Goal: Communication & Community: Answer question/provide support

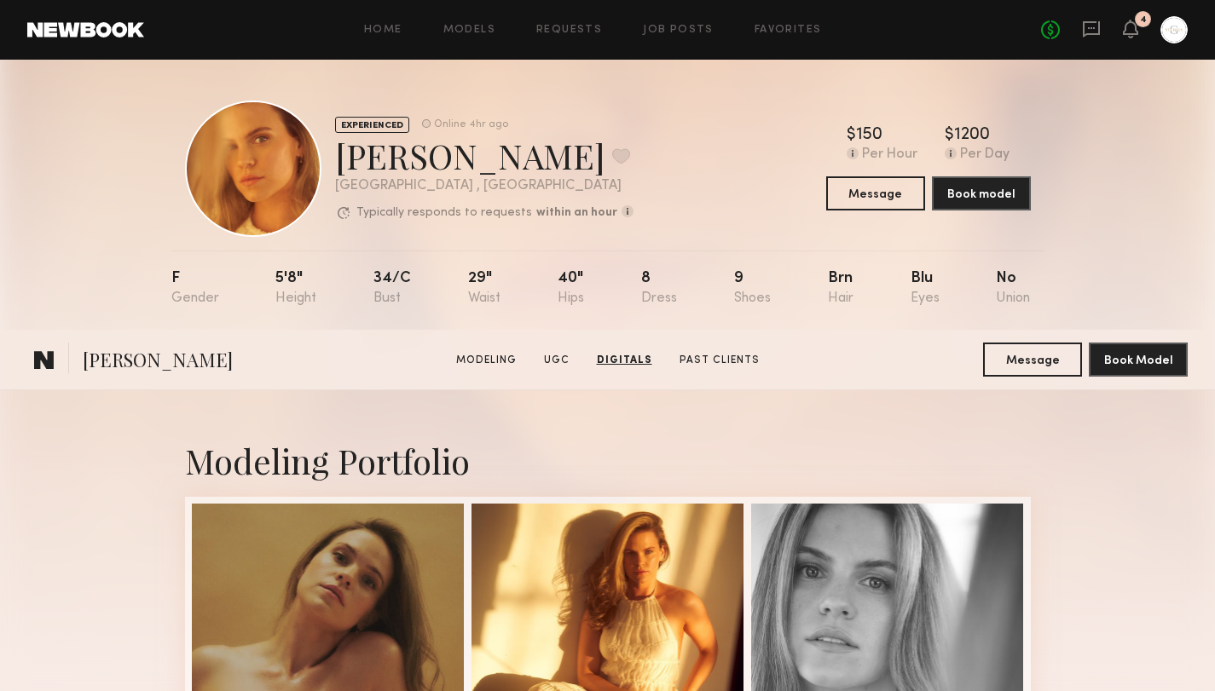
click at [46, 349] on common-icon at bounding box center [44, 360] width 20 height 22
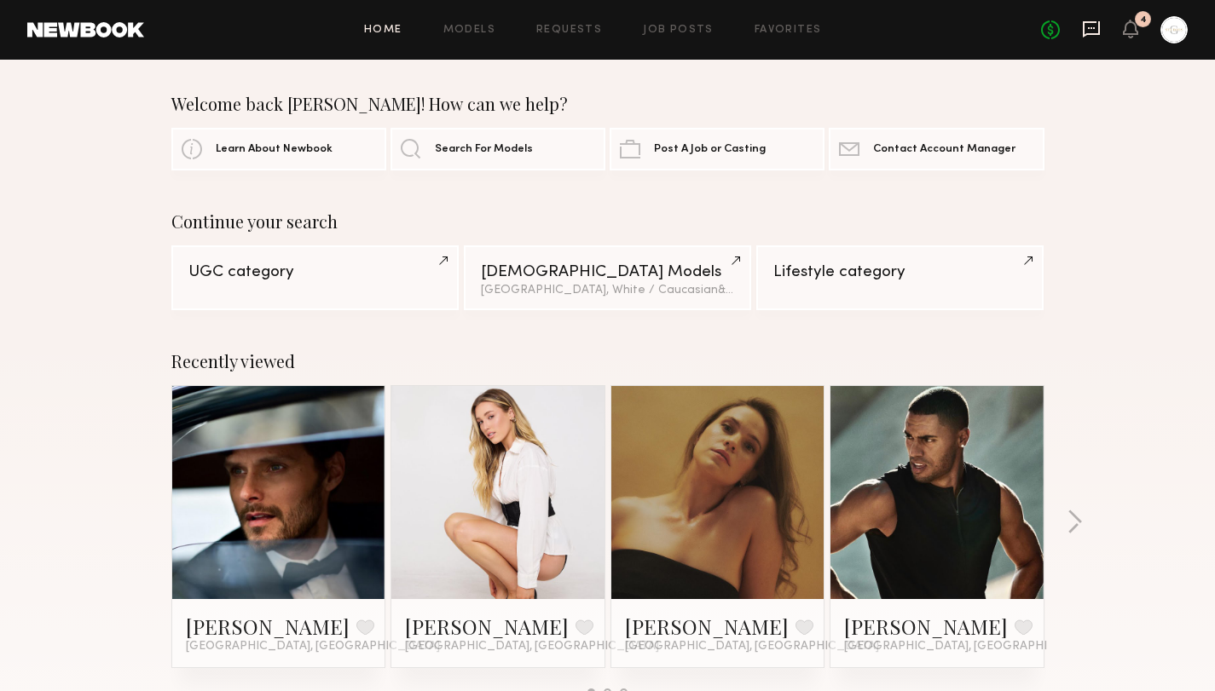
click at [1091, 27] on icon at bounding box center [1091, 28] width 7 height 2
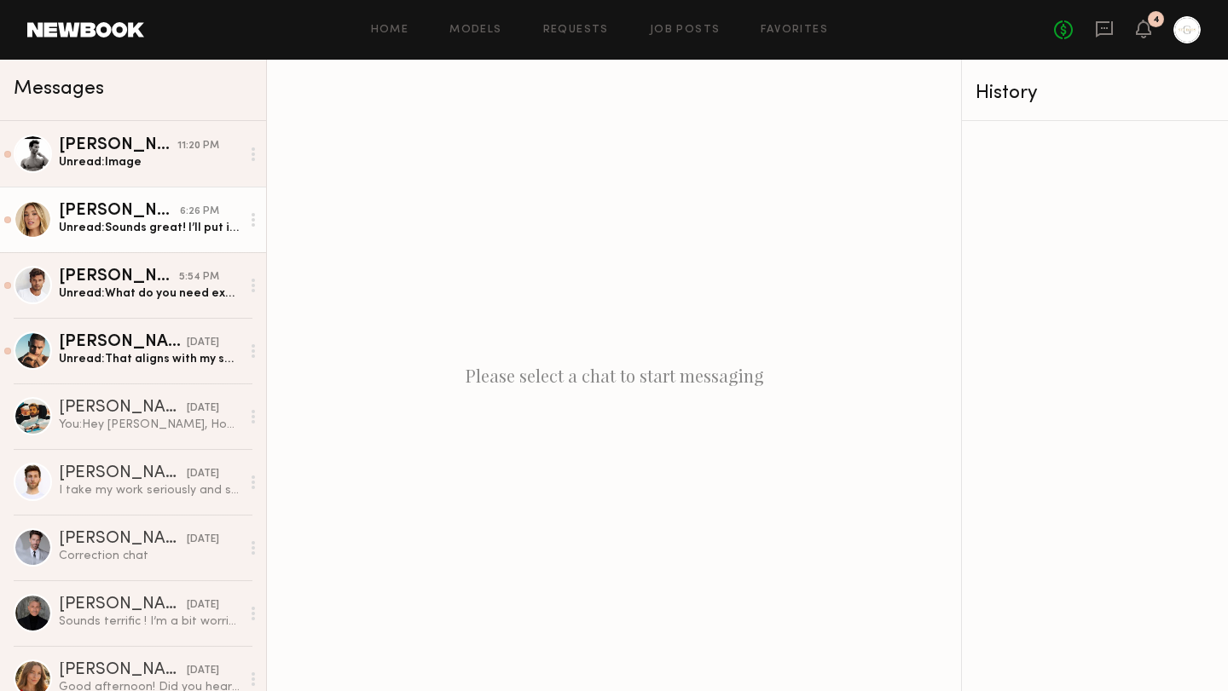
click at [158, 232] on div "Unread: Sounds great! I’ll put it down as that timeframe for now but please let…" at bounding box center [150, 228] width 182 height 16
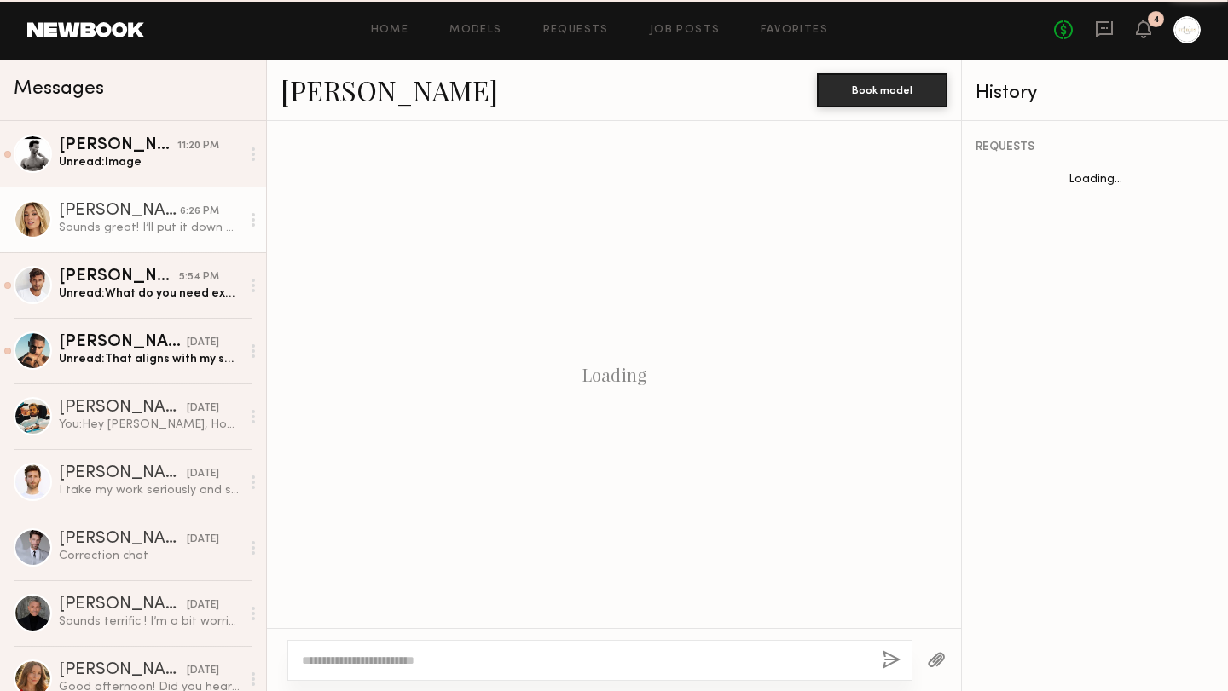
scroll to position [1147, 0]
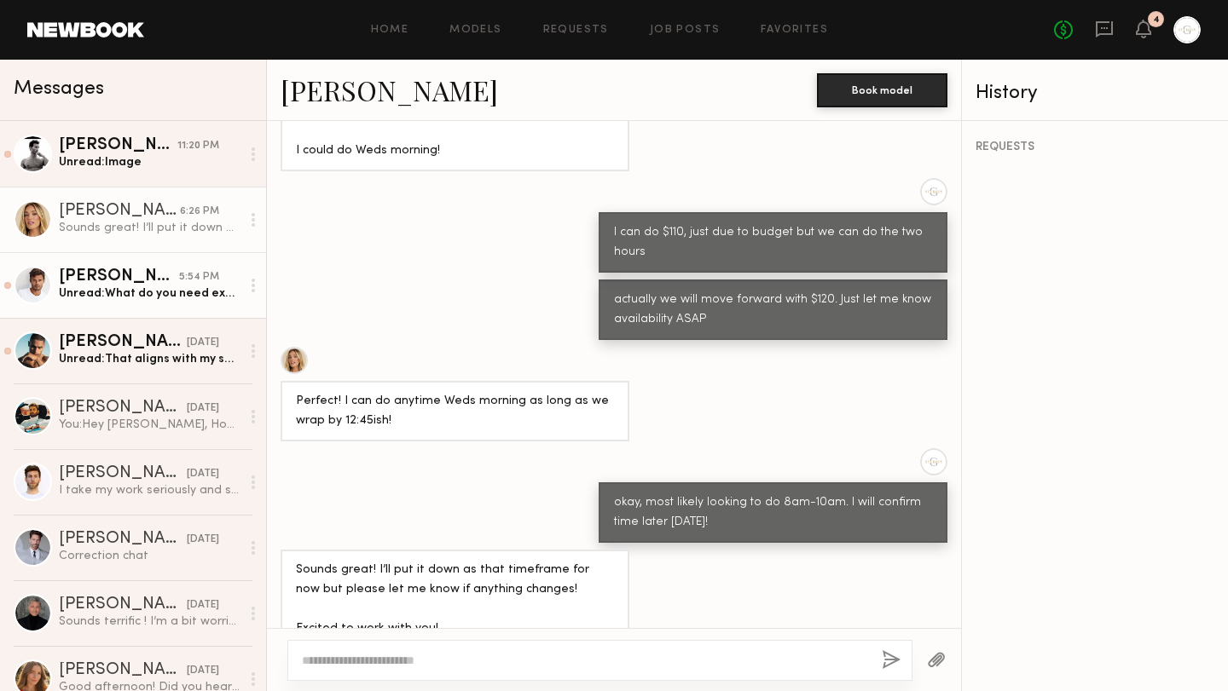
click at [156, 297] on div "Unread: What do you need exactly and can you tell me more about the project?" at bounding box center [150, 294] width 182 height 16
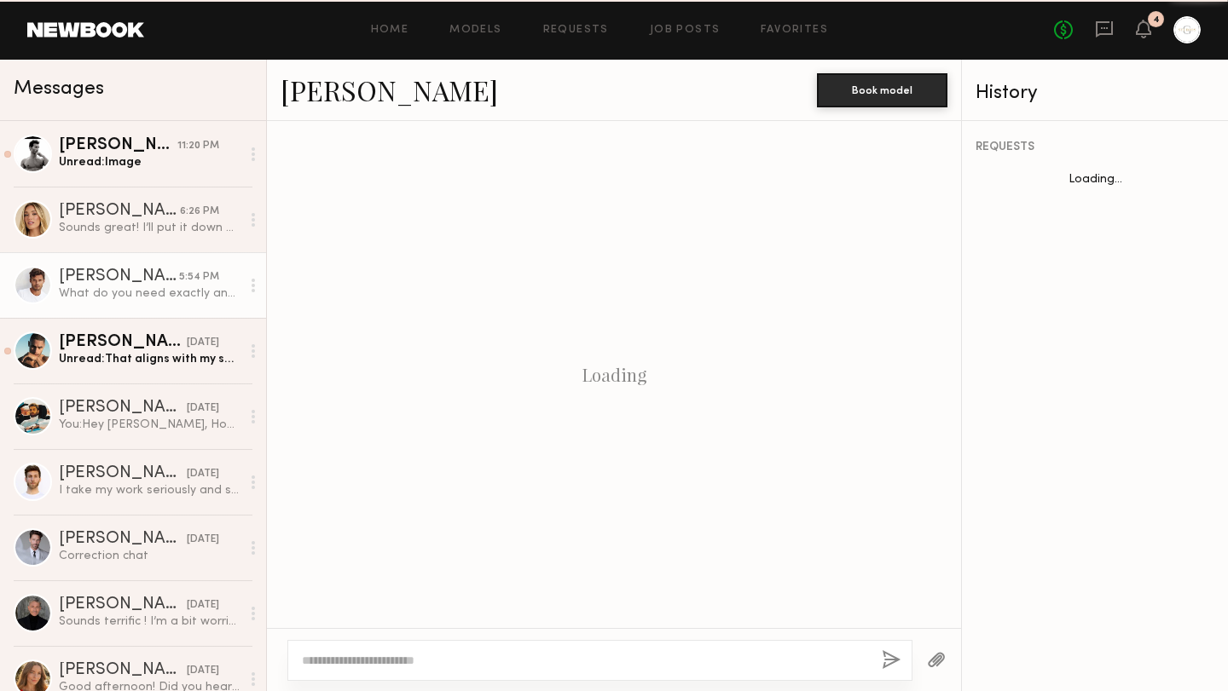
scroll to position [1257, 0]
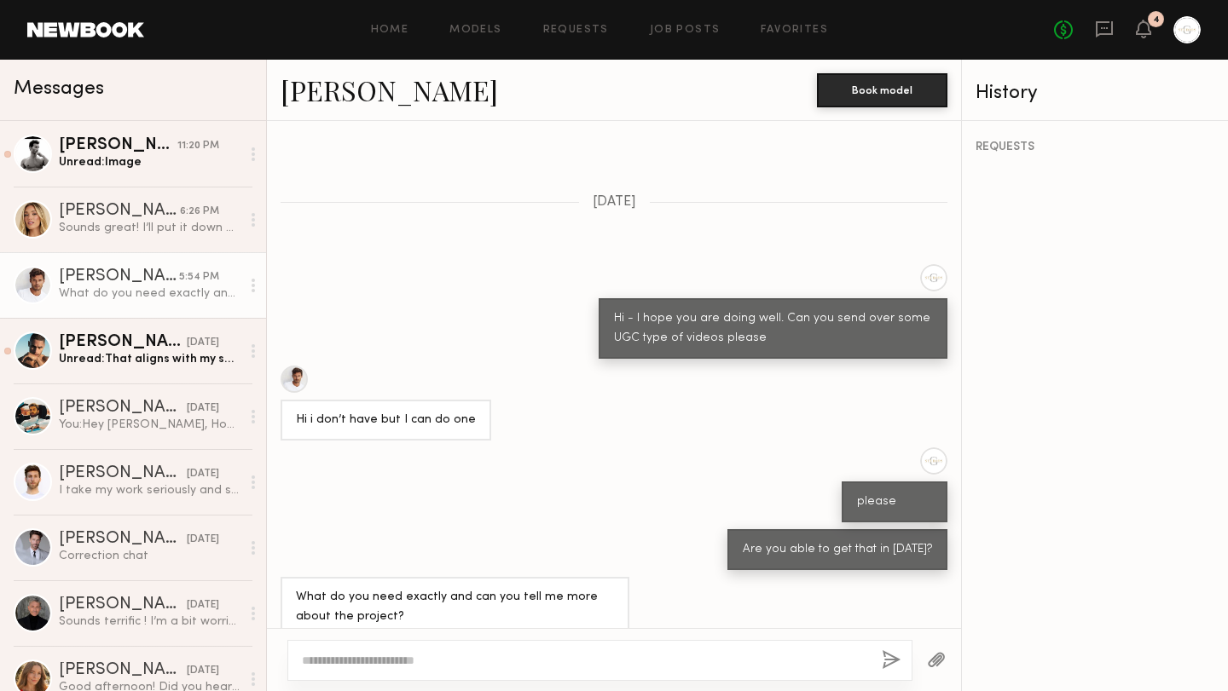
click at [381, 661] on textarea at bounding box center [585, 660] width 566 height 17
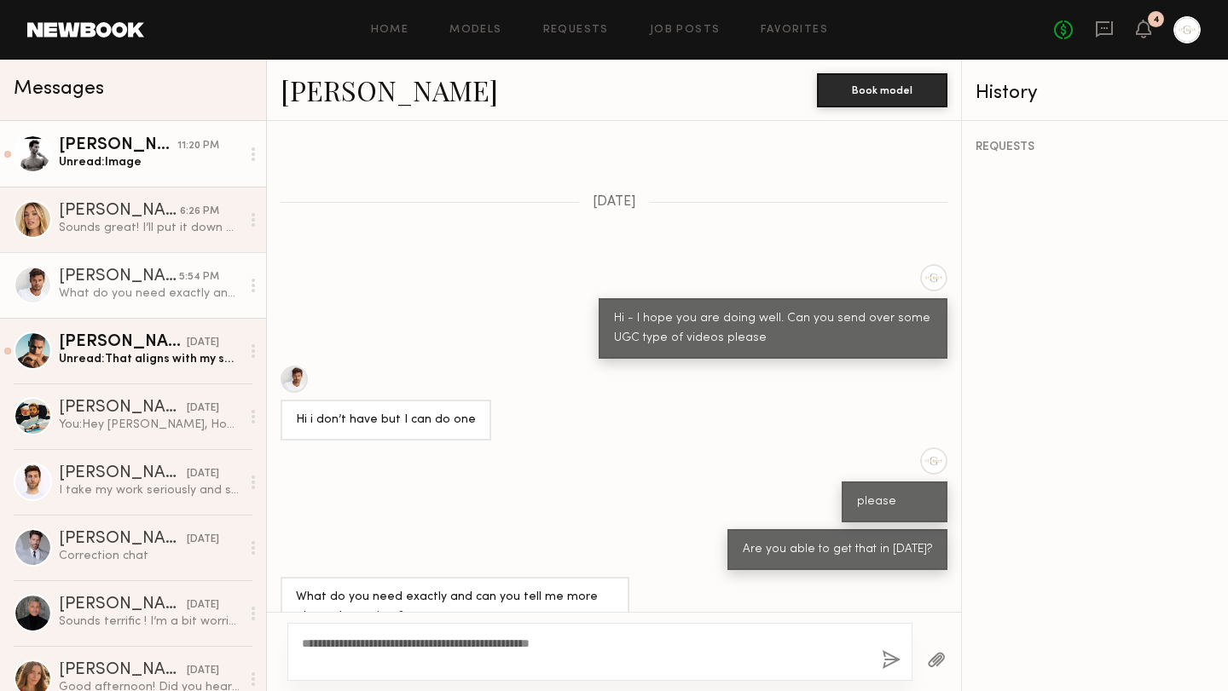
type textarea "**********"
click at [147, 159] on div "Unread: Image" at bounding box center [150, 162] width 182 height 16
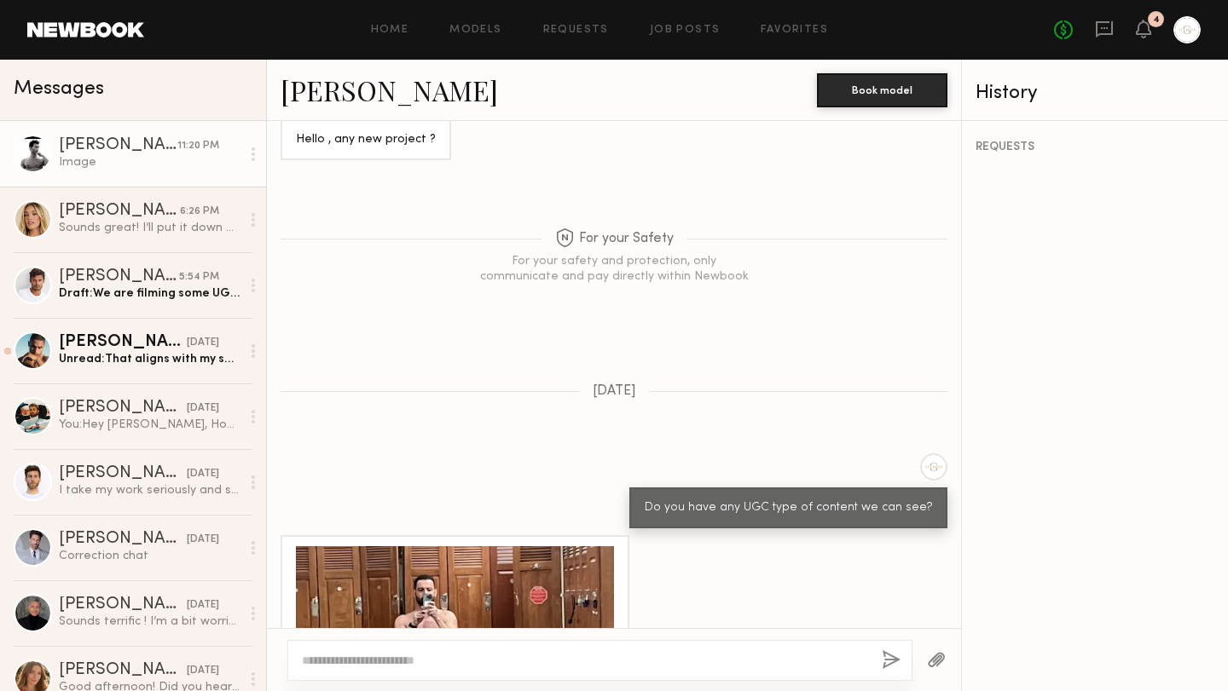
scroll to position [1731, 0]
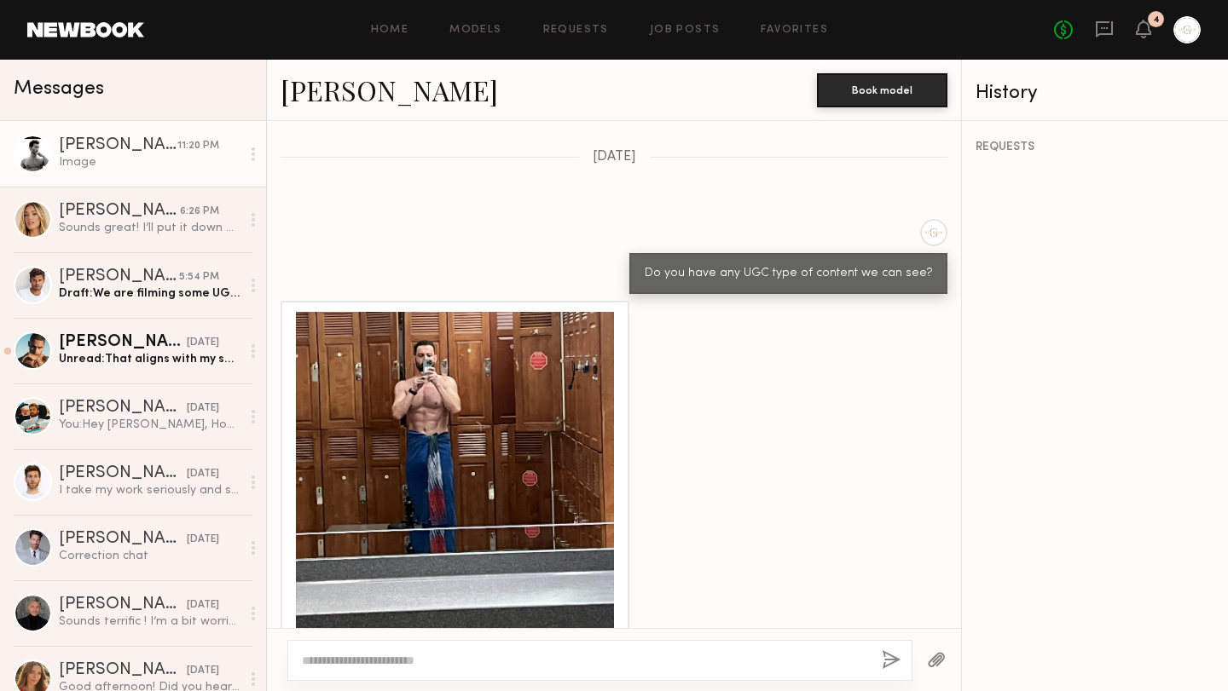
click at [448, 664] on textarea at bounding box center [585, 660] width 566 height 17
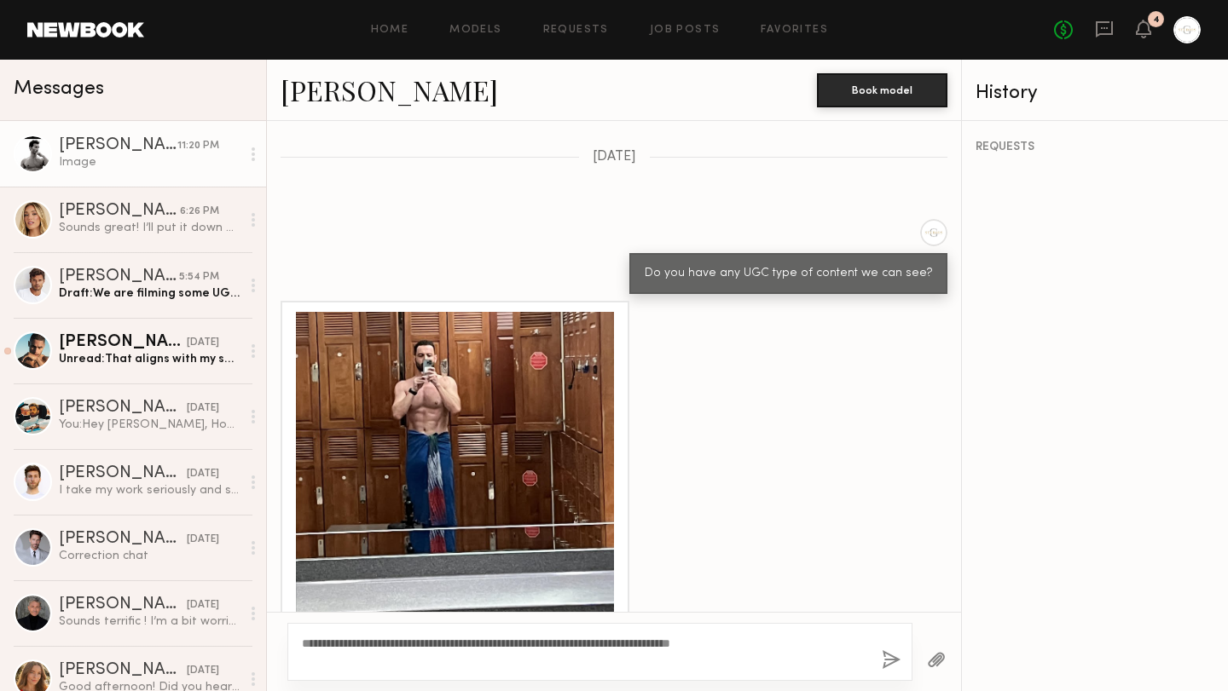
type textarea "**********"
click at [893, 661] on button "button" at bounding box center [890, 660] width 19 height 21
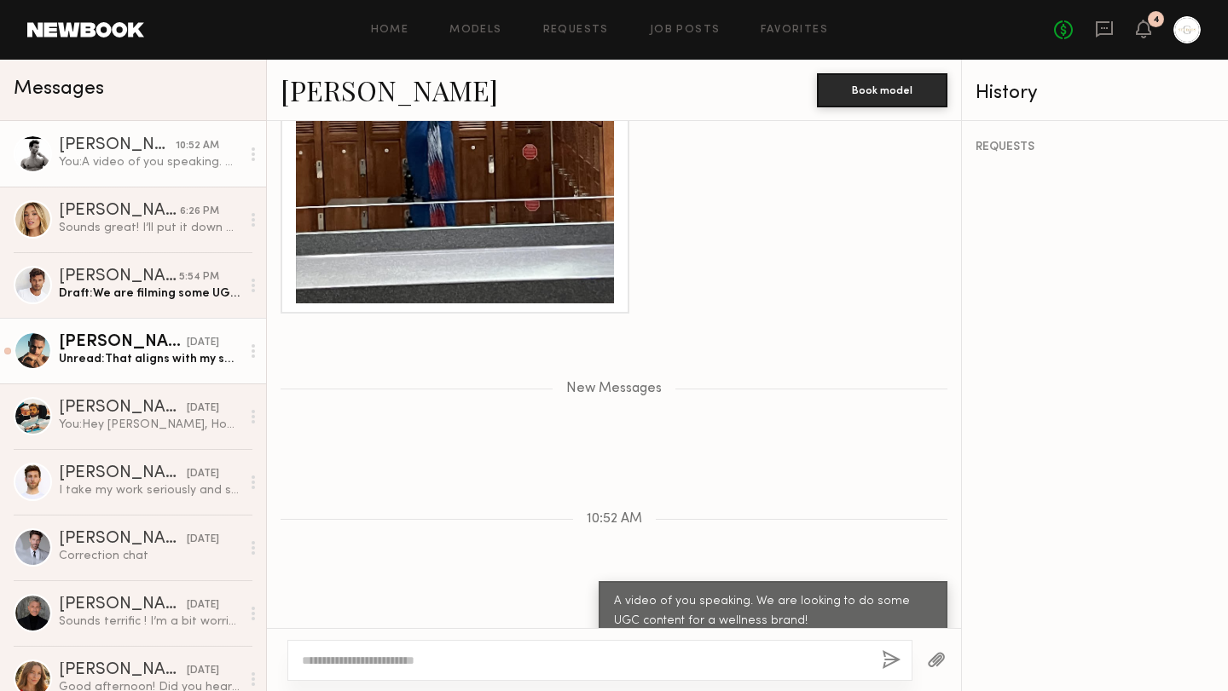
click at [159, 360] on div "Unread: That aligns with my social media" at bounding box center [150, 359] width 182 height 16
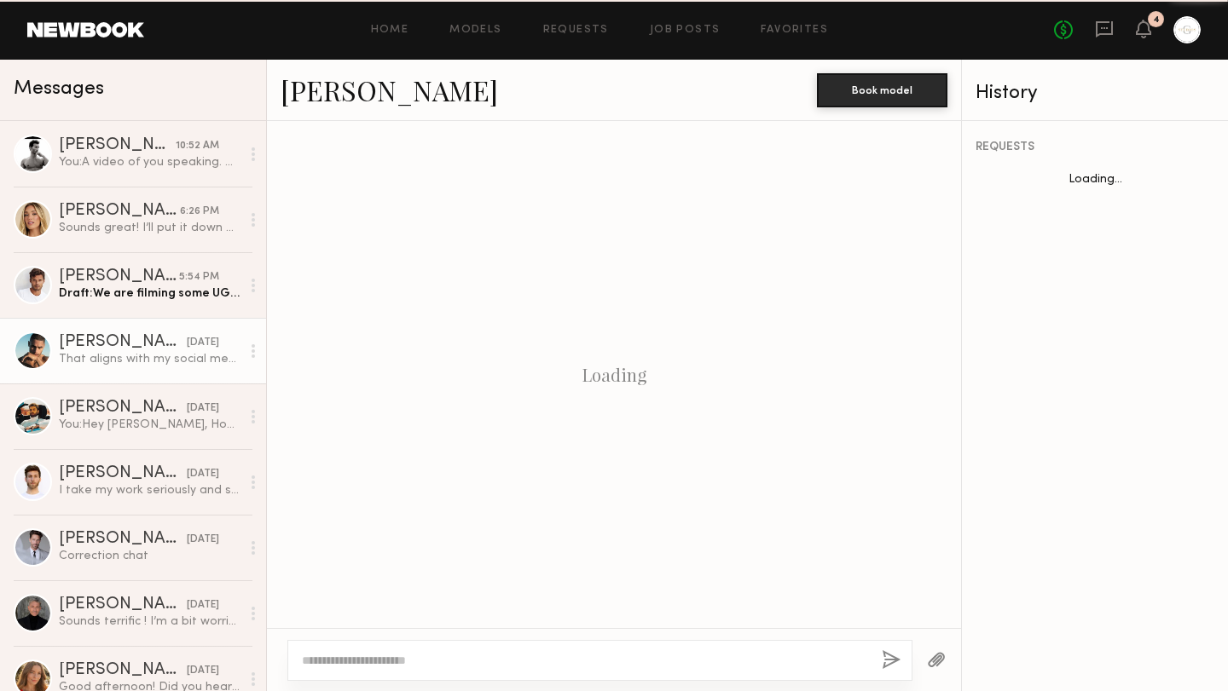
scroll to position [417, 0]
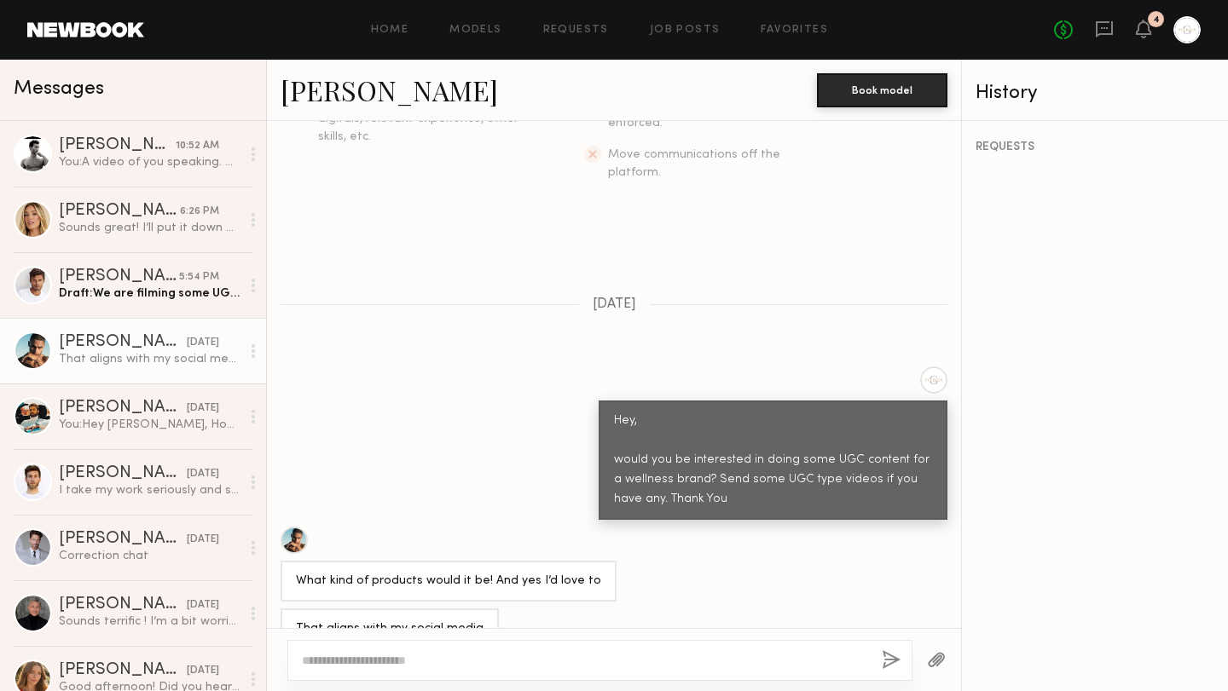
click at [446, 653] on textarea at bounding box center [585, 660] width 566 height 17
click at [370, 667] on textarea at bounding box center [585, 660] width 566 height 17
drag, startPoint x: 642, startPoint y: 665, endPoint x: 393, endPoint y: 661, distance: 249.0
click at [393, 661] on textarea "**********" at bounding box center [585, 660] width 566 height 17
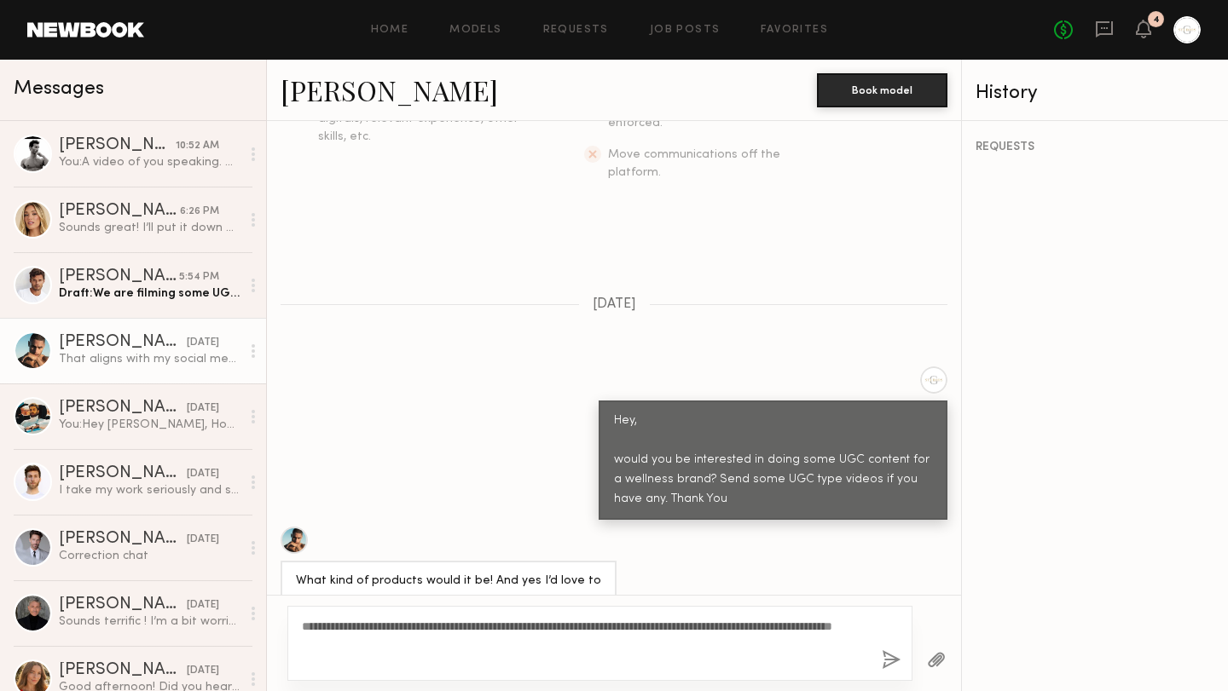
type textarea "**********"
click at [886, 656] on button "button" at bounding box center [890, 660] width 19 height 21
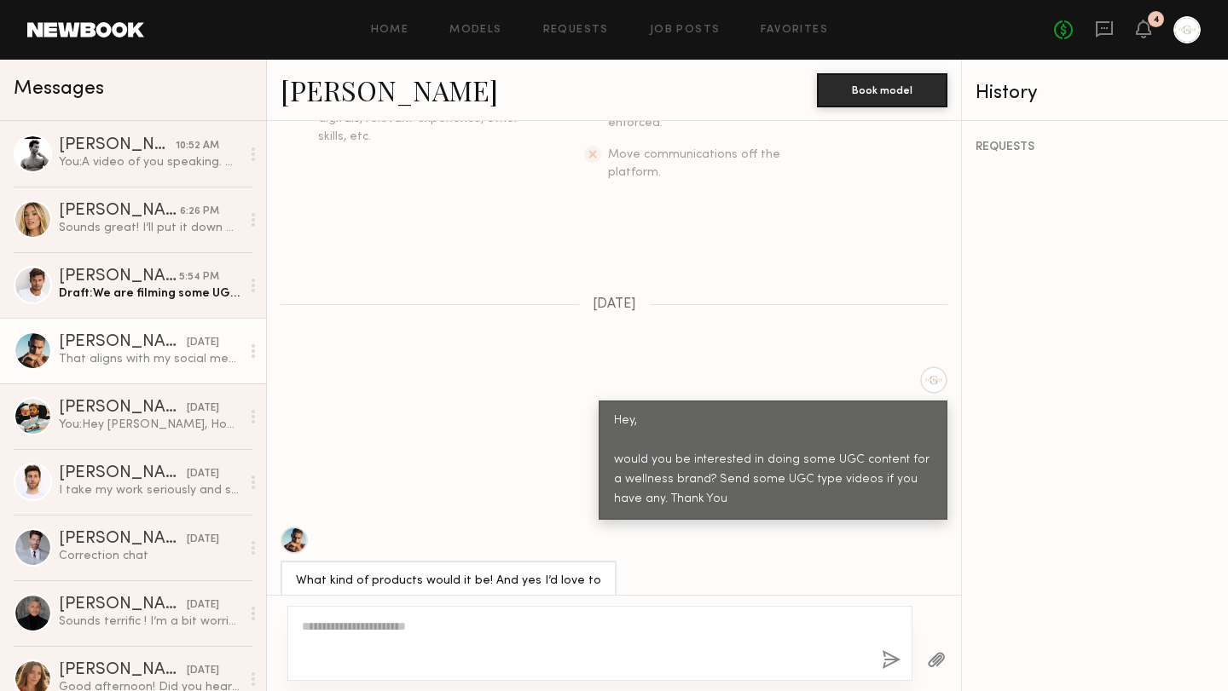
scroll to position [763, 0]
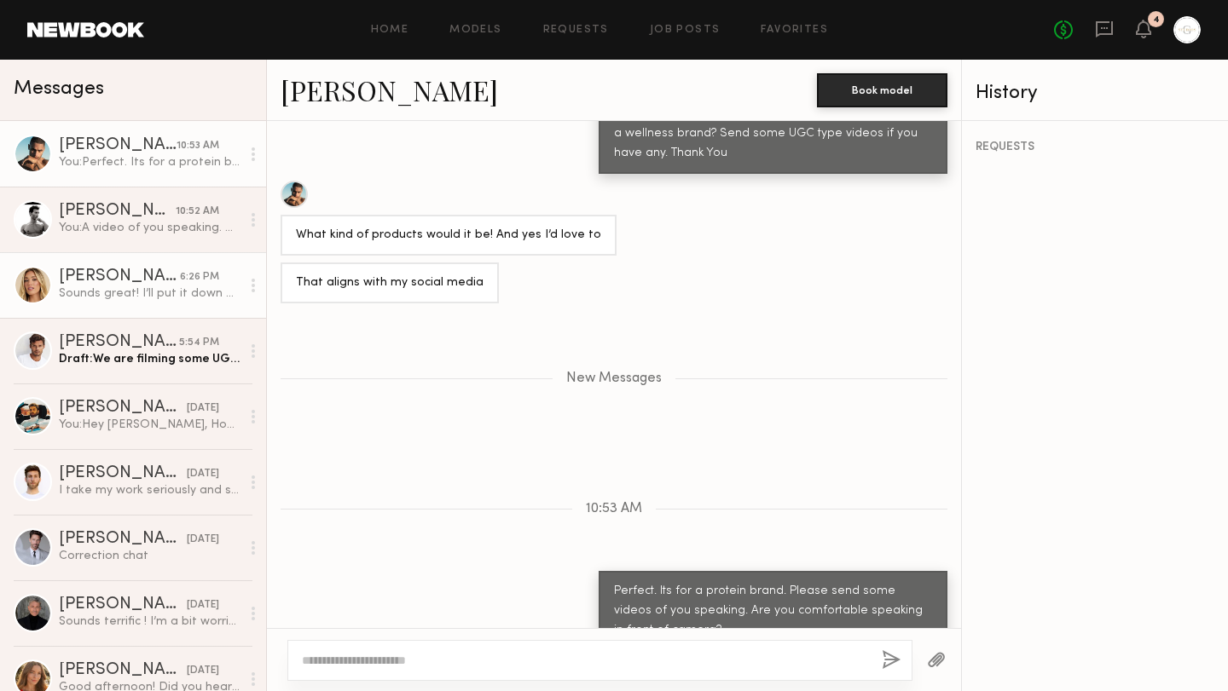
click at [156, 292] on div "Sounds great! I’ll put it down as that timeframe for now but please let me know…" at bounding box center [150, 294] width 182 height 16
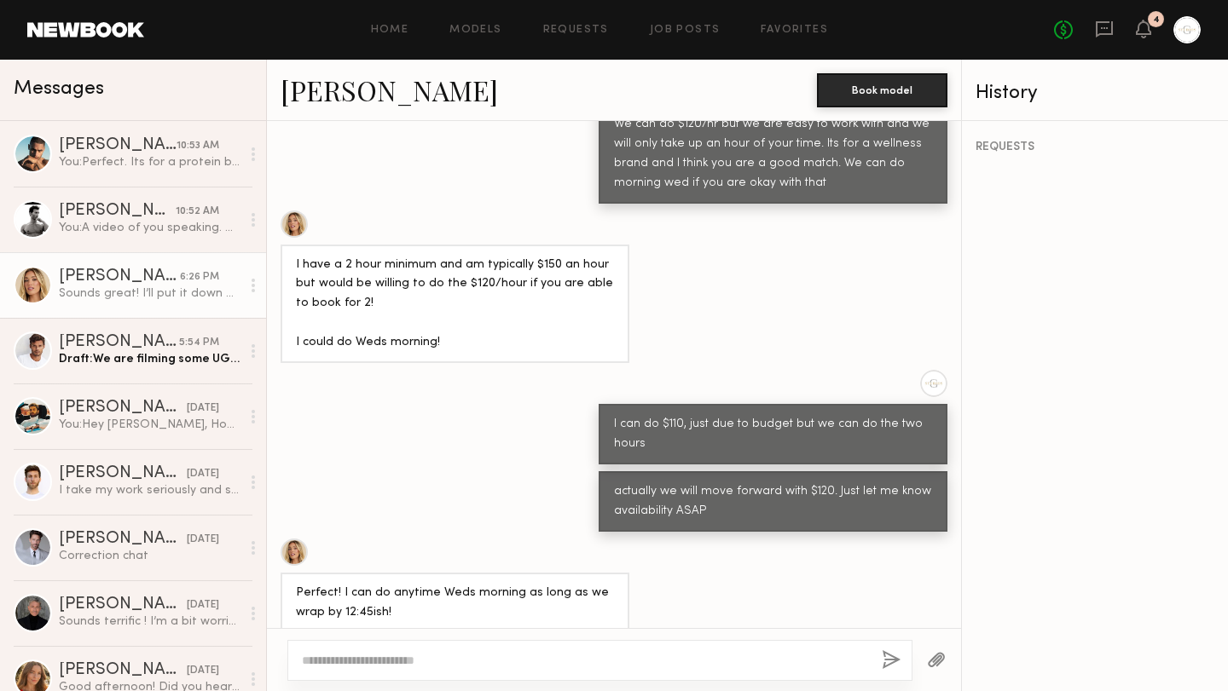
scroll to position [1147, 0]
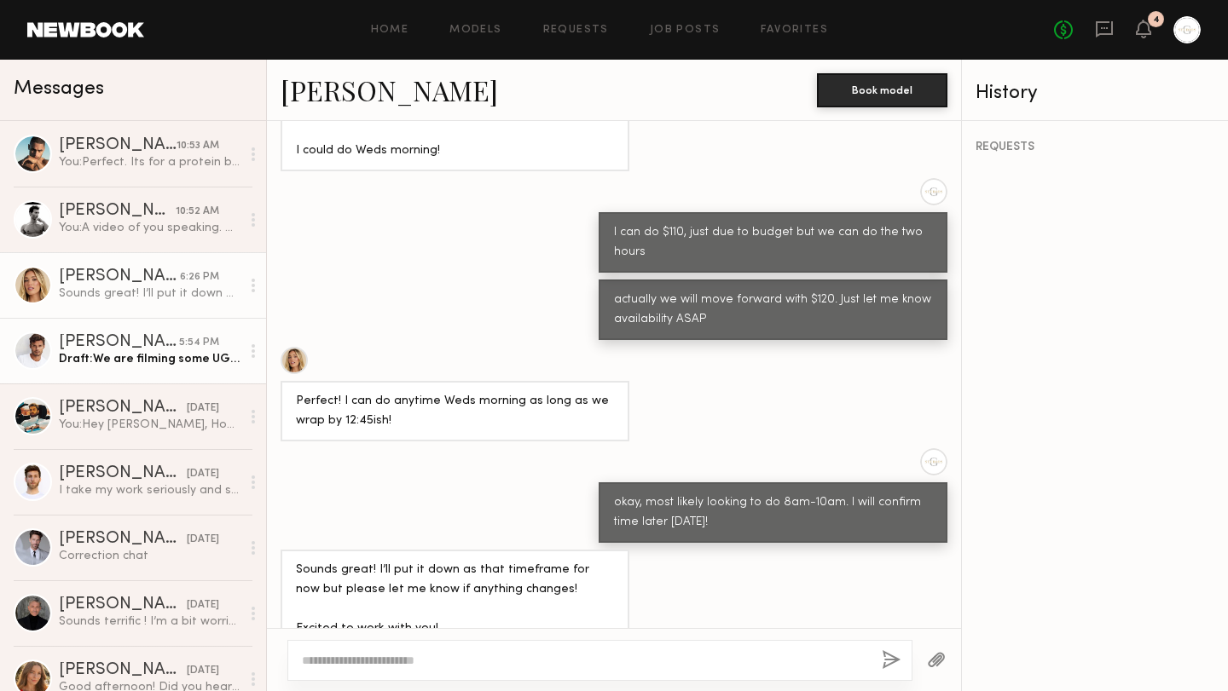
click at [150, 365] on div "Draft: We are filming some UGC content for a wellness brand" at bounding box center [150, 359] width 182 height 16
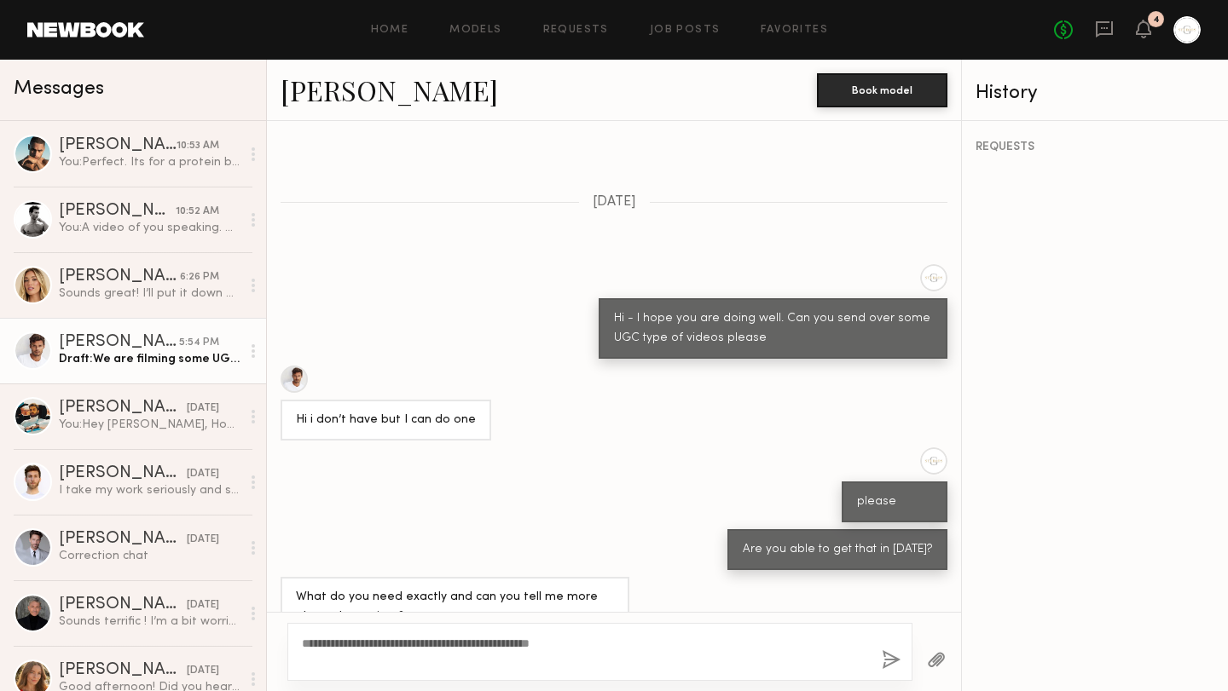
scroll to position [1273, 0]
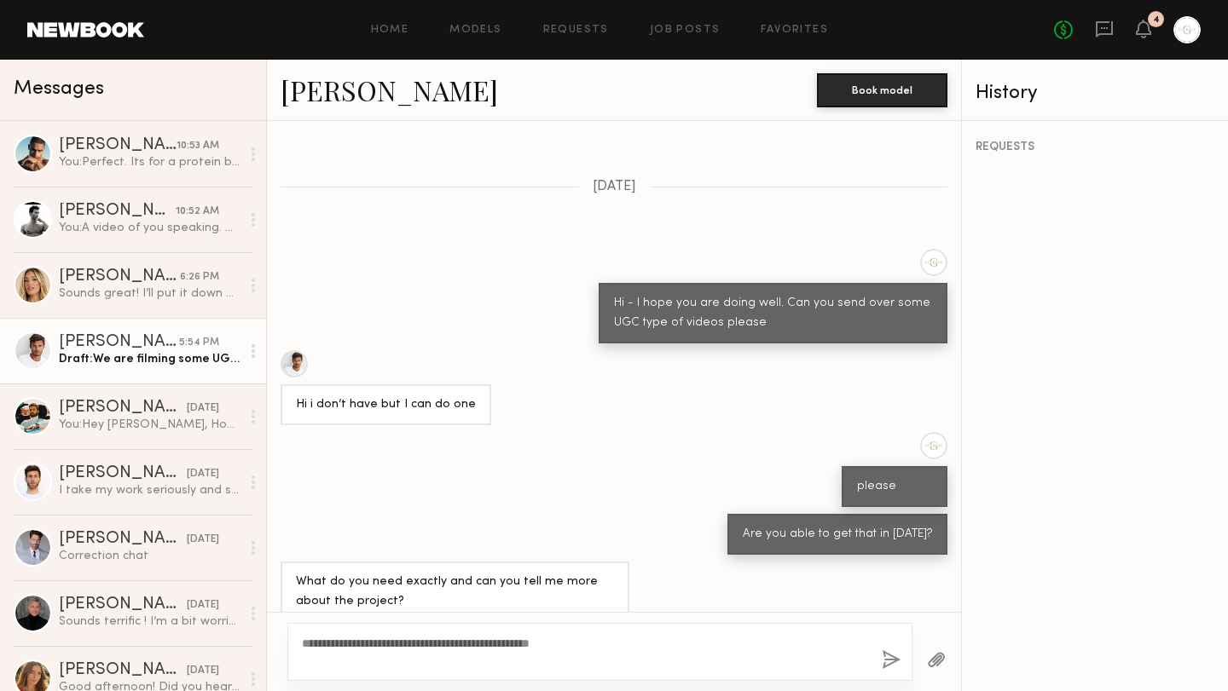
click at [656, 644] on textarea "**********" at bounding box center [585, 652] width 566 height 34
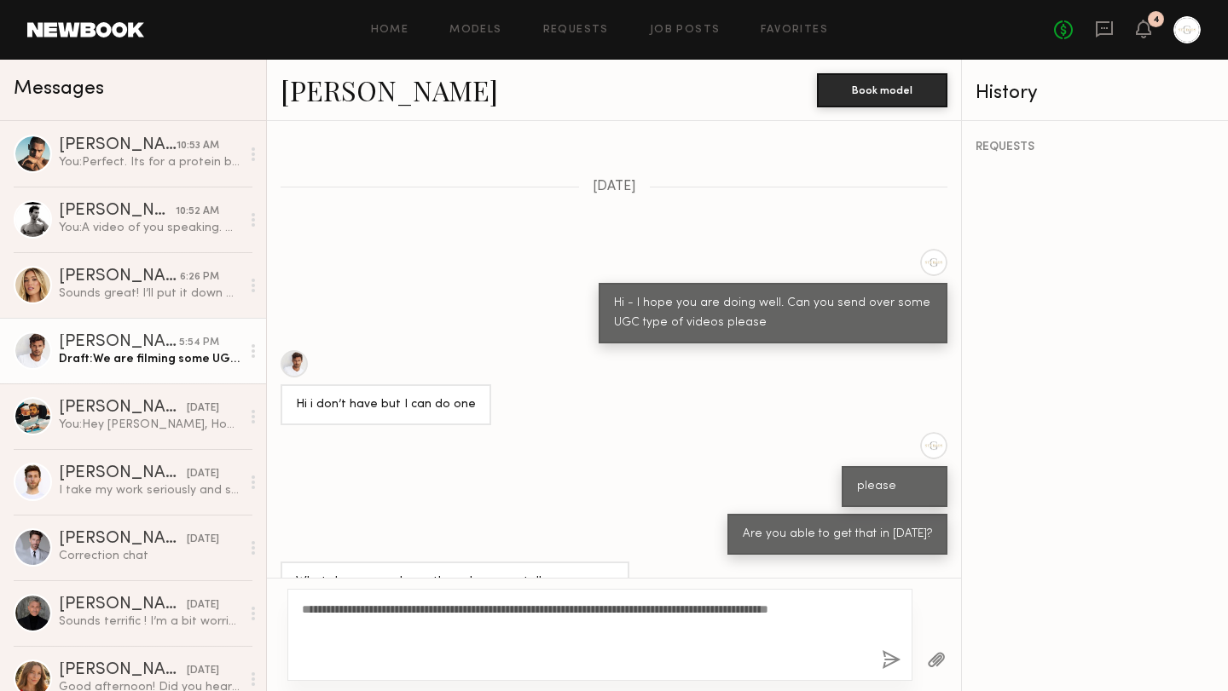
type textarea "**********"
click at [893, 667] on button "button" at bounding box center [890, 660] width 19 height 21
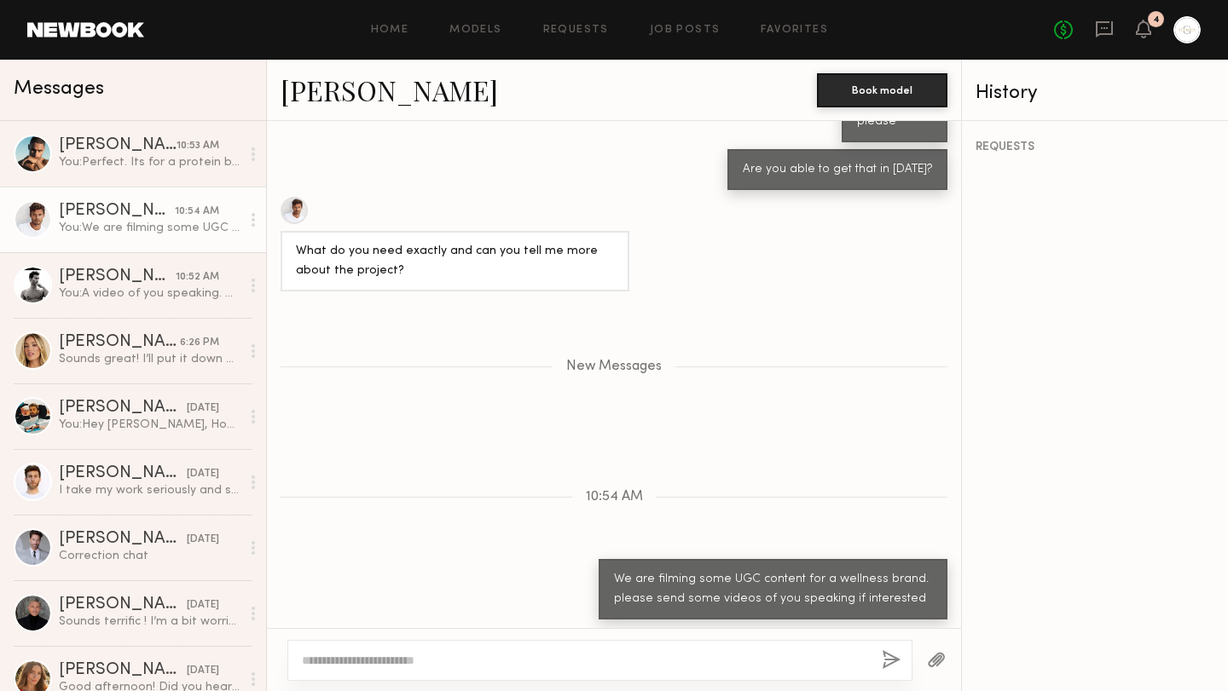
scroll to position [1618, 0]
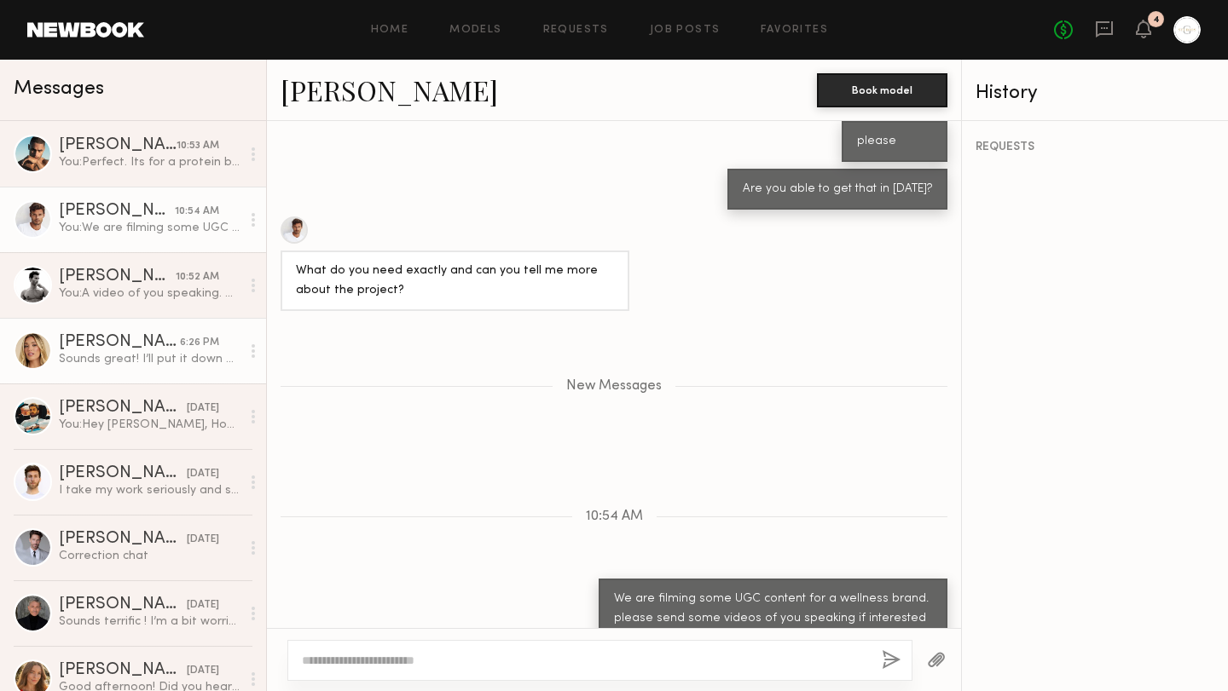
click at [151, 365] on div "Sounds great! I’ll put it down as that timeframe for now but please let me know…" at bounding box center [150, 359] width 182 height 16
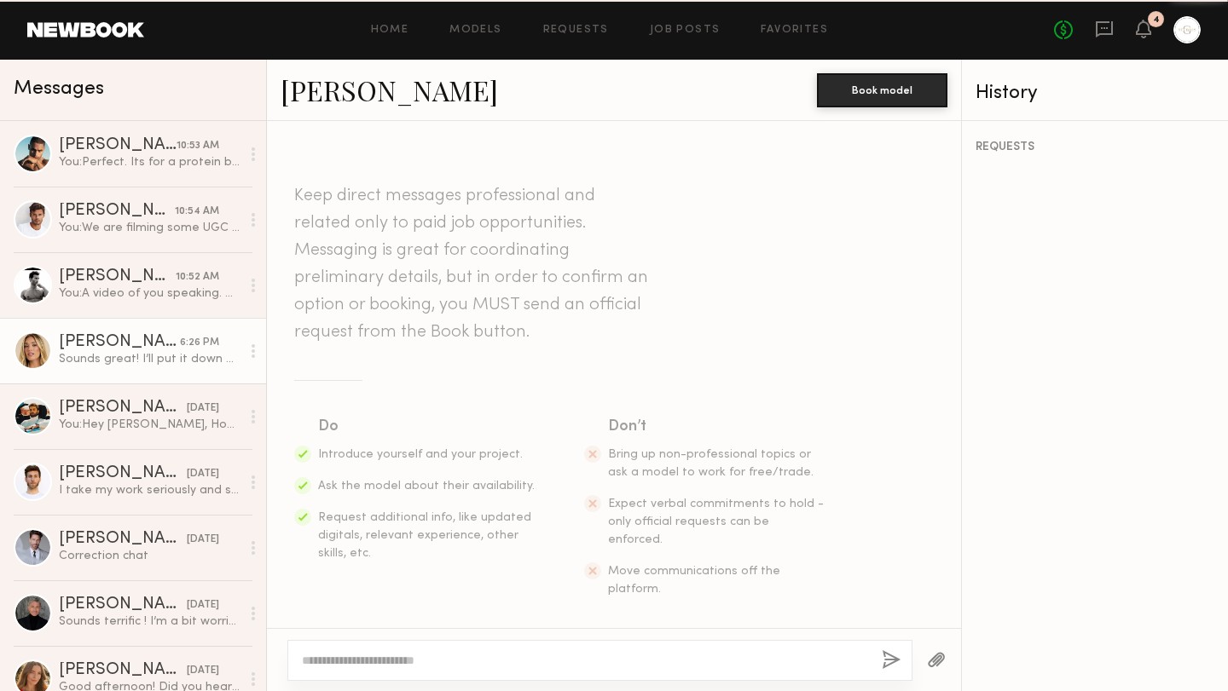
scroll to position [1147, 0]
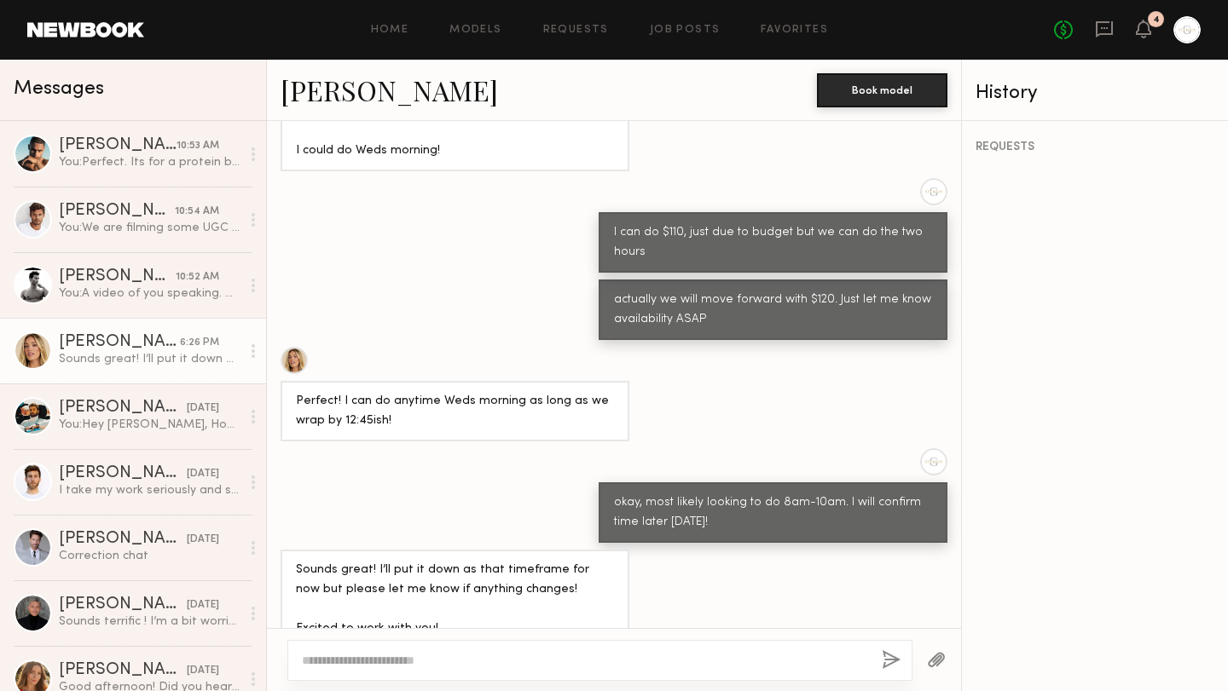
click at [36, 353] on div at bounding box center [33, 351] width 38 height 38
click at [138, 353] on div "Sounds great! I’ll put it down as that timeframe for now but please let me know…" at bounding box center [150, 359] width 182 height 16
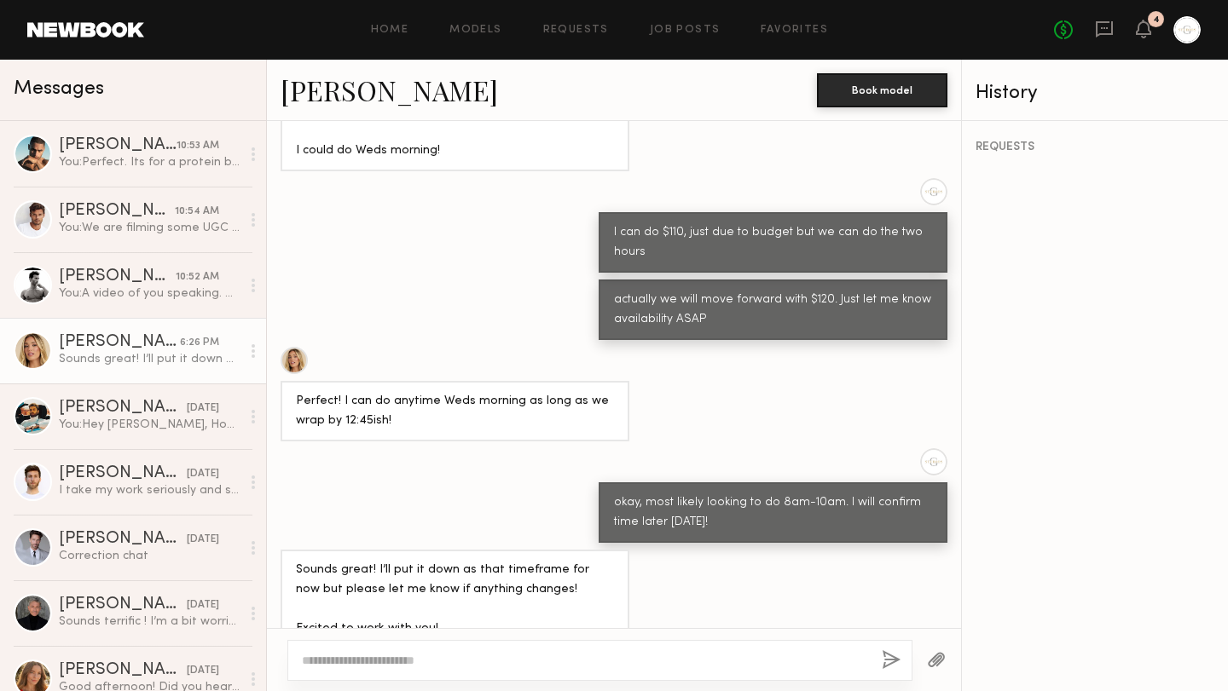
click at [352, 94] on link "[PERSON_NAME]" at bounding box center [388, 90] width 217 height 37
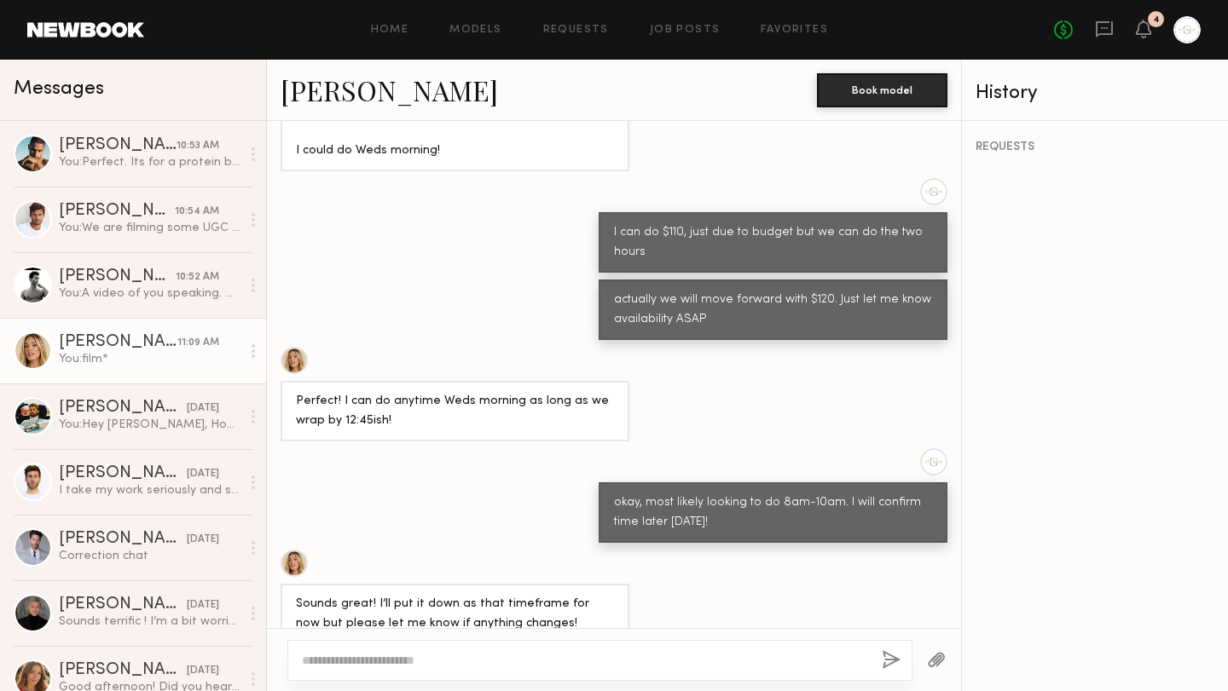
scroll to position [1629, 0]
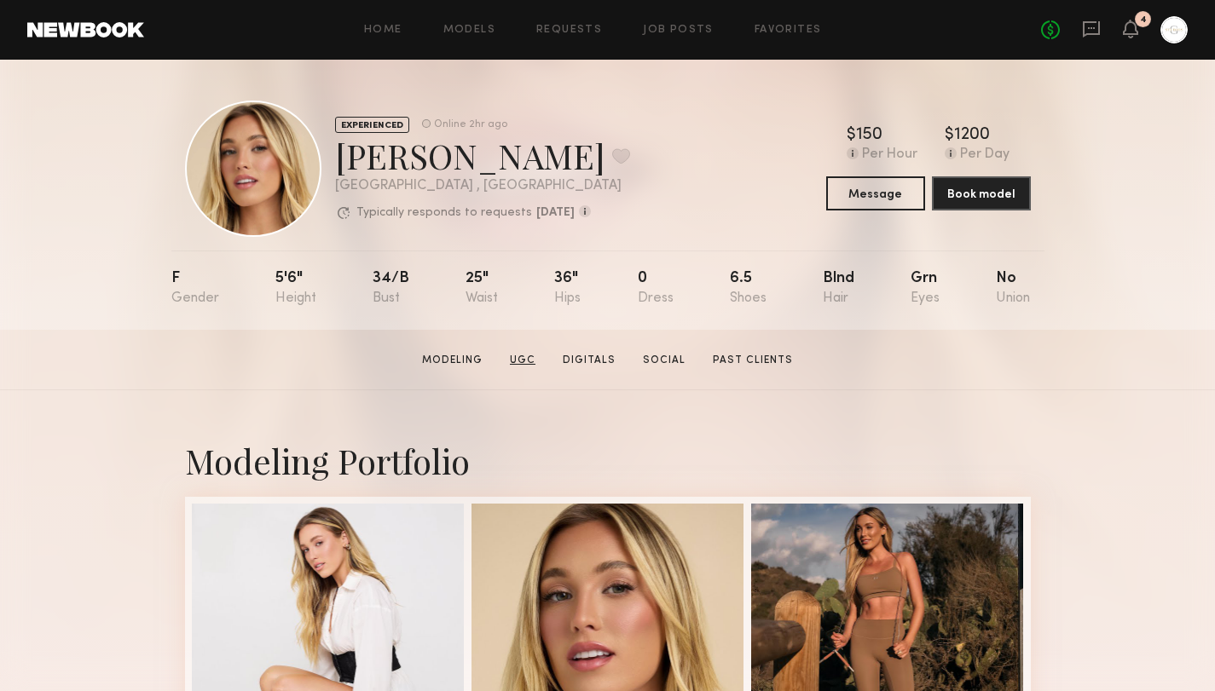
click at [526, 361] on link "UGC" at bounding box center [522, 360] width 39 height 15
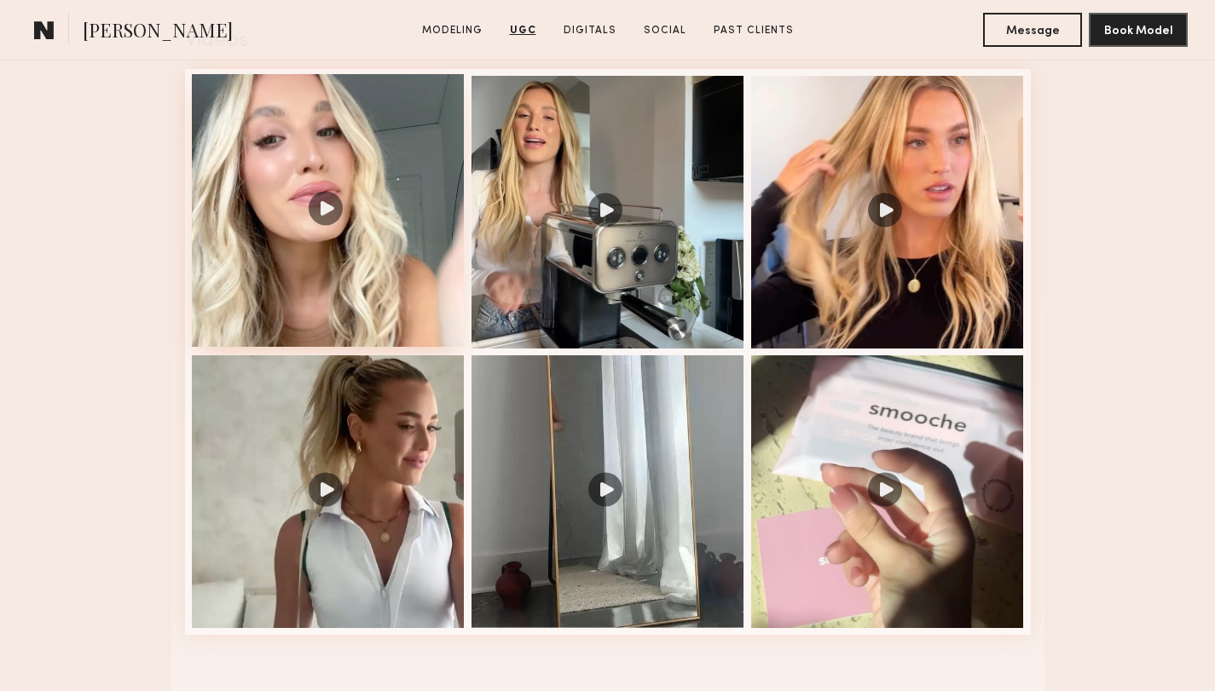
scroll to position [1780, 0]
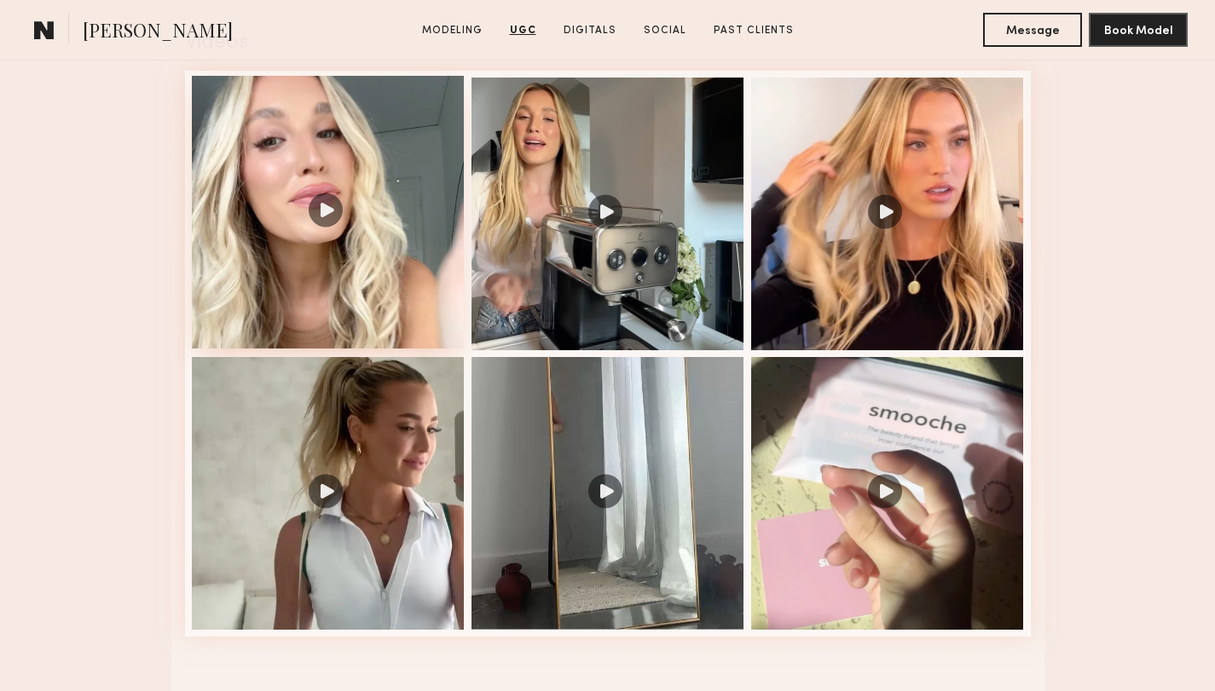
click at [324, 211] on div at bounding box center [328, 212] width 273 height 273
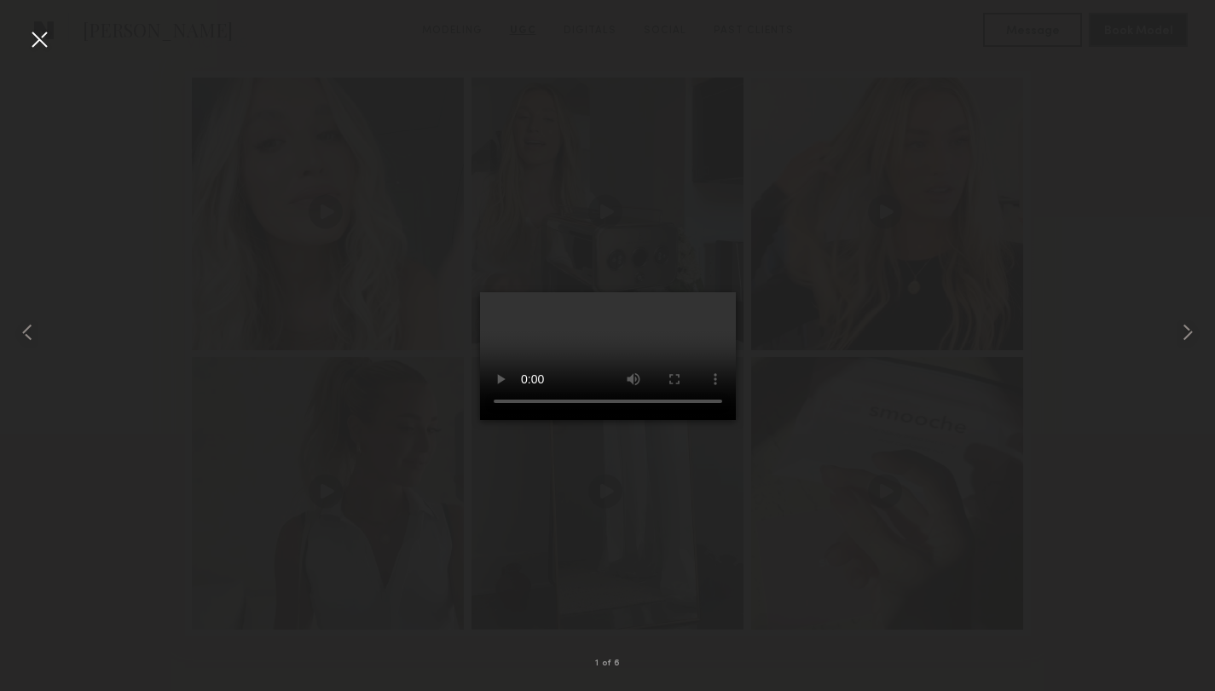
click at [272, 158] on div at bounding box center [607, 332] width 1215 height 610
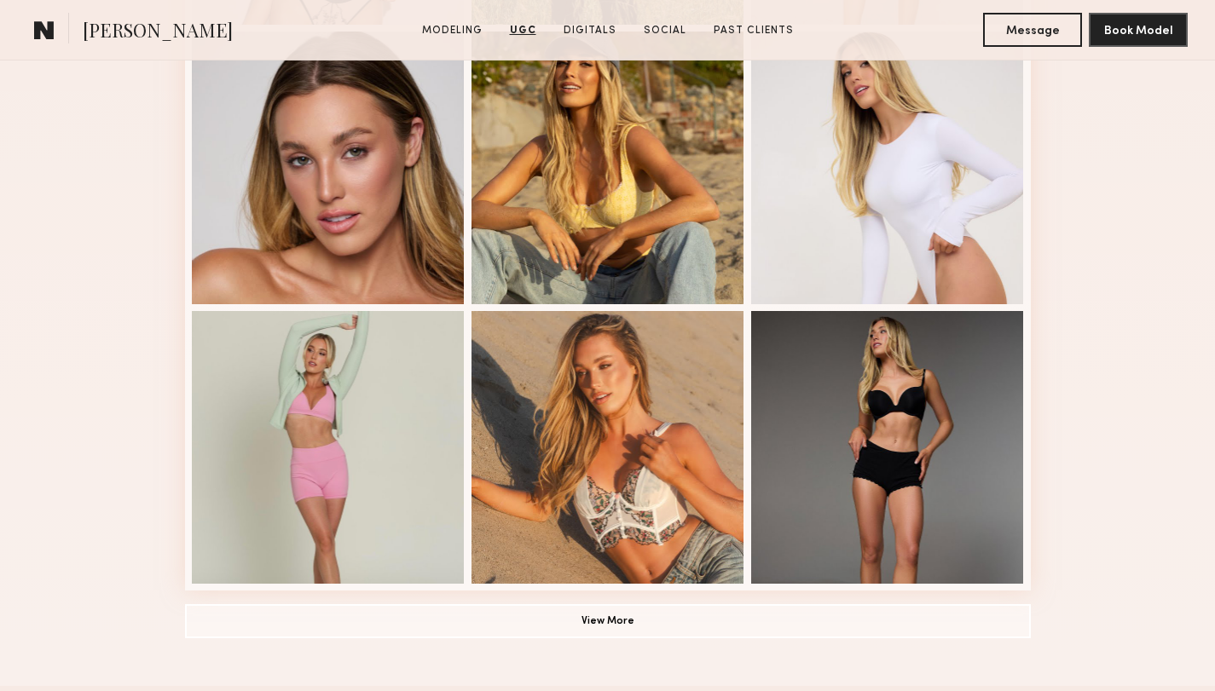
scroll to position [1014, 0]
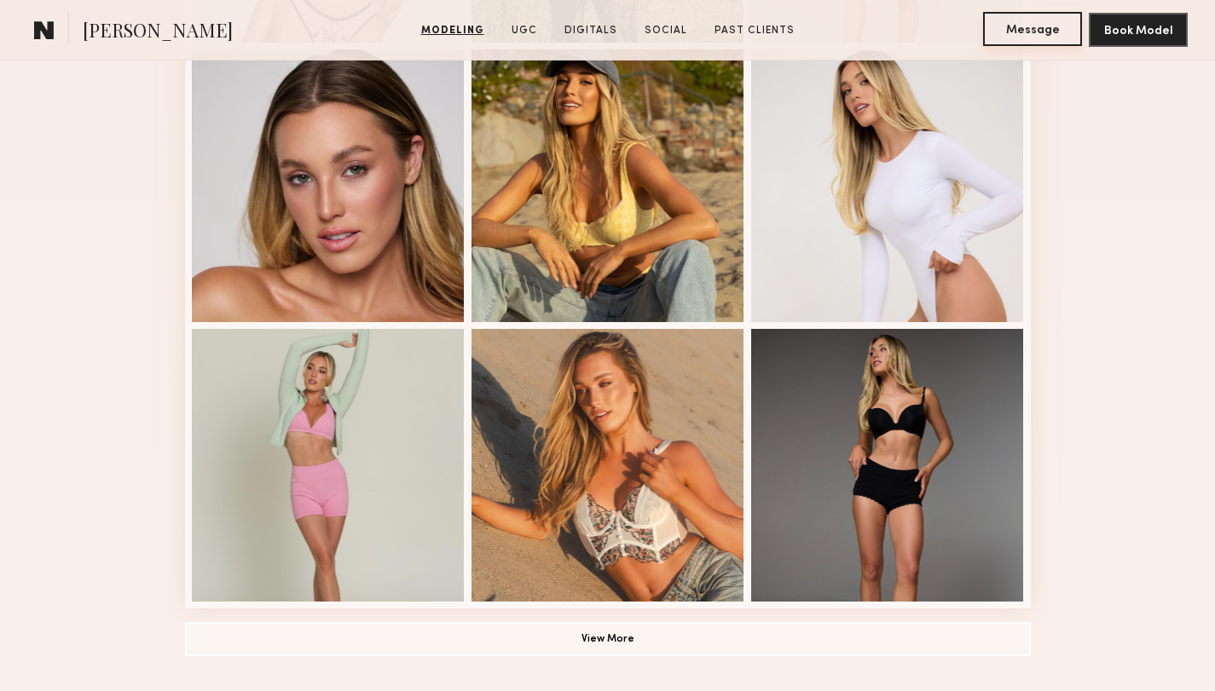
click at [1031, 27] on button "Message" at bounding box center [1032, 29] width 99 height 34
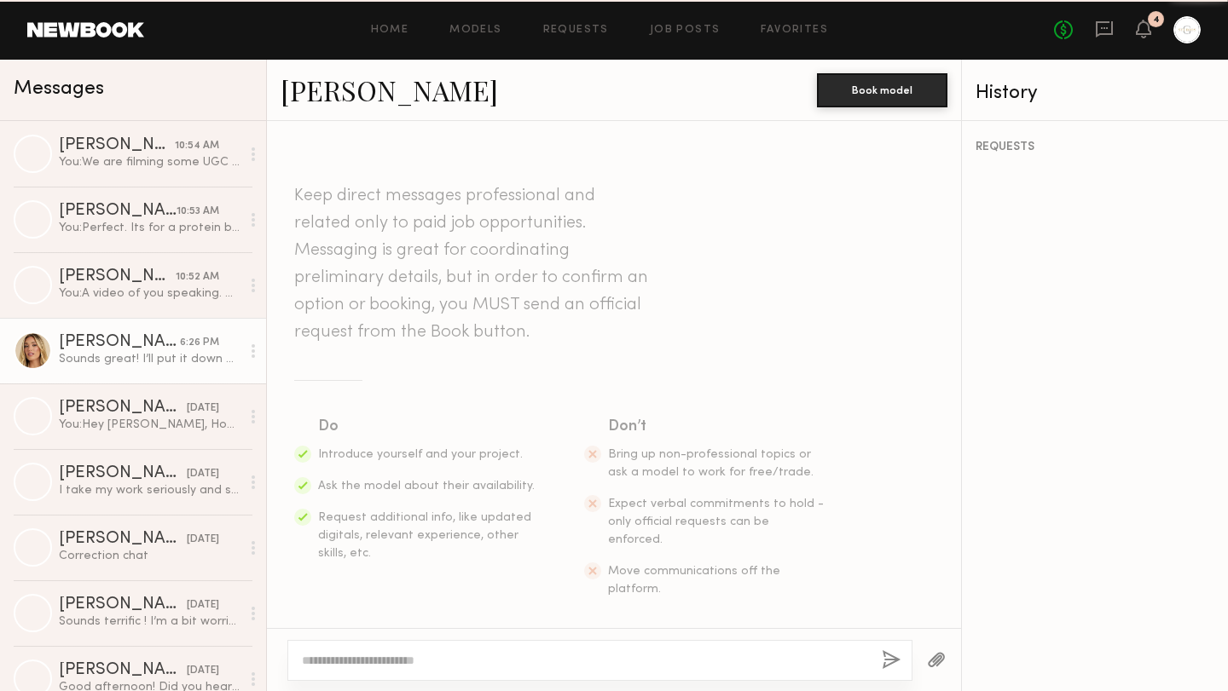
scroll to position [1147, 0]
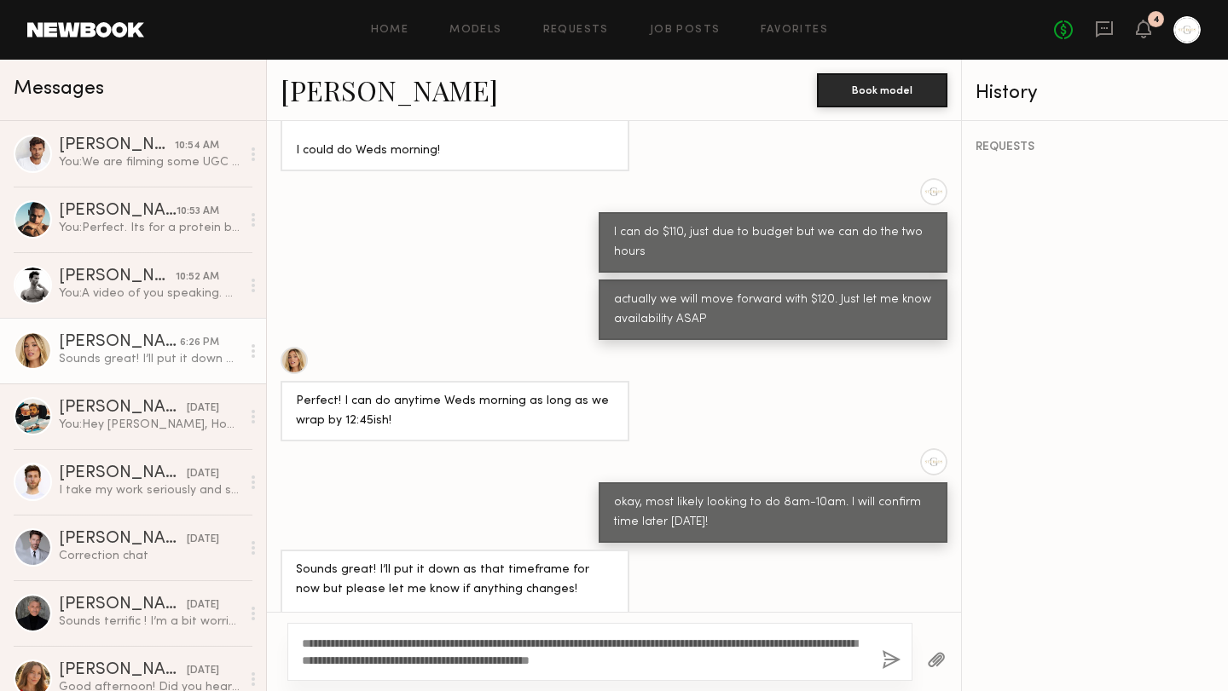
drag, startPoint x: 734, startPoint y: 662, endPoint x: 260, endPoint y: 649, distance: 474.2
click at [260, 649] on div "Messages Cédric C. 10:54 AM You: We are filming some UGC content for a wellness…" at bounding box center [614, 376] width 1228 height 632
click at [742, 662] on textarea "**********" at bounding box center [585, 652] width 566 height 34
type textarea "**********"
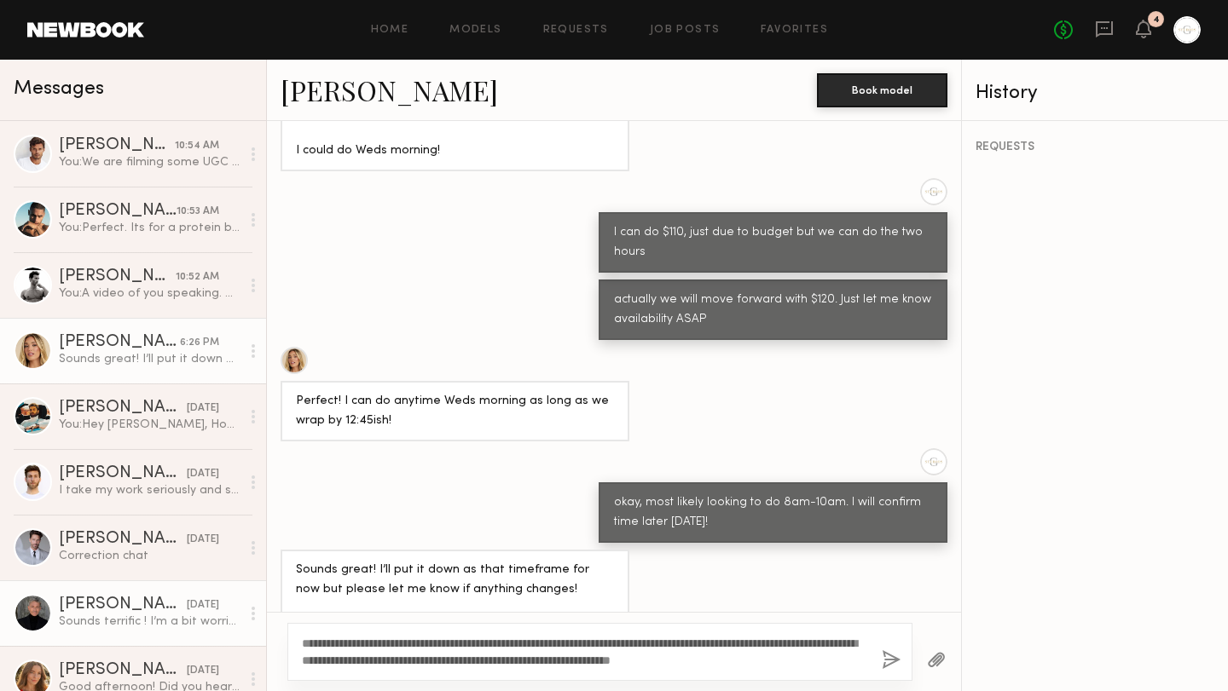
drag, startPoint x: 848, startPoint y: 662, endPoint x: 213, endPoint y: 638, distance: 635.5
click at [213, 638] on div "Messages Cédric C. 10:54 AM You: We are filming some UGC content for a wellness…" at bounding box center [614, 376] width 1228 height 632
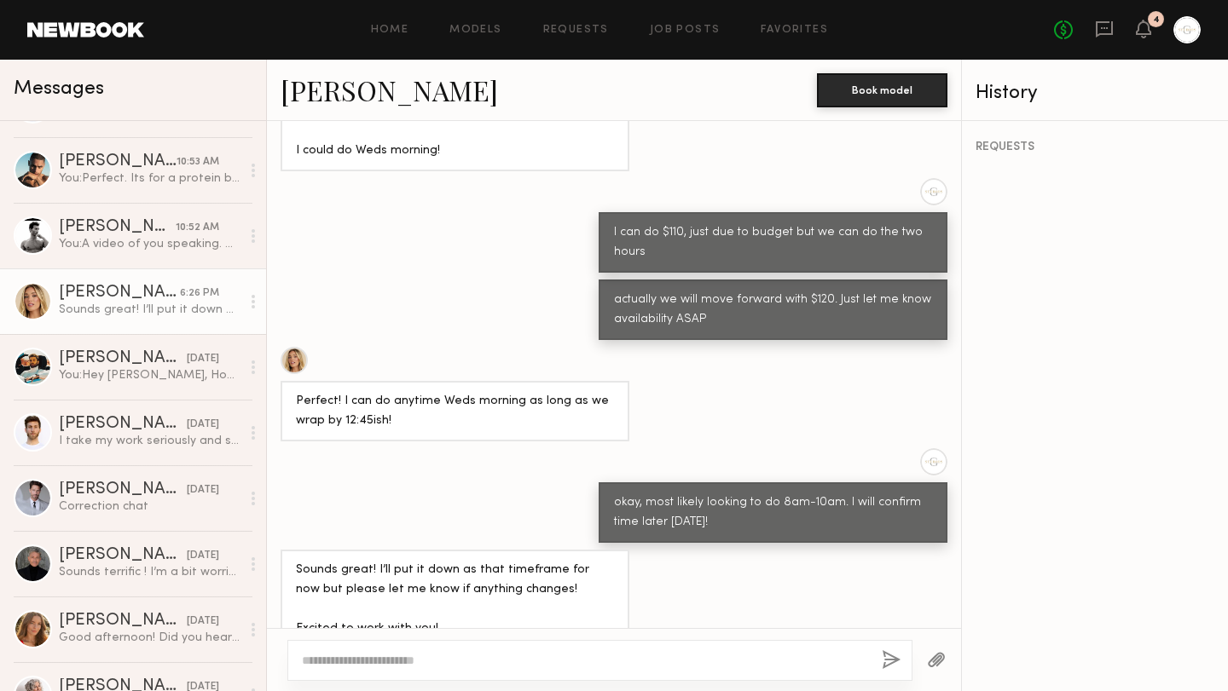
scroll to position [0, 0]
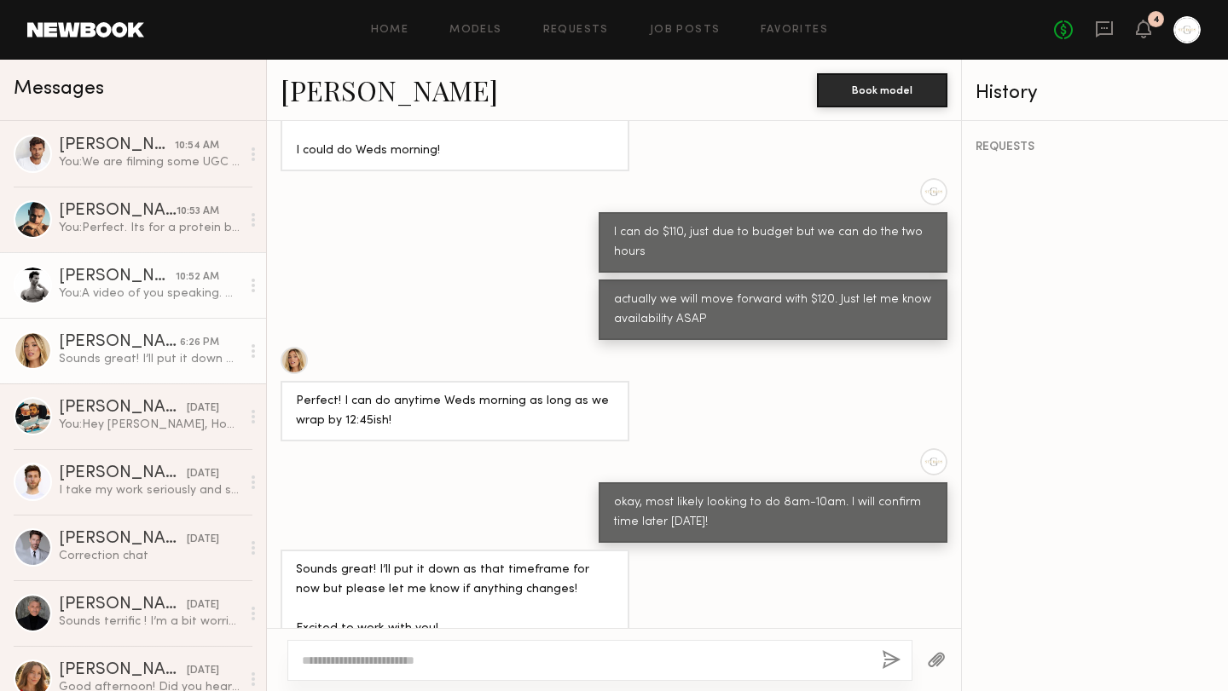
click at [161, 300] on div "You: A video of you speaking. We are looking to do some UGC content for a welln…" at bounding box center [150, 294] width 182 height 16
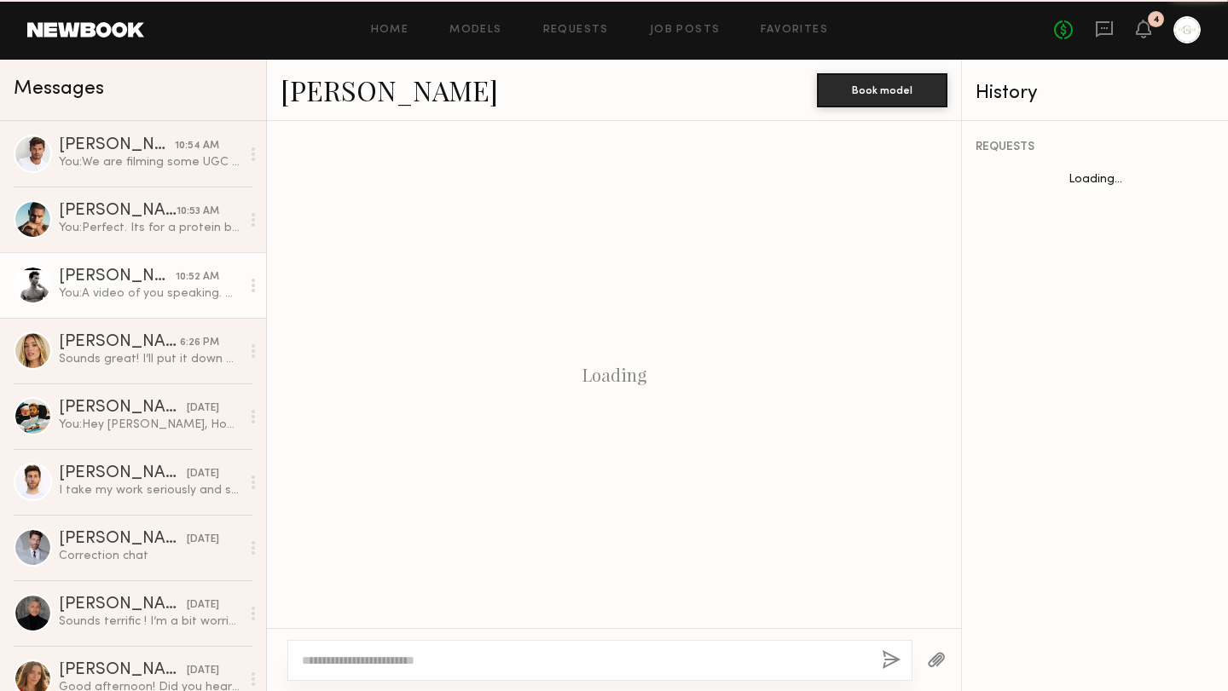
scroll to position [1711, 0]
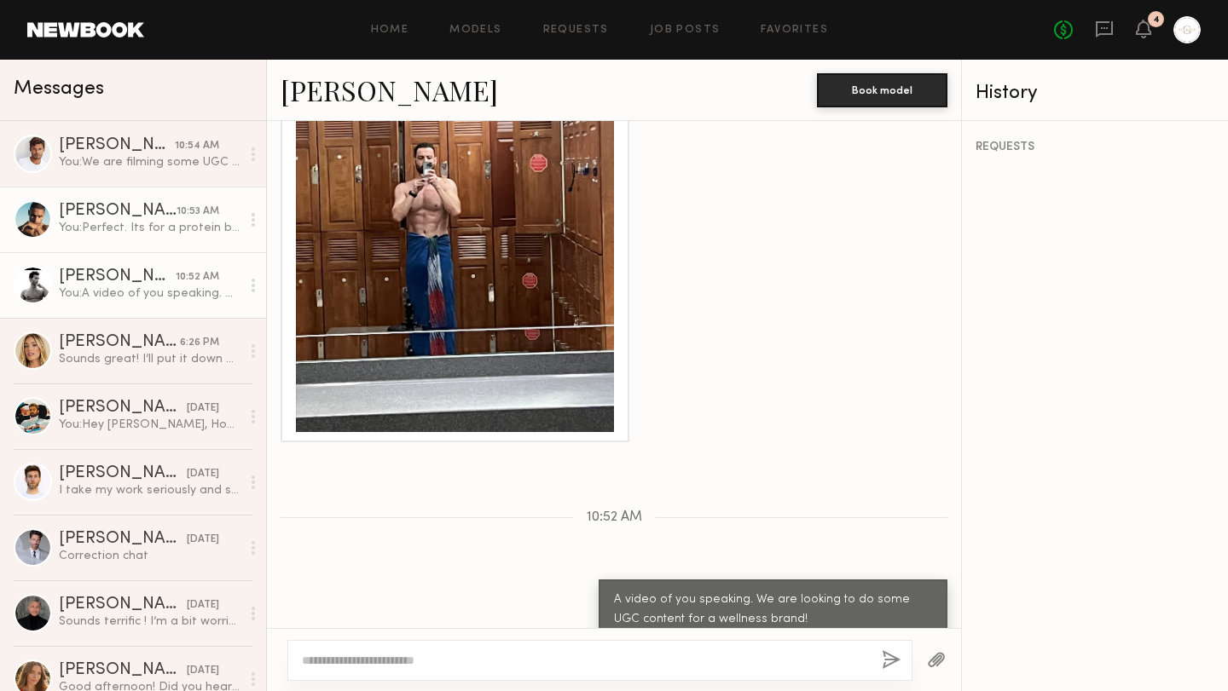
click at [176, 230] on div "You: Perfect. Its for a protein brand. Please send some videos of you speaking.…" at bounding box center [150, 228] width 182 height 16
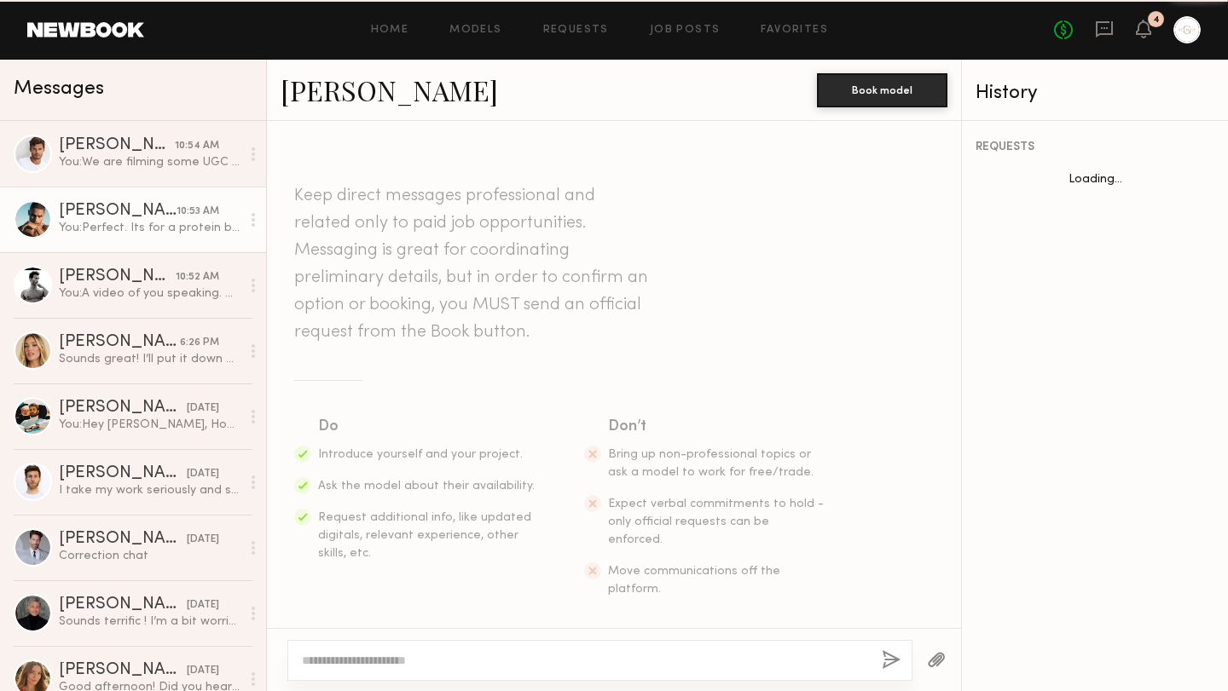
scroll to position [633, 0]
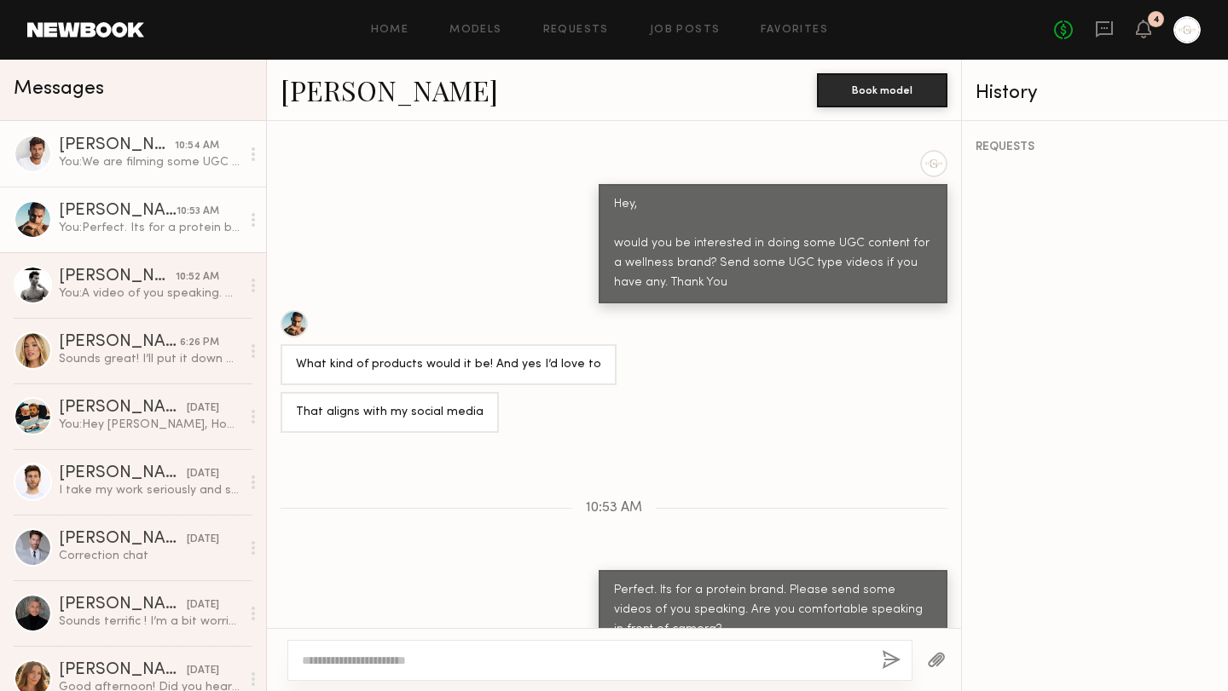
click at [174, 162] on div "You: We are filming some UGC content for a wellness brand. please send some vid…" at bounding box center [150, 162] width 182 height 16
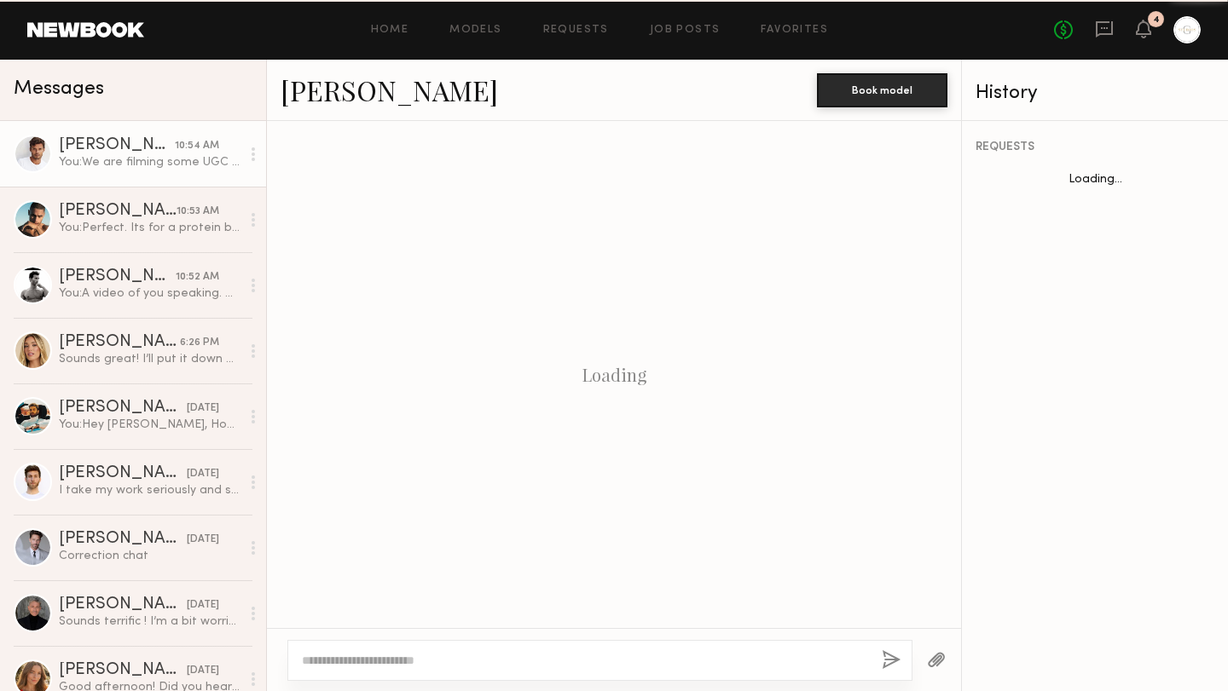
scroll to position [1367, 0]
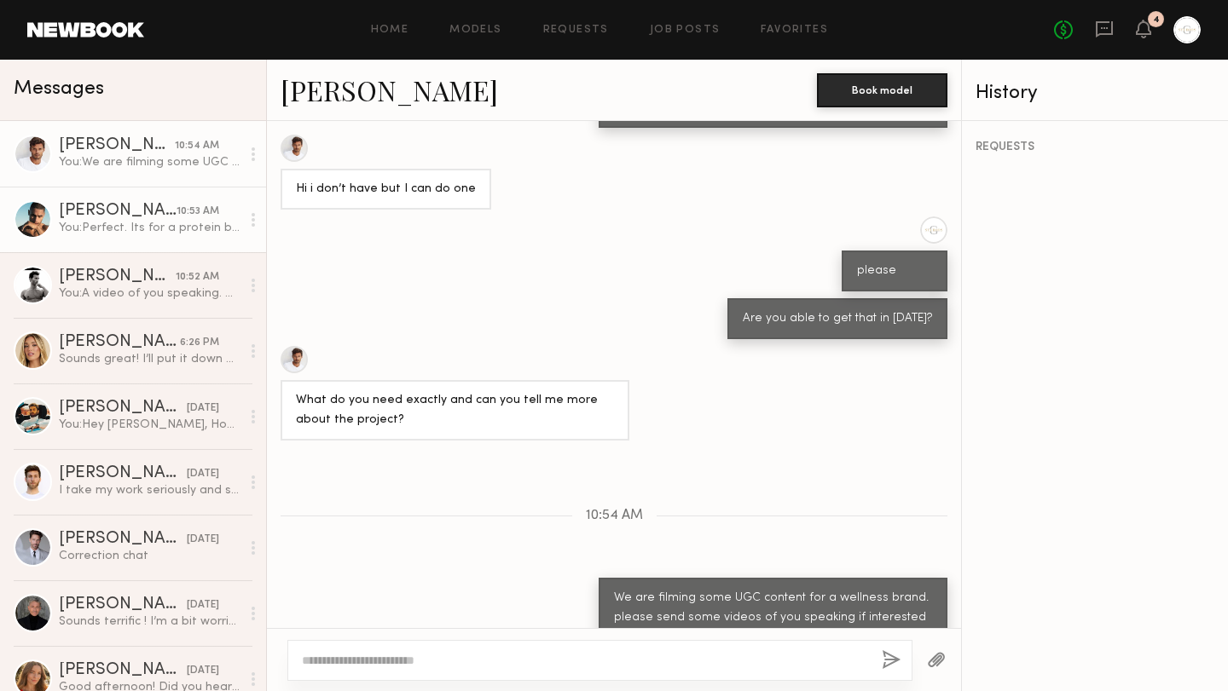
click at [170, 231] on div "You: Perfect. Its for a protein brand. Please send some videos of you speaking.…" at bounding box center [150, 228] width 182 height 16
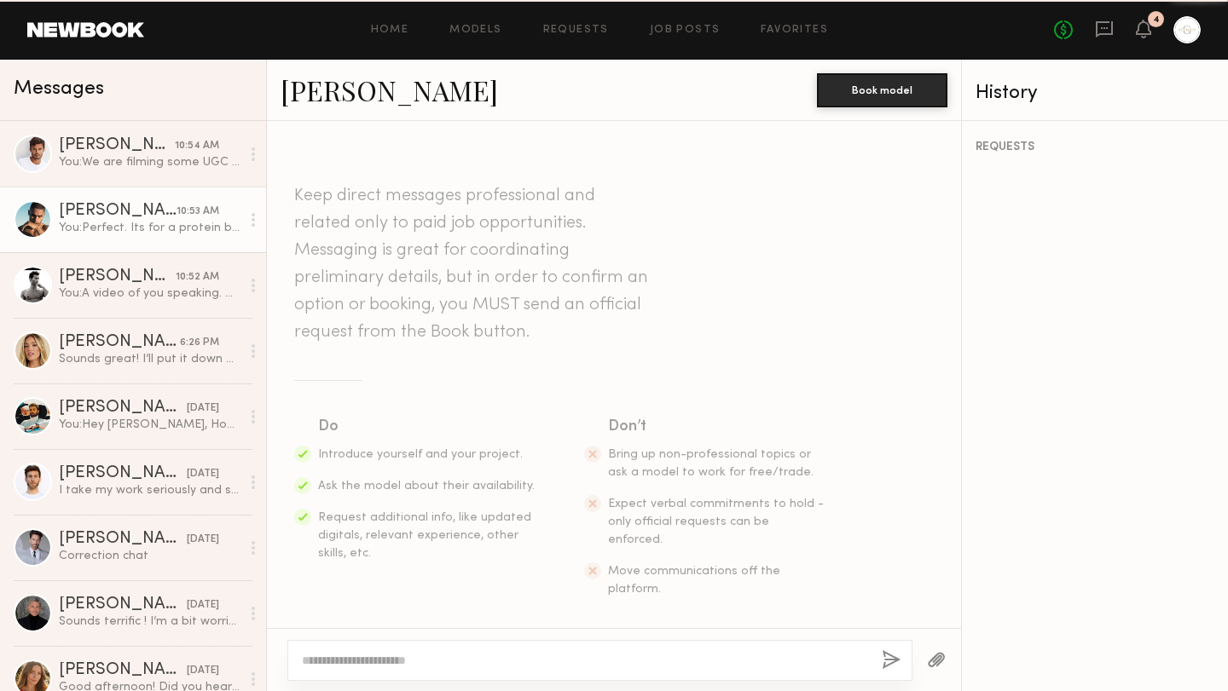
scroll to position [633, 0]
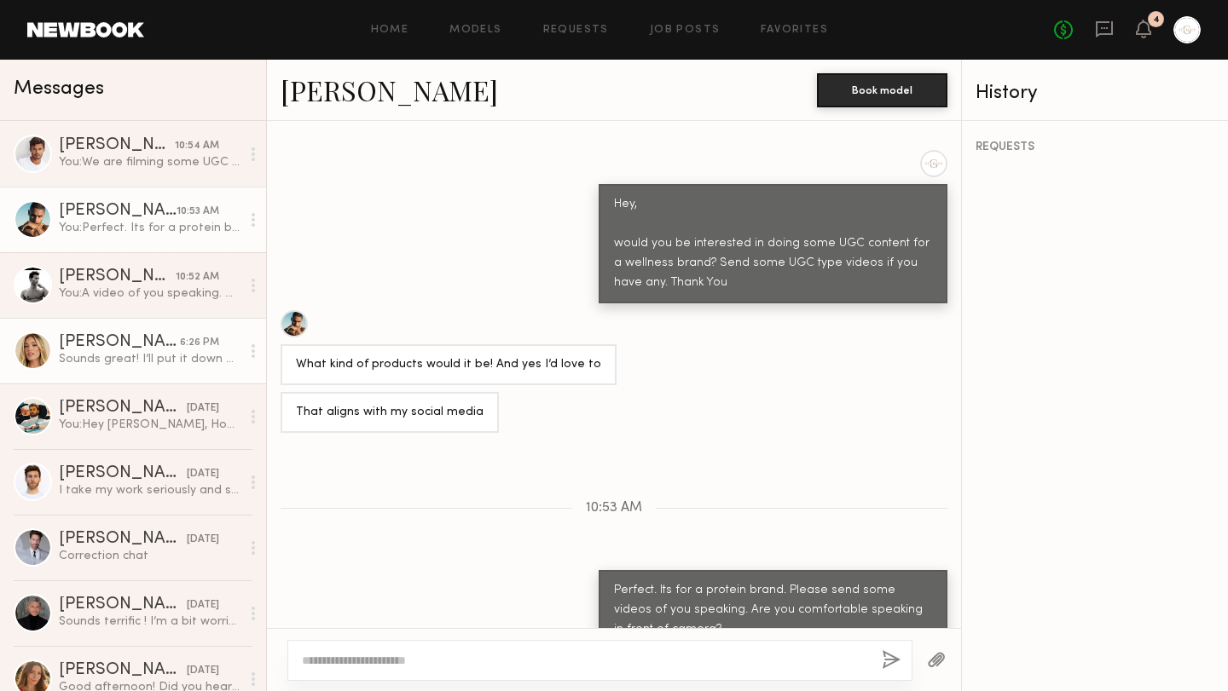
click at [156, 361] on div "Sounds great! I’ll put it down as that timeframe for now but please let me know…" at bounding box center [150, 359] width 182 height 16
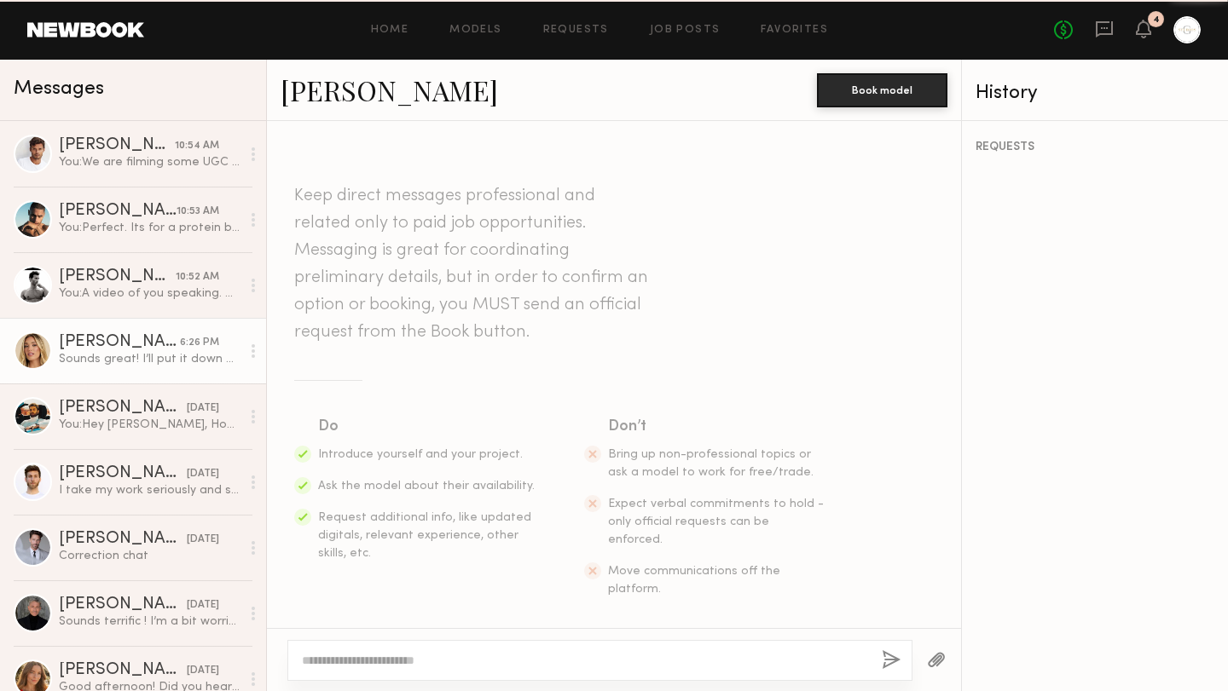
scroll to position [1147, 0]
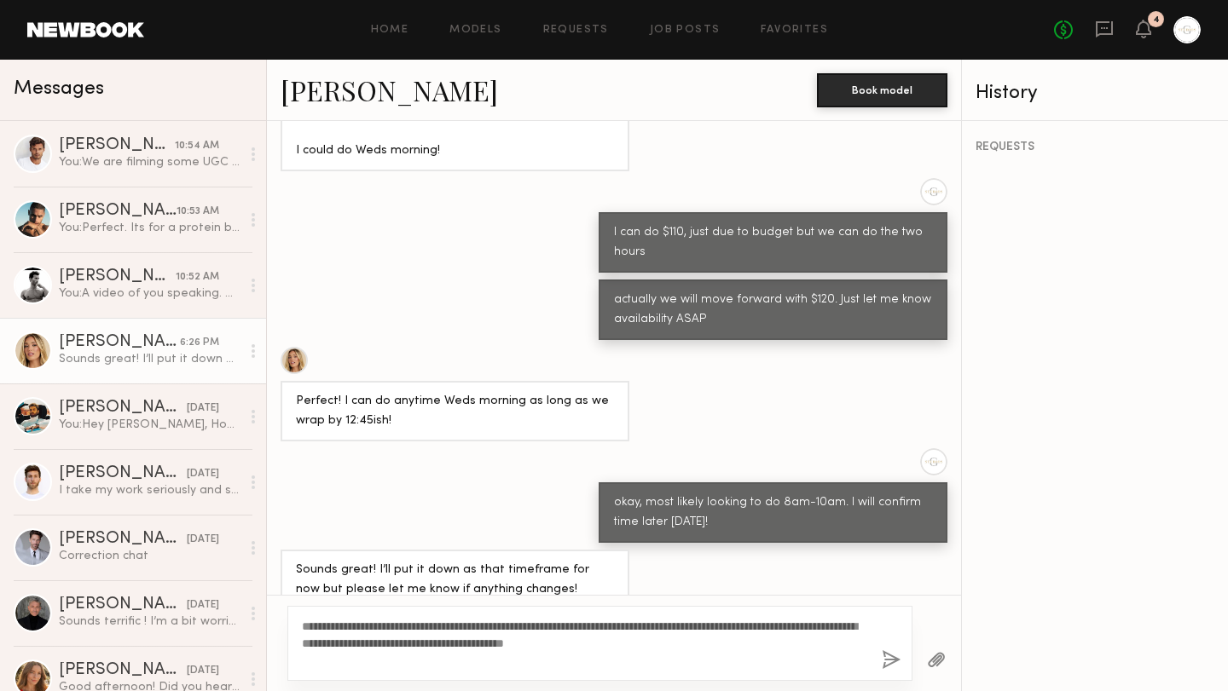
type textarea "**********"
click at [891, 662] on button "button" at bounding box center [890, 660] width 19 height 21
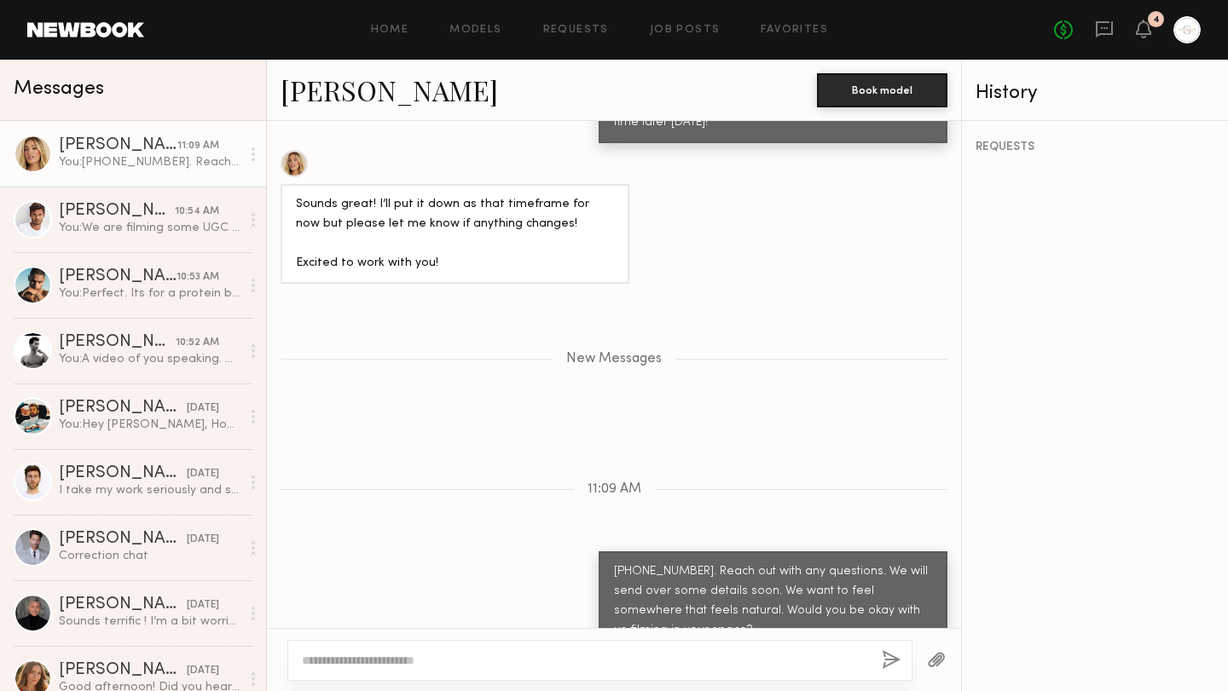
scroll to position [1654, 0]
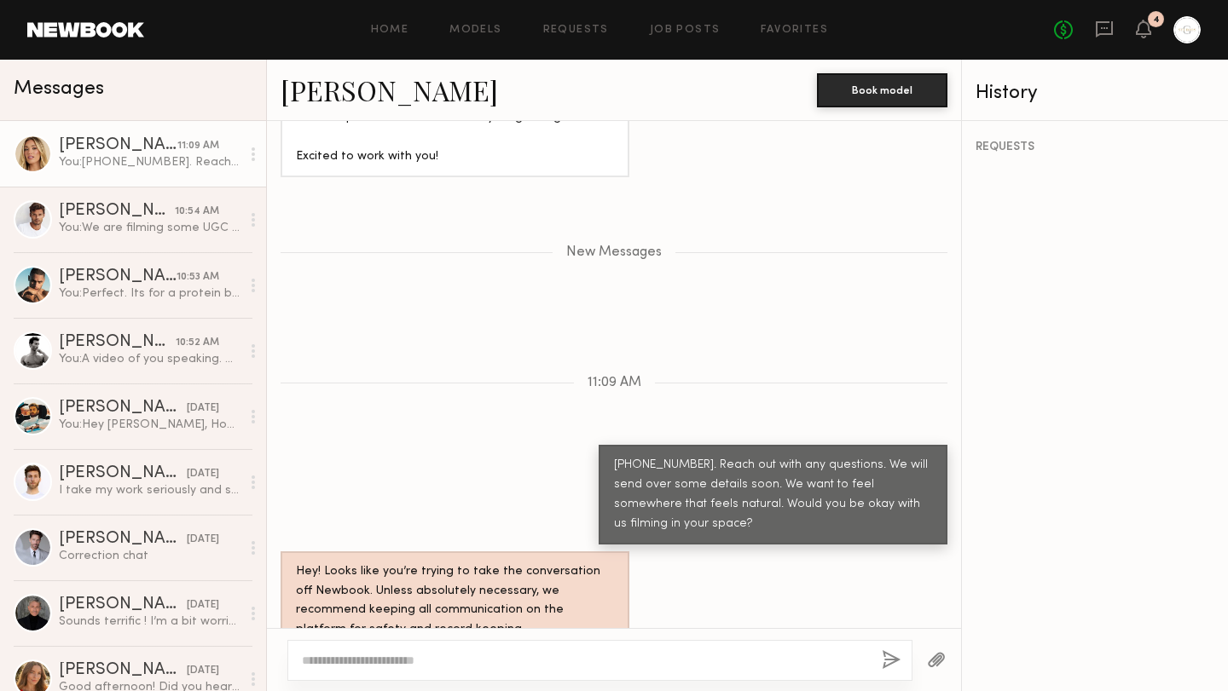
click at [552, 656] on textarea at bounding box center [585, 660] width 566 height 17
type textarea "*****"
click at [887, 661] on button "button" at bounding box center [890, 660] width 19 height 21
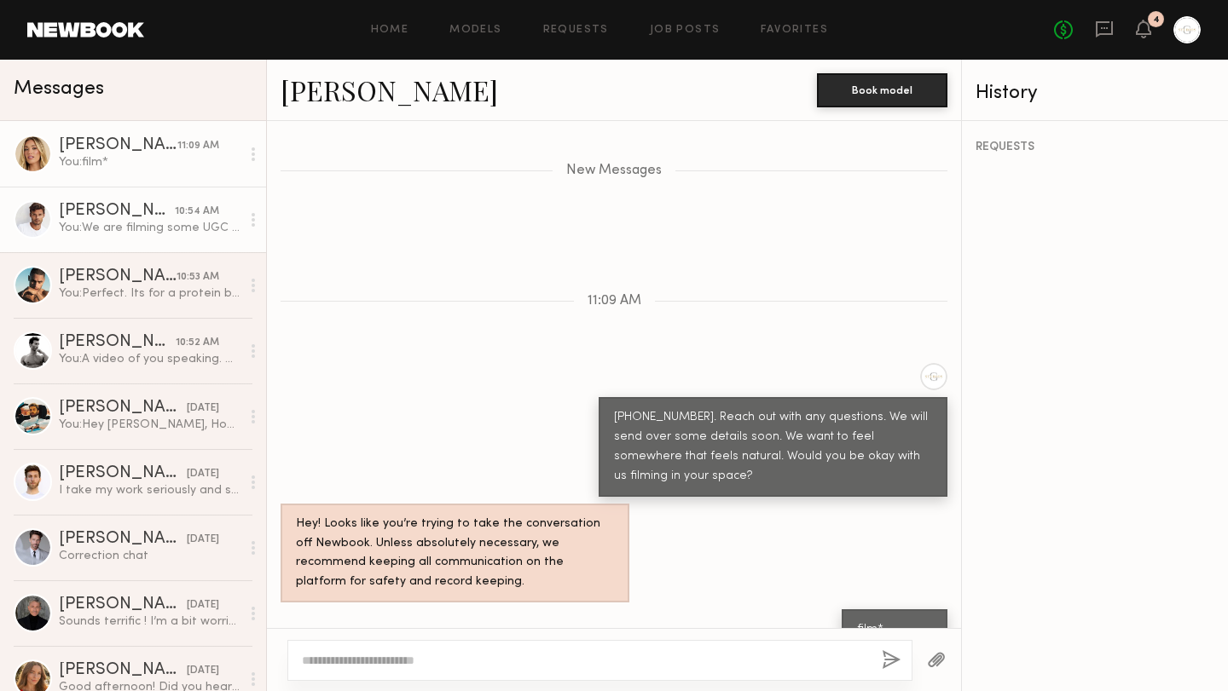
click at [145, 231] on div "You: We are filming some UGC content for a wellness brand. please send some vid…" at bounding box center [150, 228] width 182 height 16
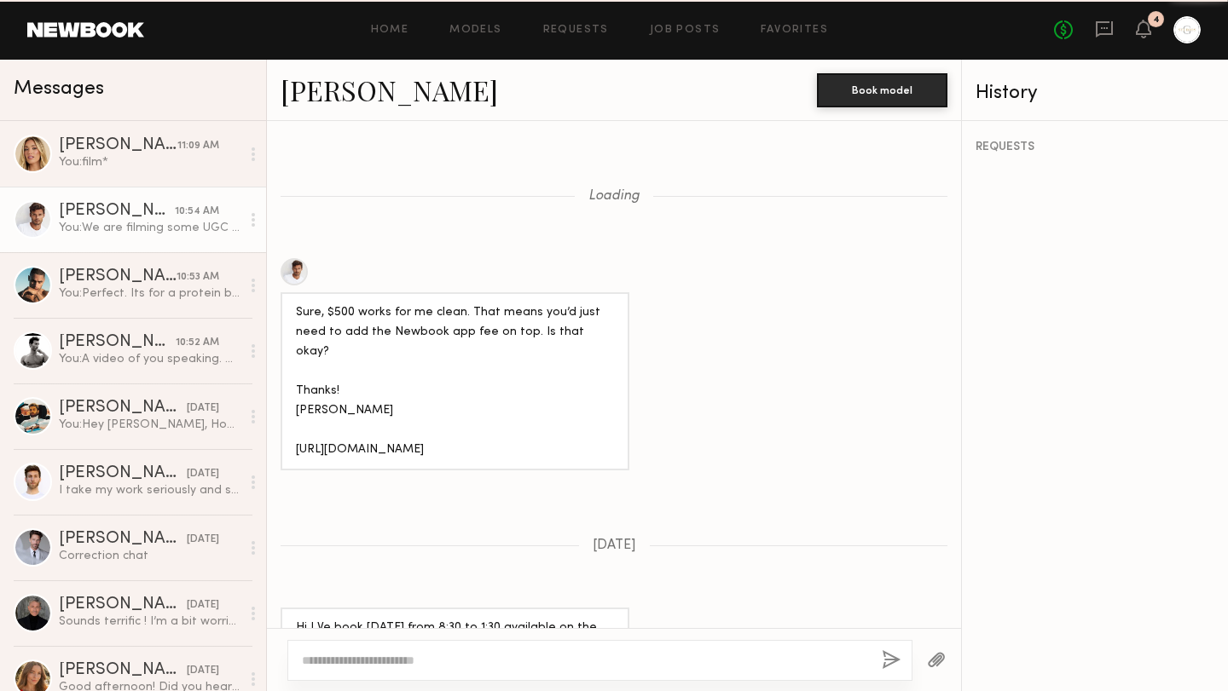
scroll to position [1367, 0]
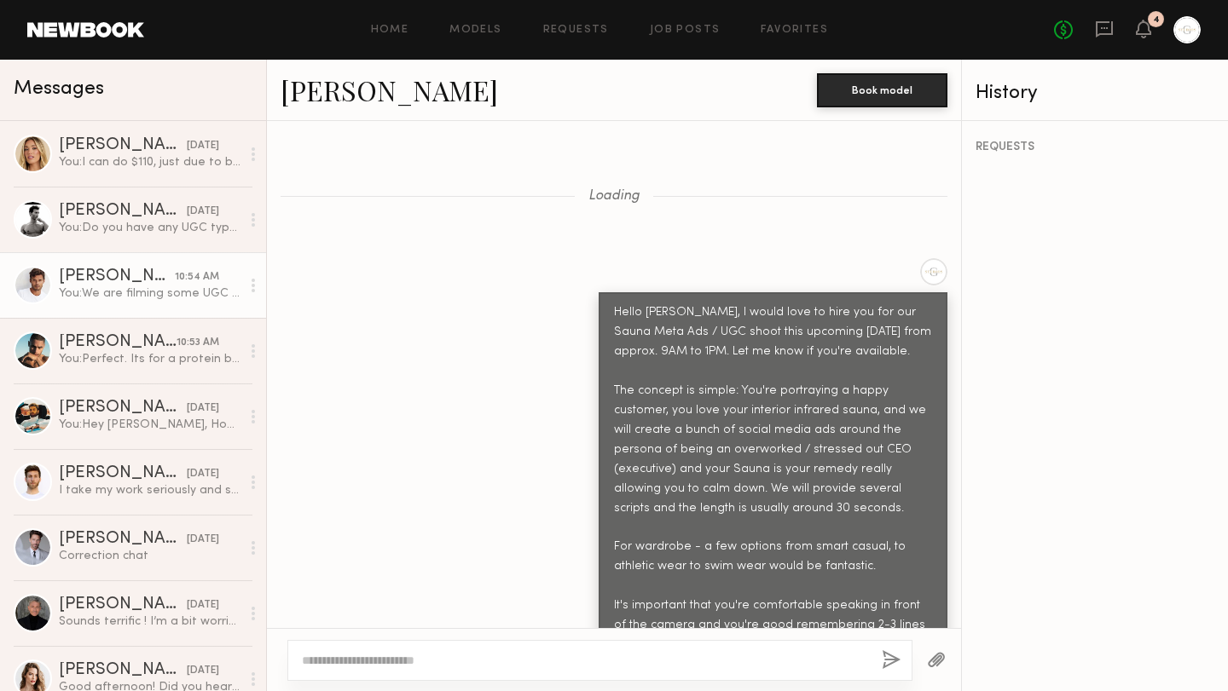
scroll to position [2212, 0]
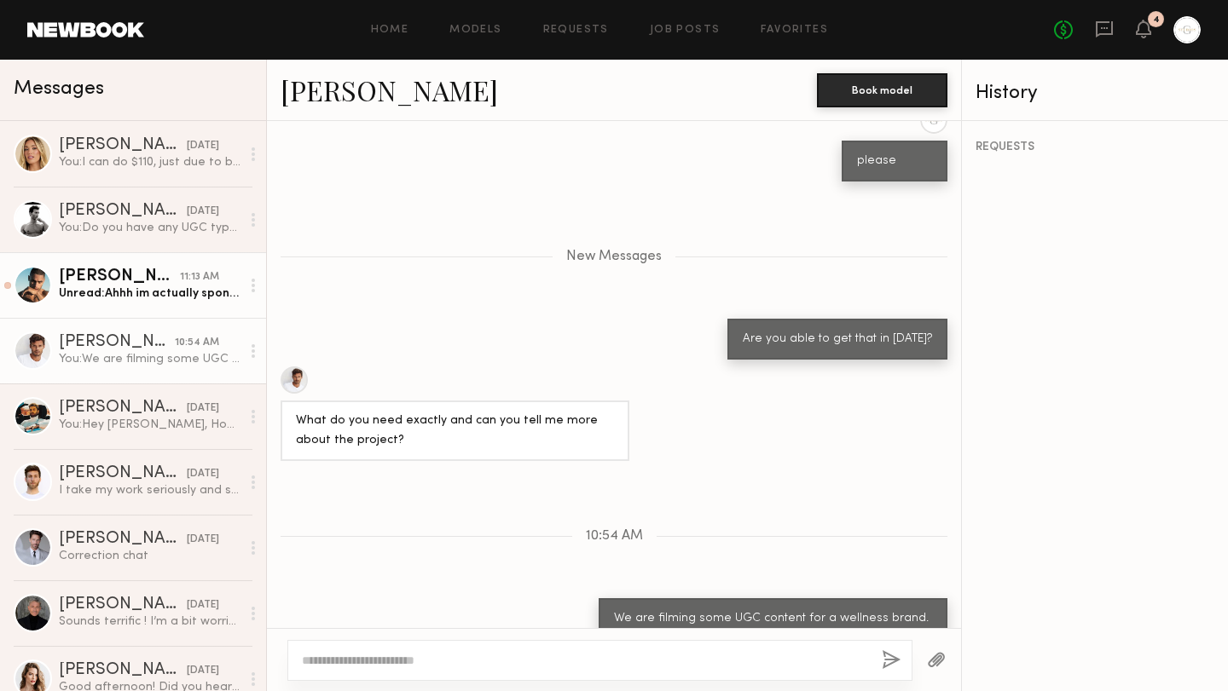
click at [148, 299] on div "Unread: Ahhh im actually sponsored by a supplement company so I can’t promote a…" at bounding box center [150, 294] width 182 height 16
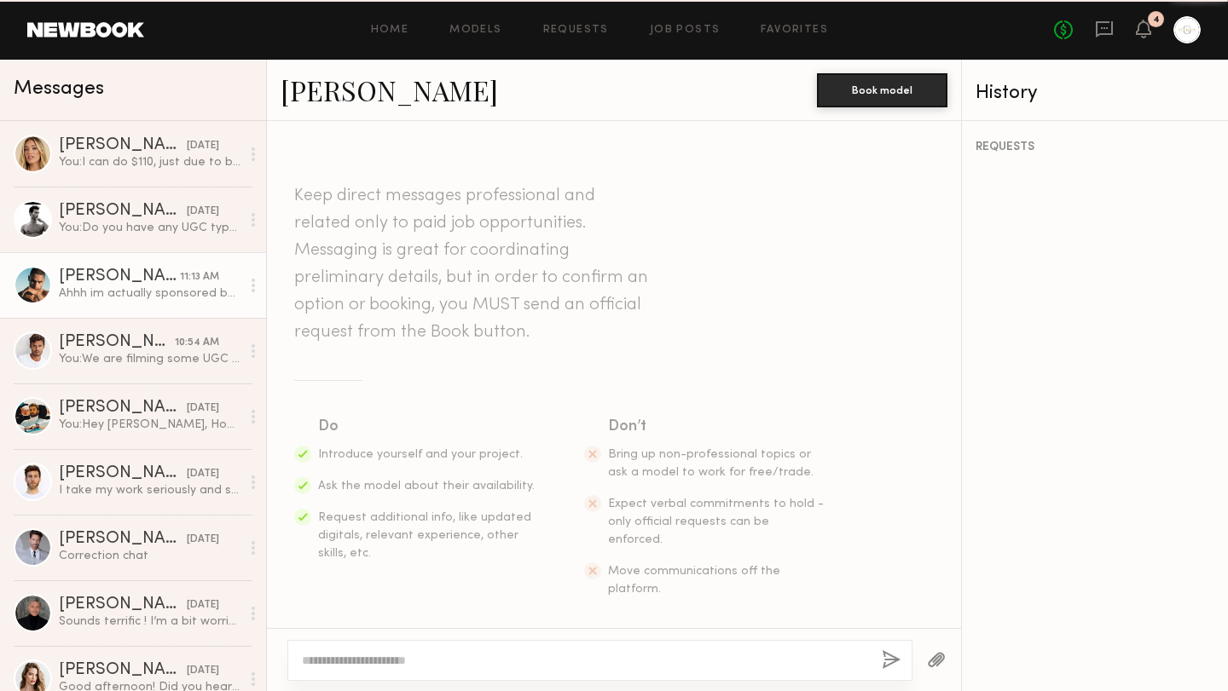
scroll to position [754, 0]
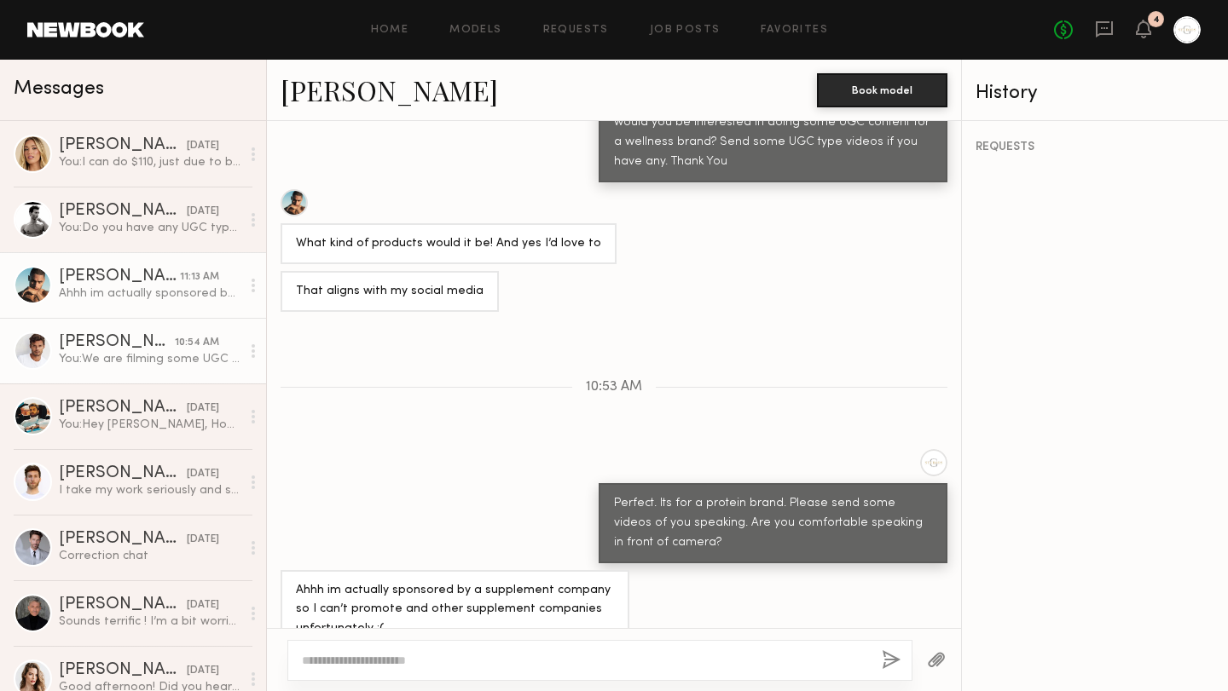
click at [163, 361] on div "You: We are filming some UGC content for a wellness brand. please send some vid…" at bounding box center [150, 359] width 182 height 16
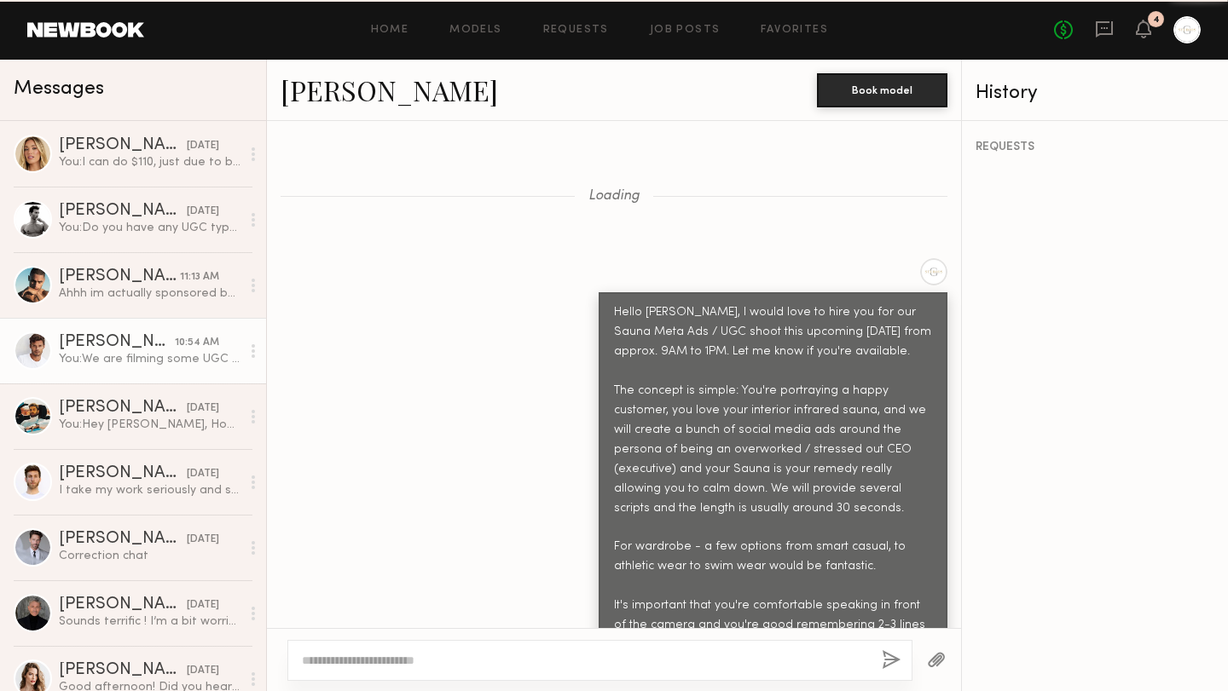
scroll to position [2083, 0]
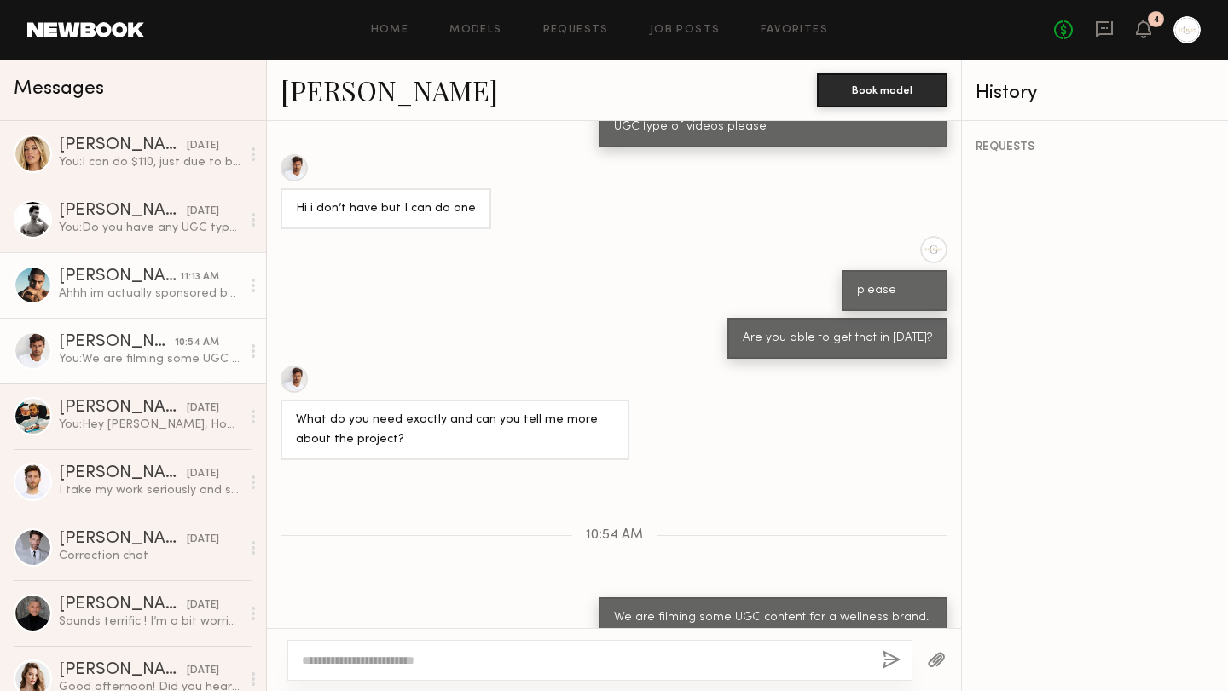
click at [165, 304] on link "Ryan K. 11:13 AM Ahhh im actually sponsored by a supplement company so I can’t …" at bounding box center [133, 285] width 266 height 66
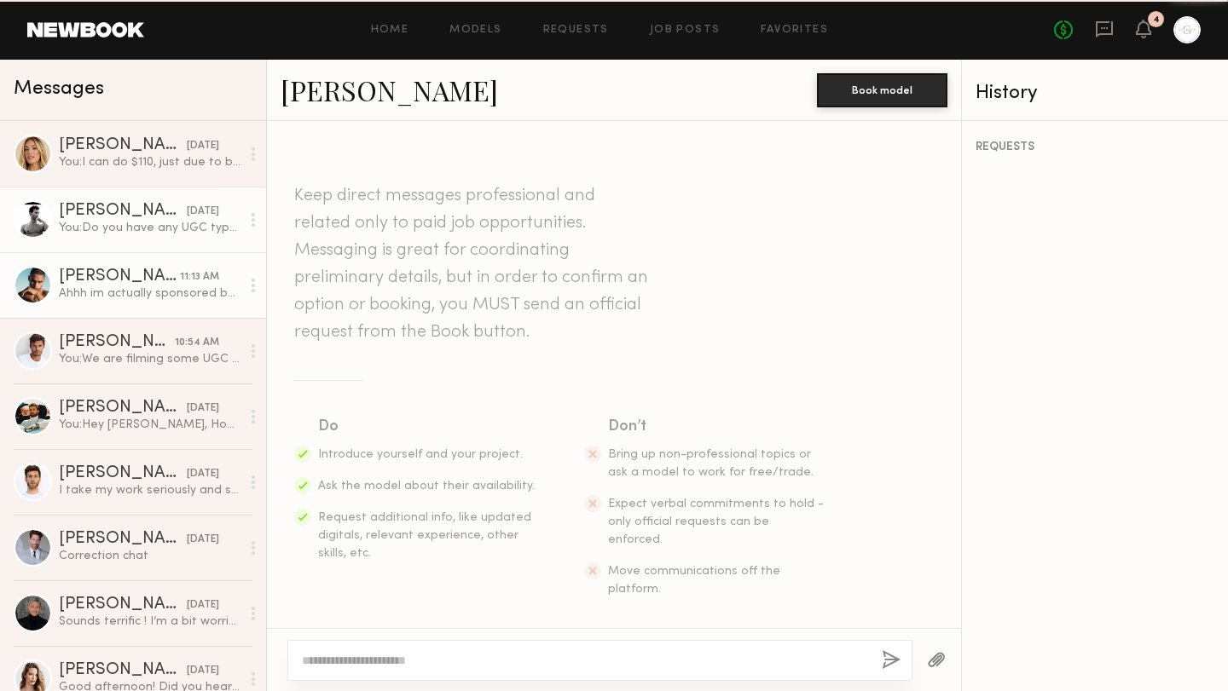
scroll to position [754, 0]
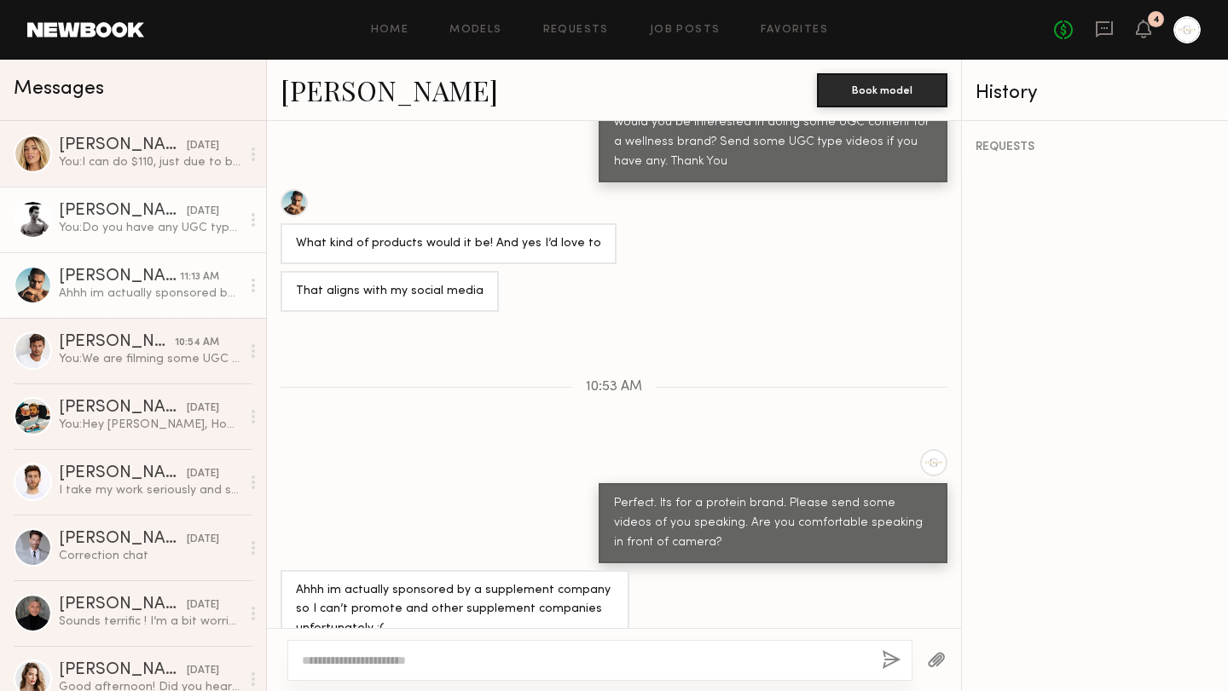
click at [160, 237] on link "Davide G. yesterday You: Do you have any UGC type of content we can see?" at bounding box center [133, 220] width 266 height 66
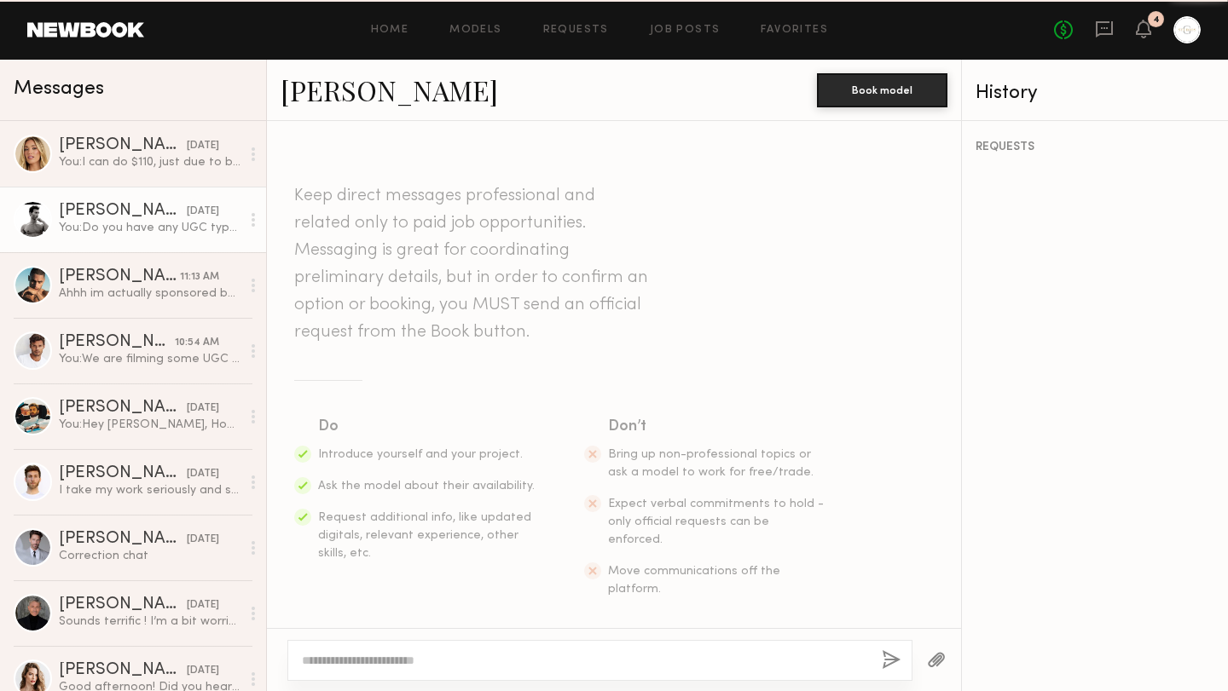
scroll to position [2726, 0]
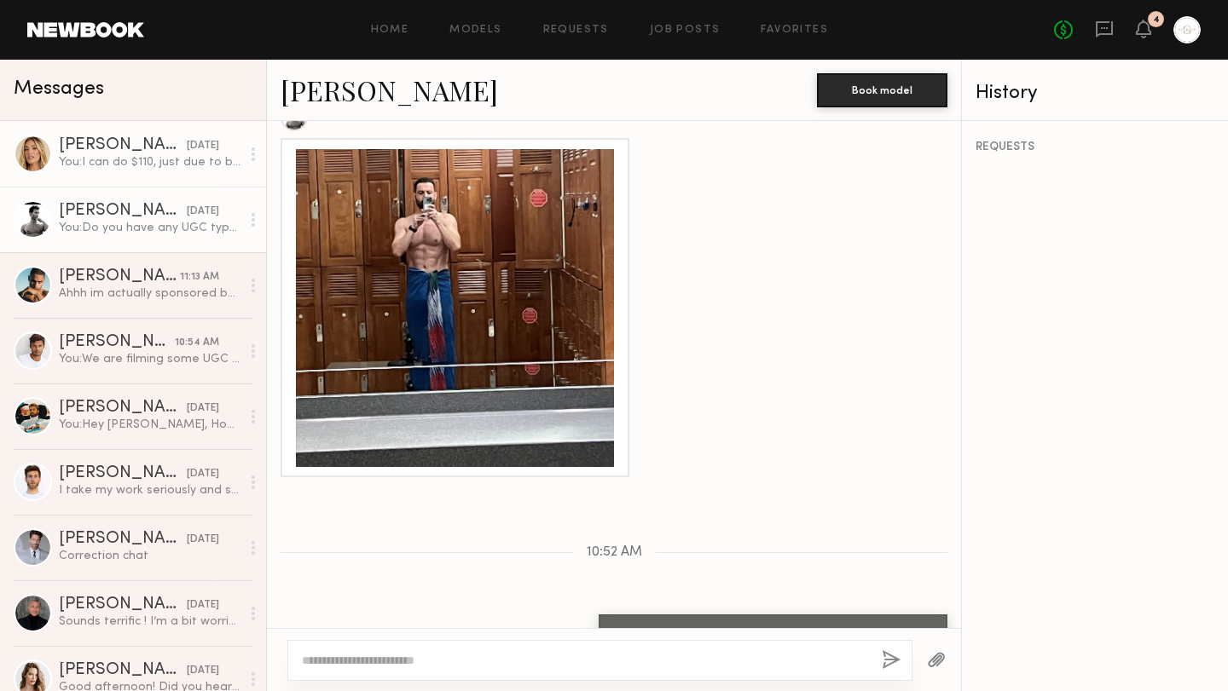
click at [176, 161] on div "You: I can do $110, just due to budget but we can do the two hours" at bounding box center [150, 162] width 182 height 16
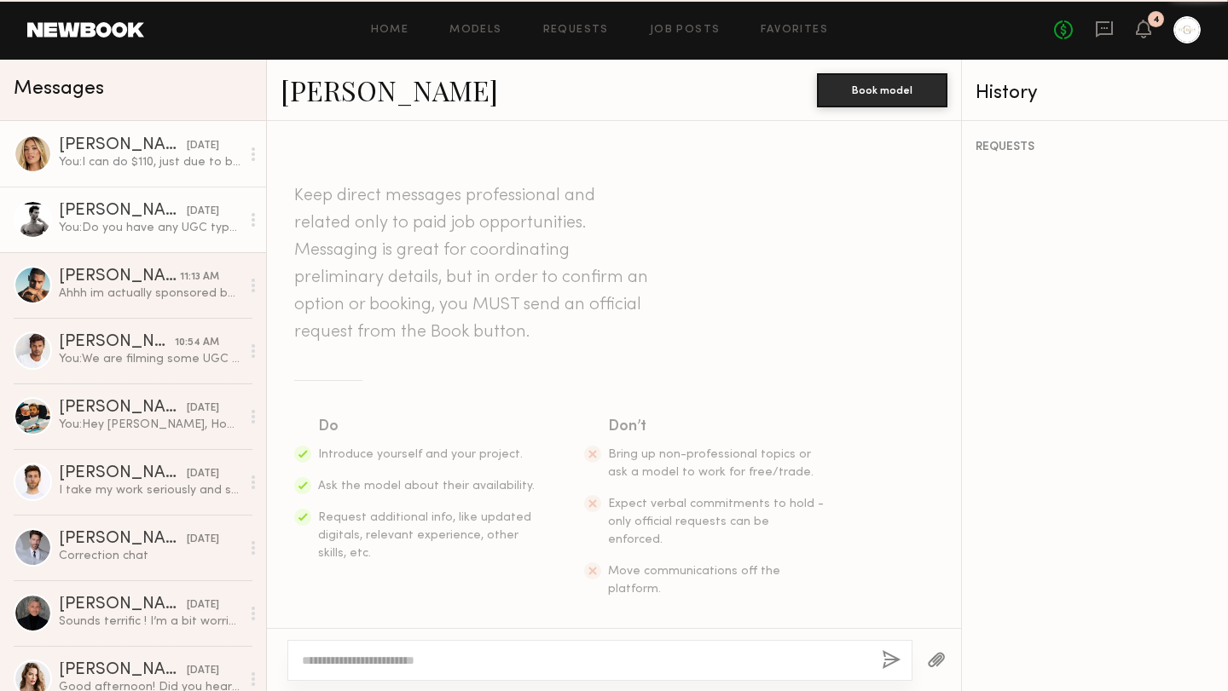
scroll to position [1499, 0]
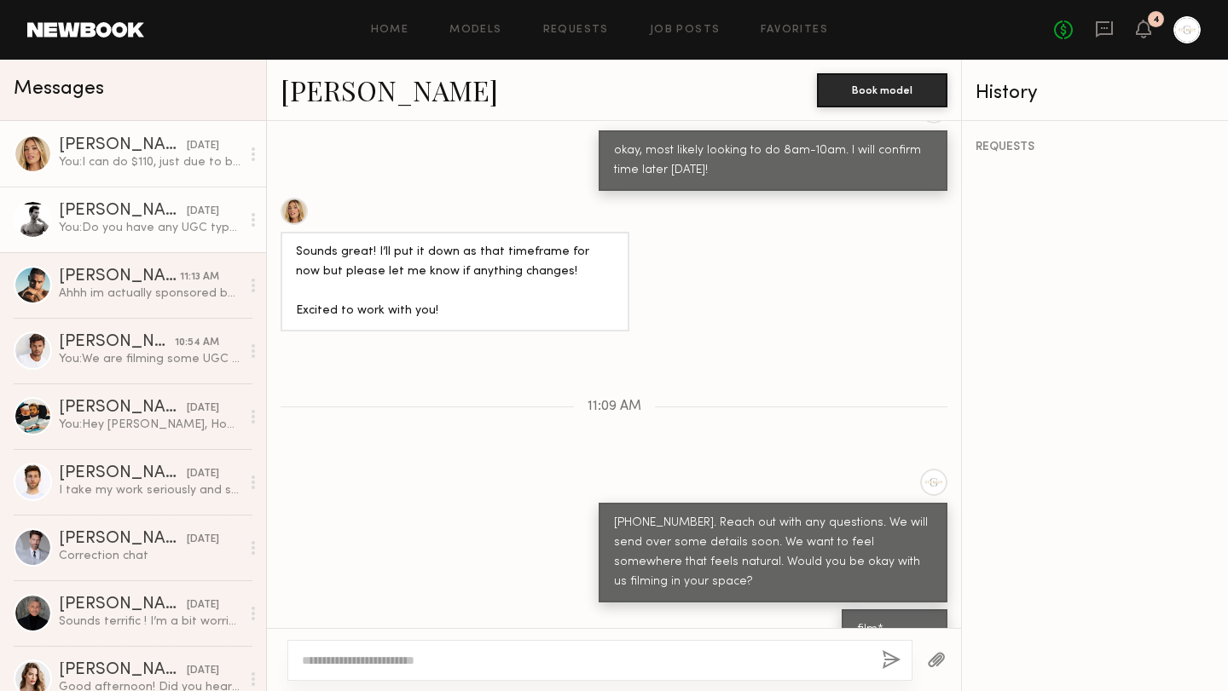
click at [187, 214] on div "[DATE]" at bounding box center [203, 212] width 32 height 16
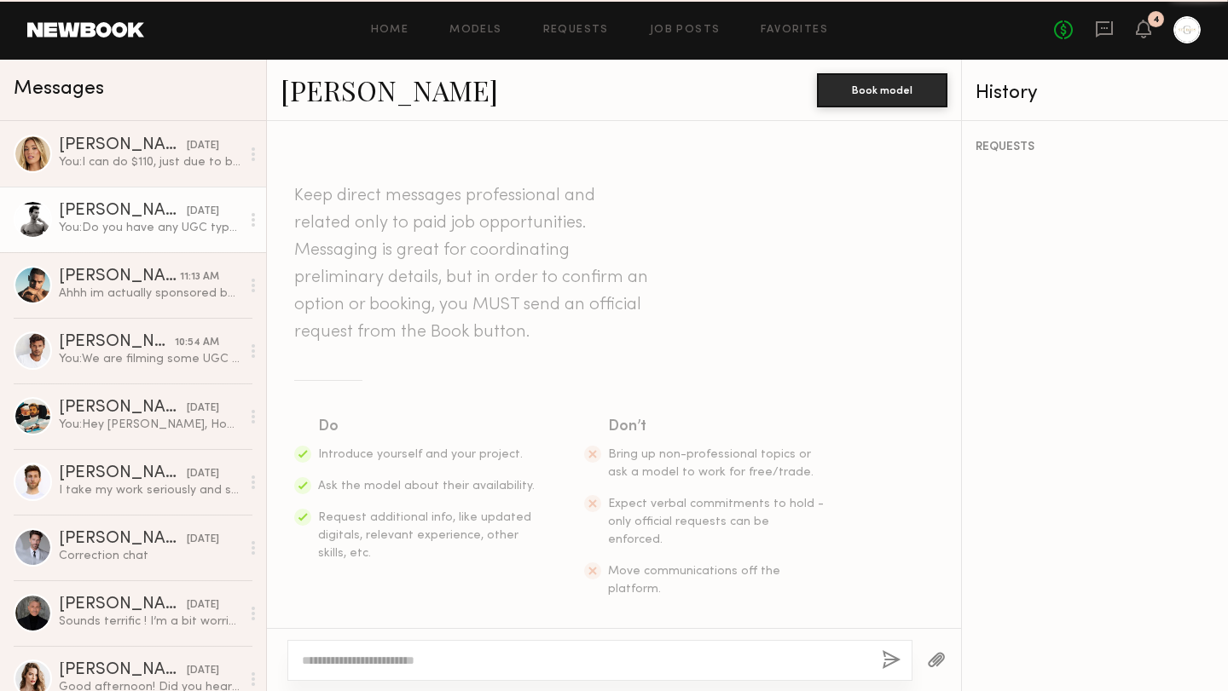
scroll to position [2726, 0]
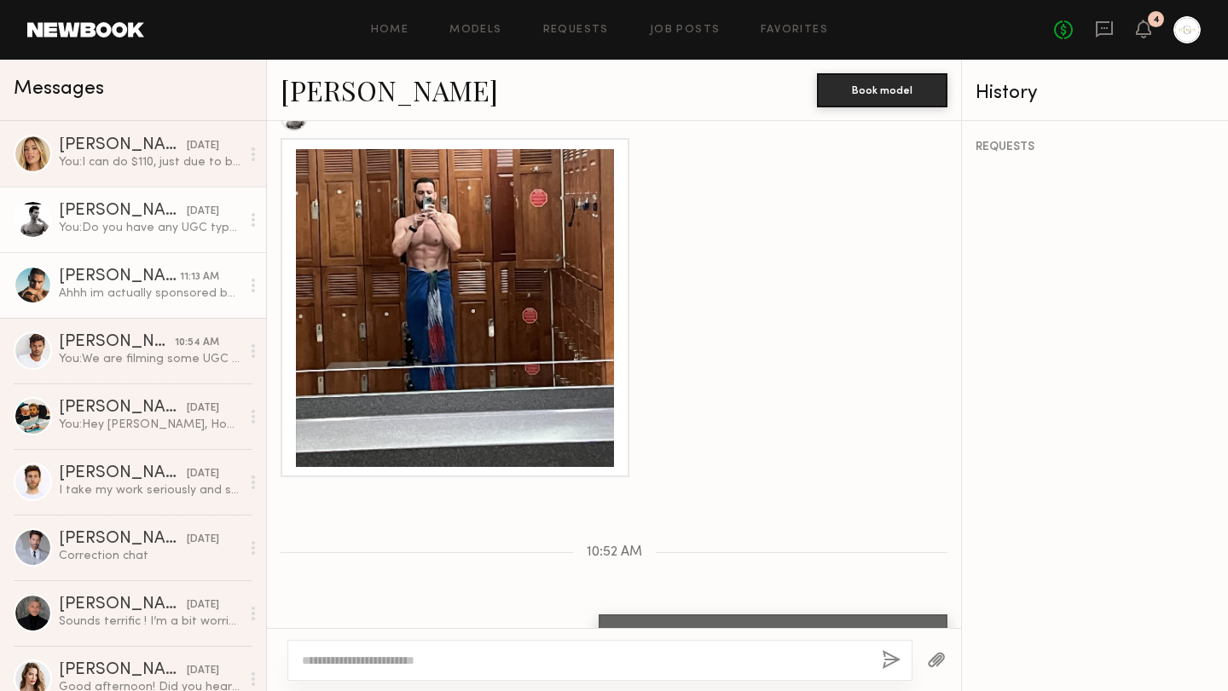
click at [147, 295] on div "Ahhh im actually sponsored by a supplement company so I can’t promote and other…" at bounding box center [150, 294] width 182 height 16
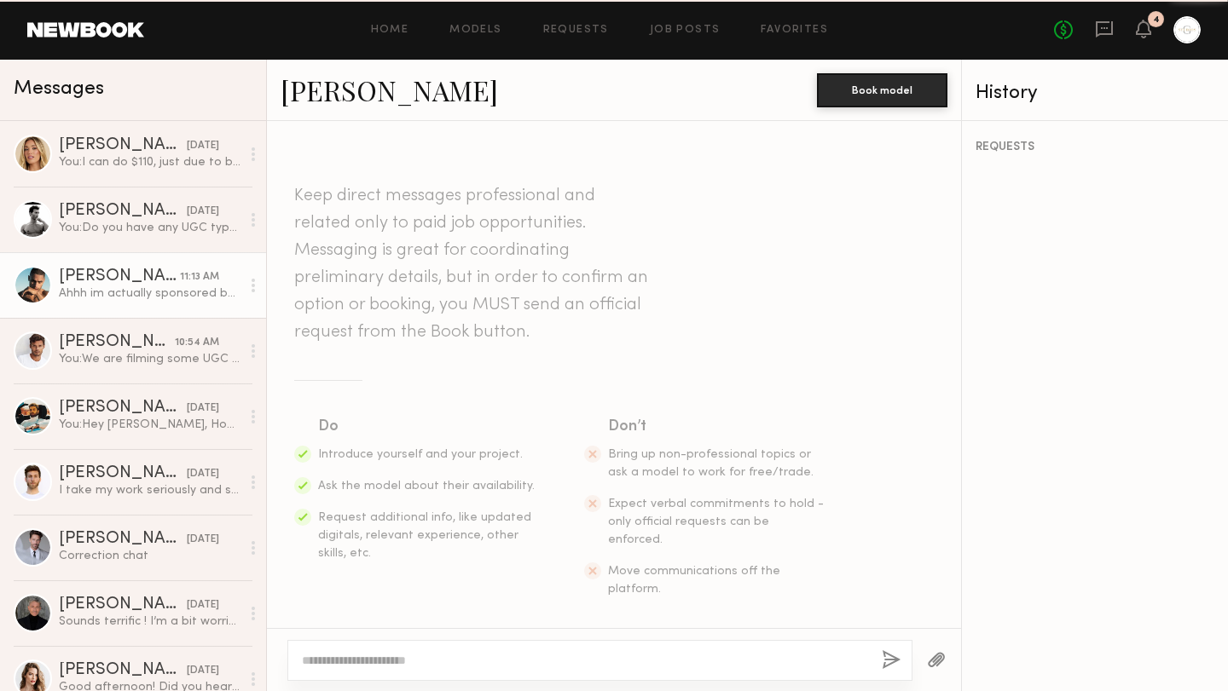
scroll to position [754, 0]
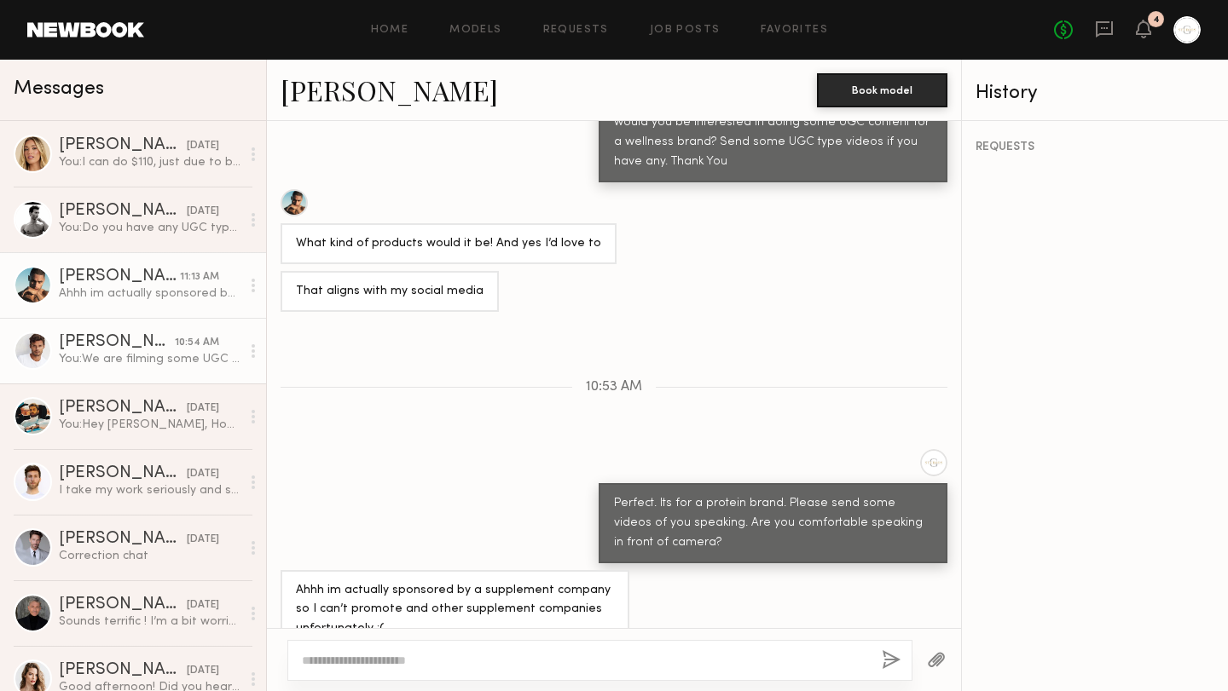
click at [153, 360] on div "You: We are filming some UGC content for a wellness brand. please send some vid…" at bounding box center [150, 359] width 182 height 16
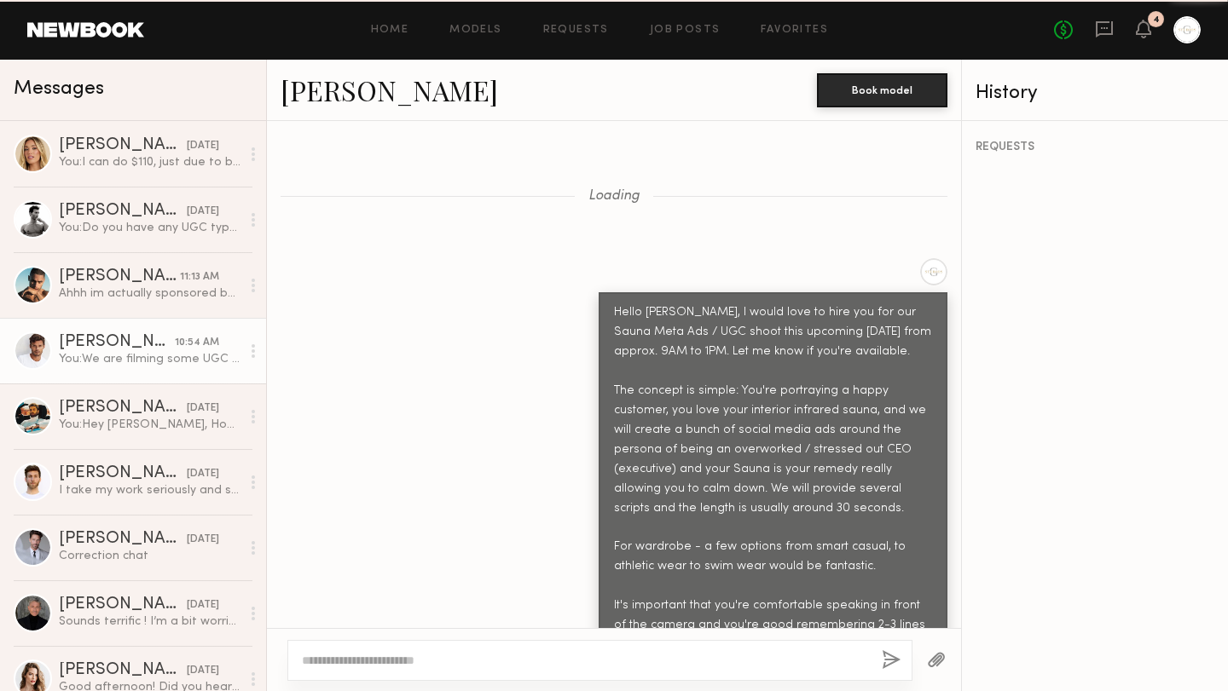
scroll to position [2083, 0]
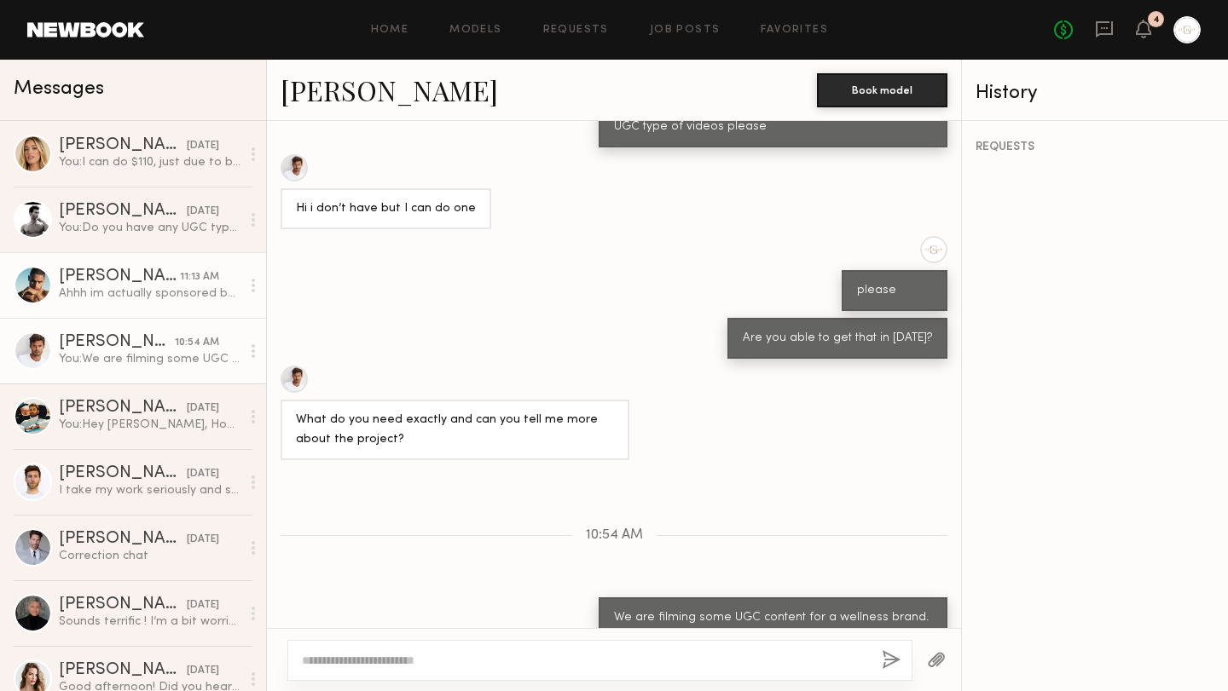
click at [167, 306] on link "Ryan K. 11:13 AM Ahhh im actually sponsored by a supplement company so I can’t …" at bounding box center [133, 285] width 266 height 66
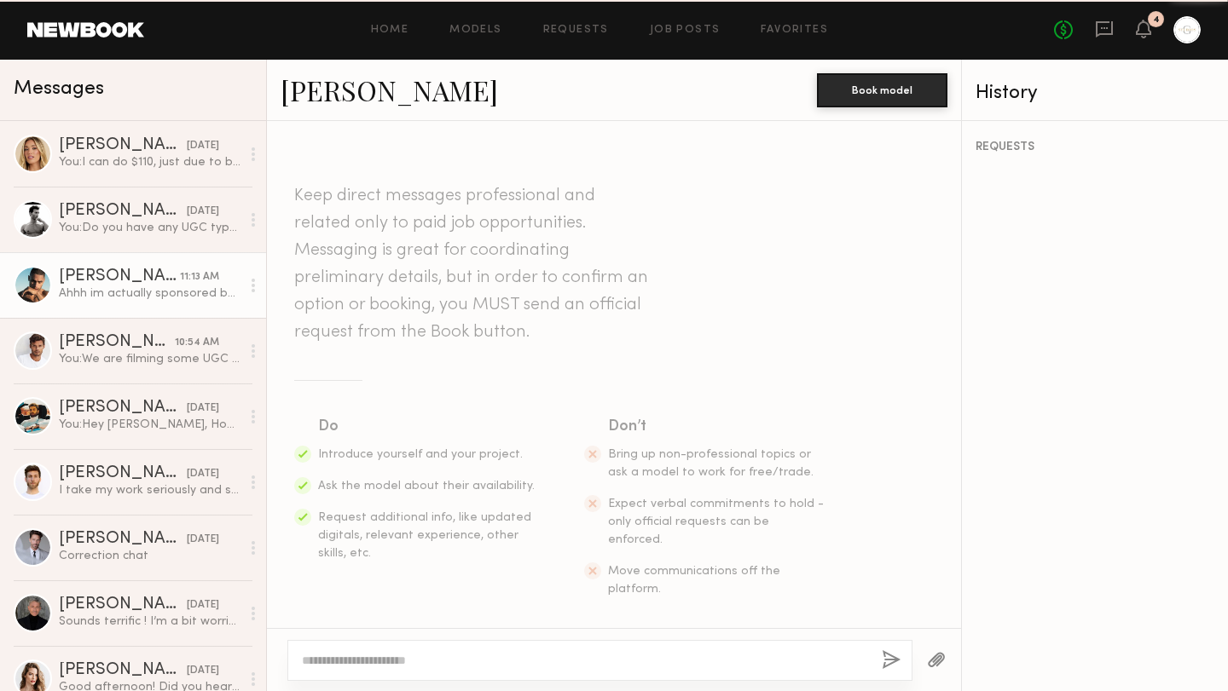
scroll to position [754, 0]
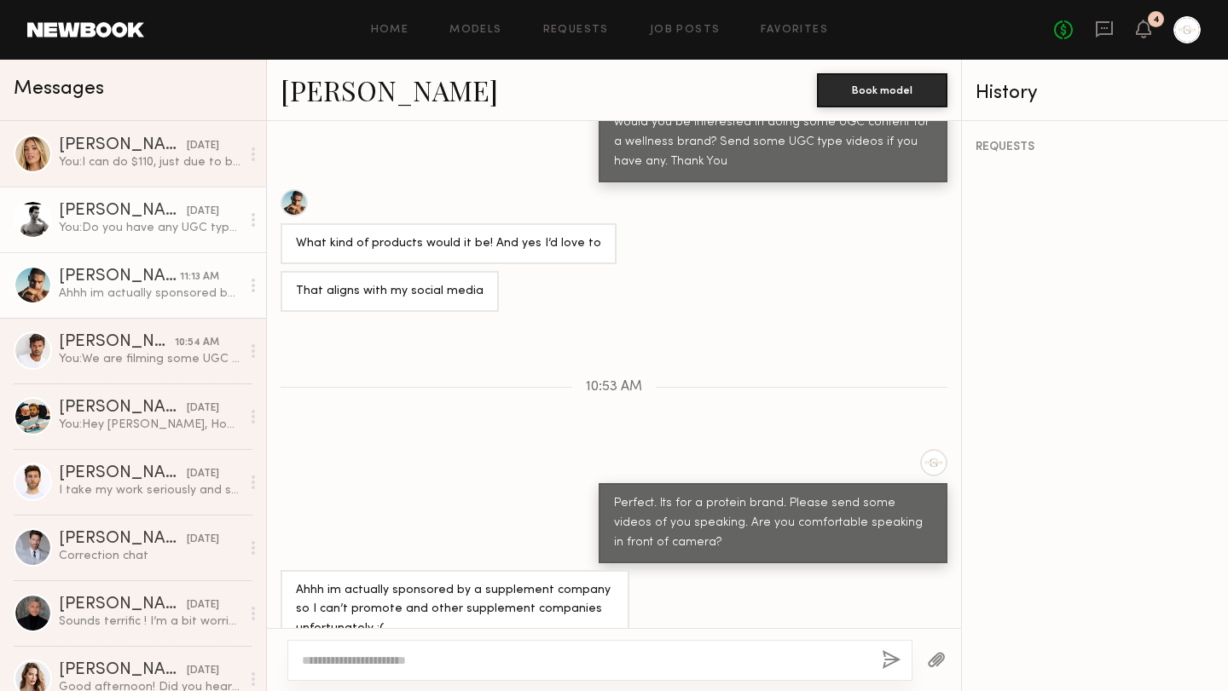
click at [162, 222] on div "You: Do you have any UGC type of content we can see?" at bounding box center [150, 228] width 182 height 16
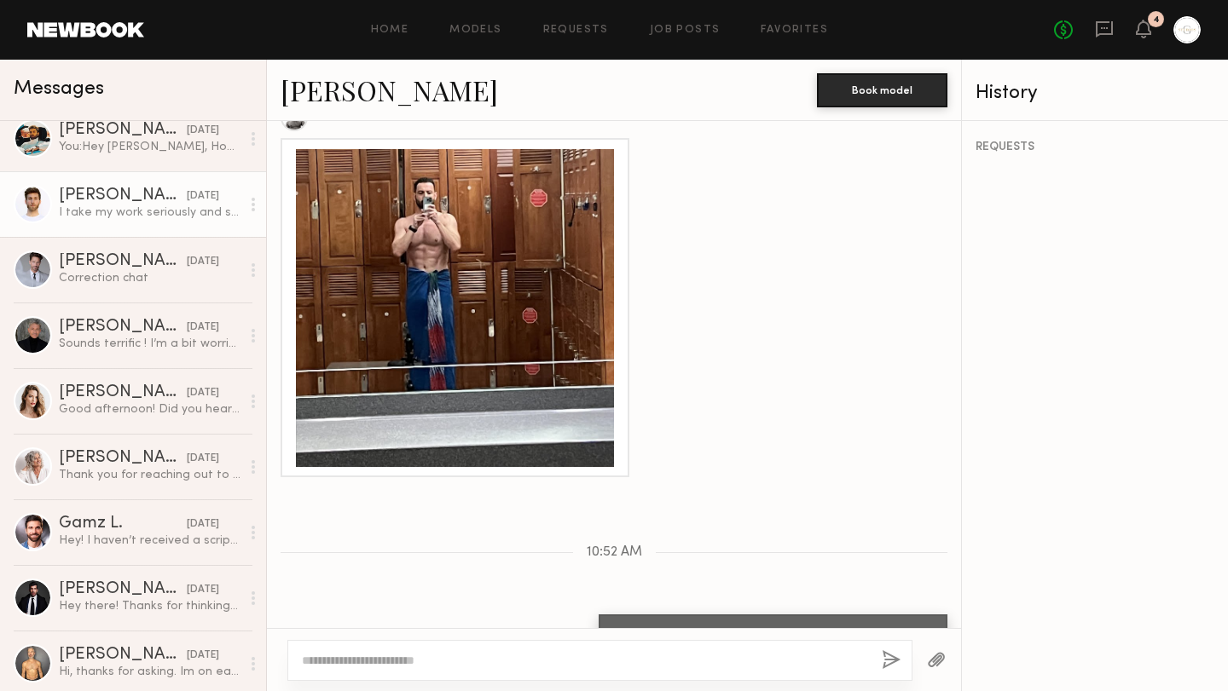
scroll to position [280, 0]
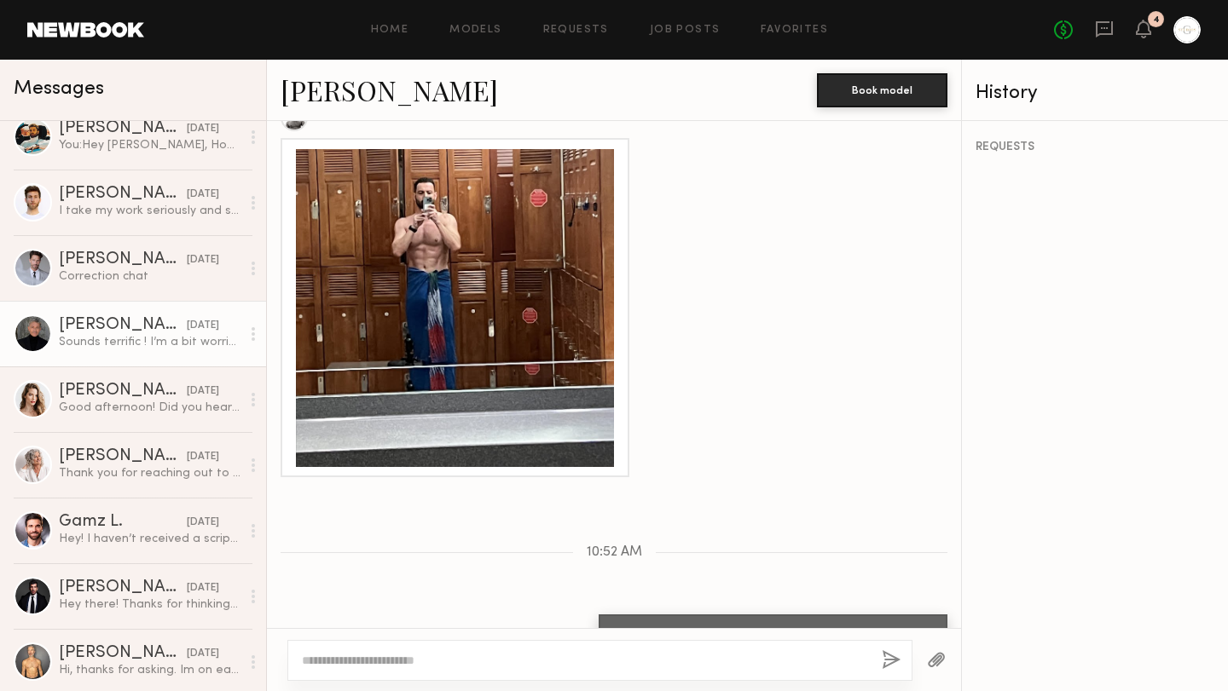
click at [149, 344] on div "Sounds terrific ! I’m a bit worried about wardrobe… do you have any “look books…" at bounding box center [150, 342] width 182 height 16
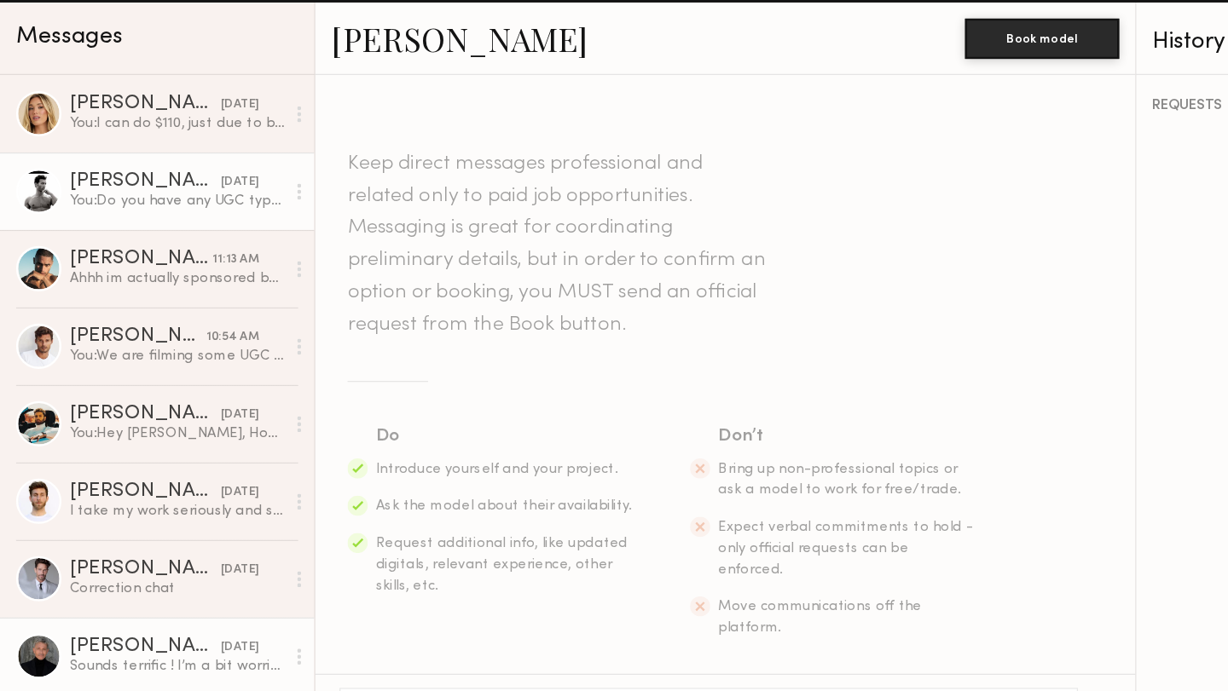
click at [153, 231] on div "You: Do you have any UGC type of content we can see?" at bounding box center [150, 228] width 182 height 16
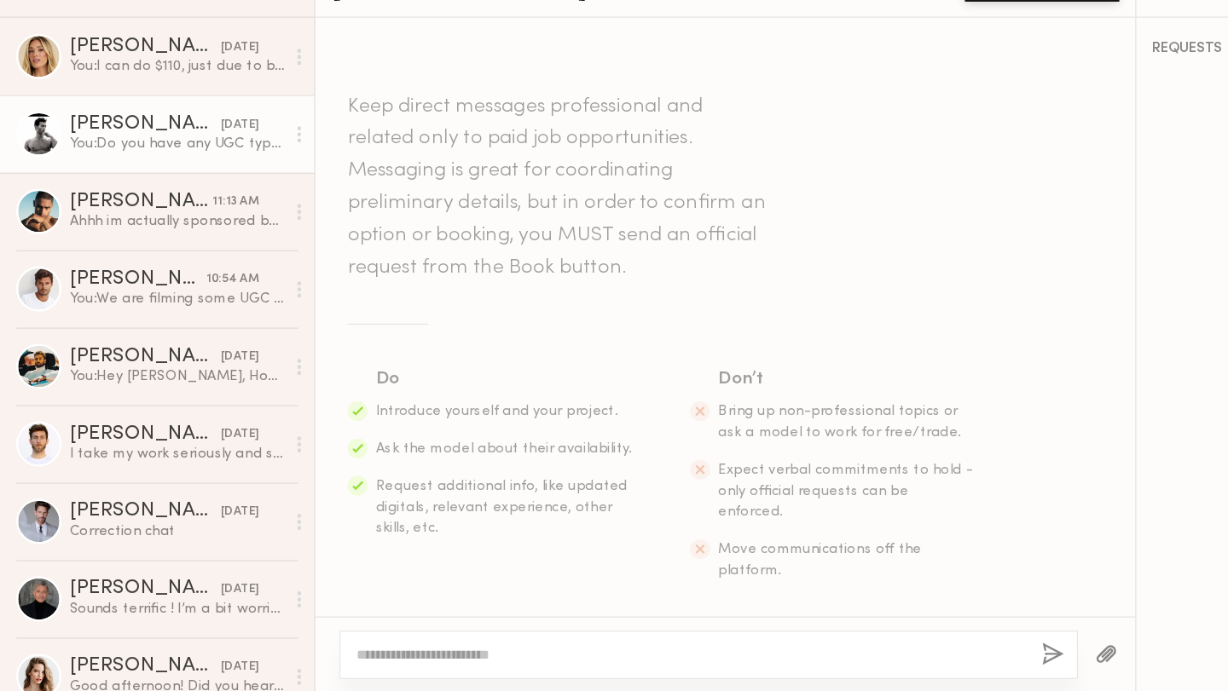
scroll to position [2726, 0]
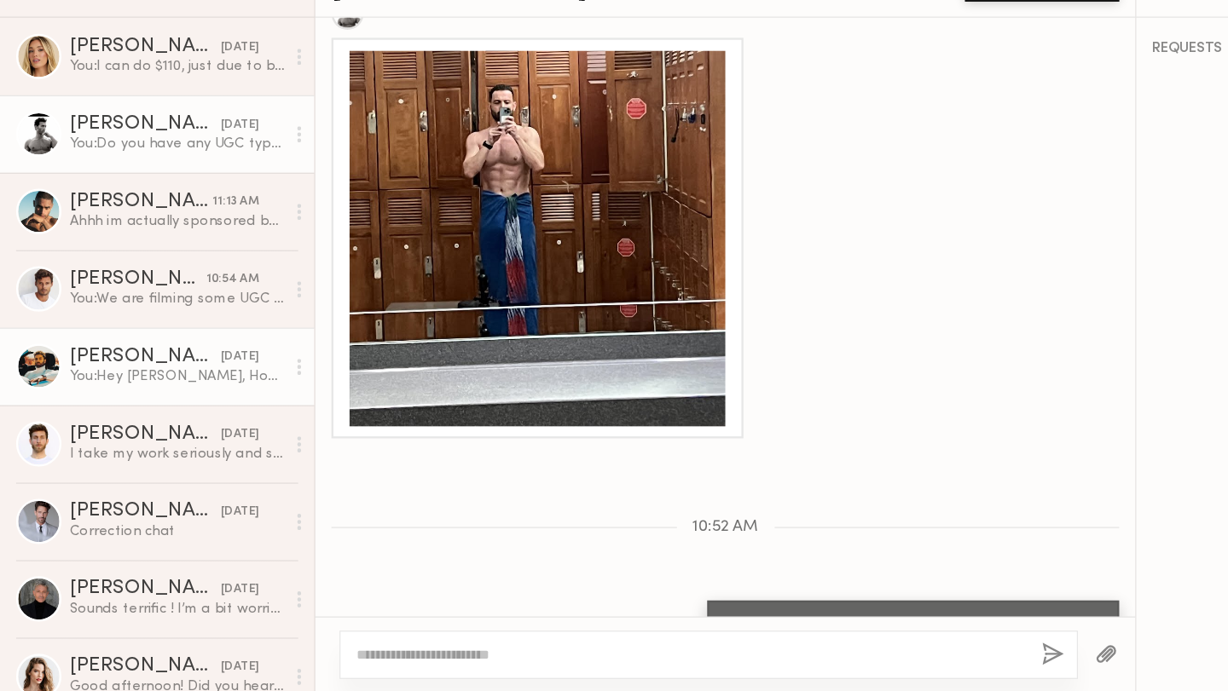
click at [171, 430] on div "You: Hey Jacon, Hope all is well. Are you open to doing some UGC content?" at bounding box center [150, 425] width 182 height 16
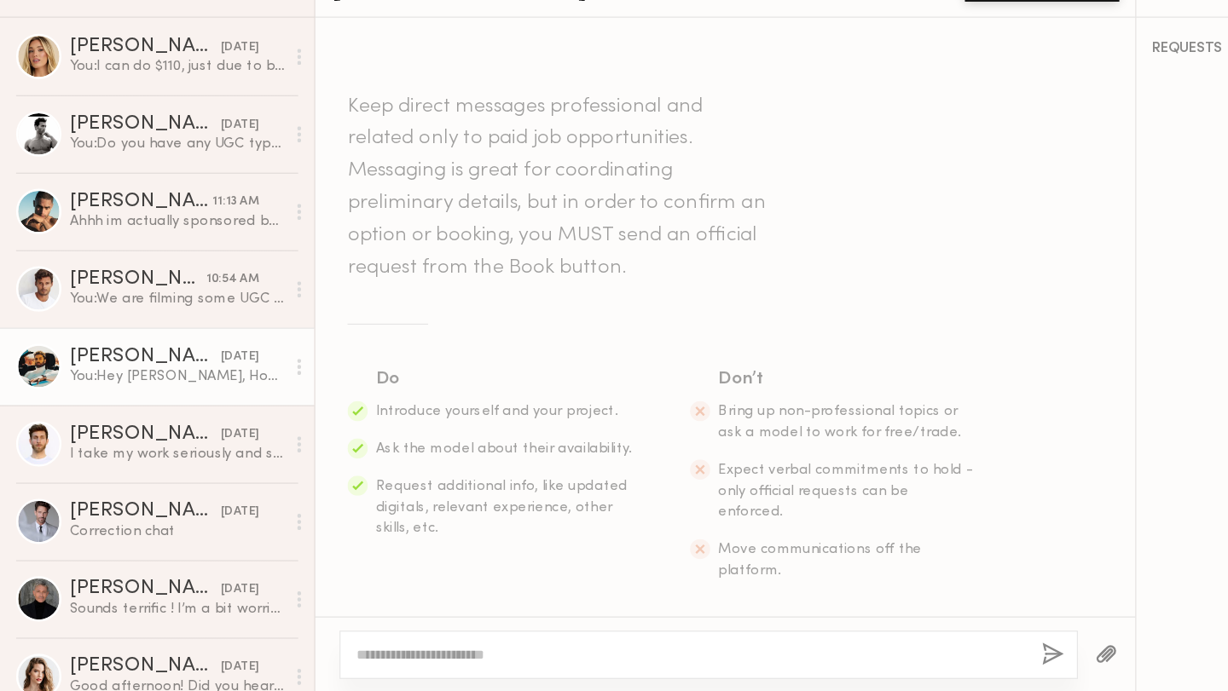
scroll to position [1181, 0]
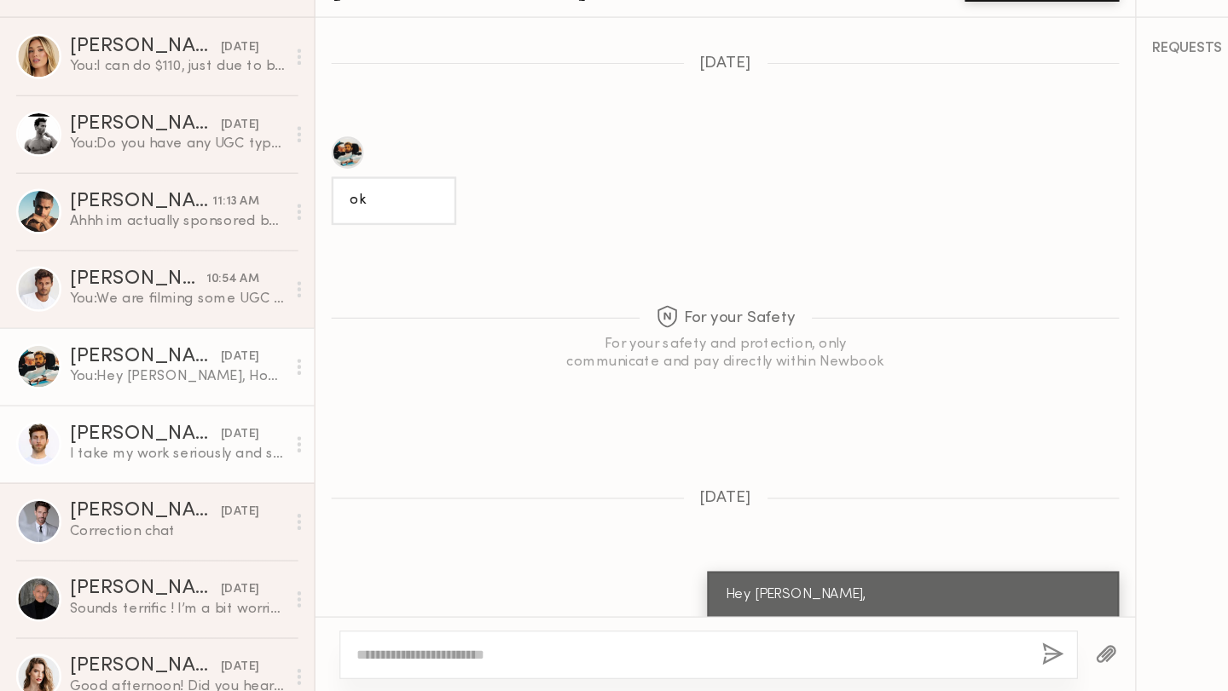
click at [162, 493] on div "I take my work seriously and strive to maintain mutual respect in all professio…" at bounding box center [150, 490] width 182 height 16
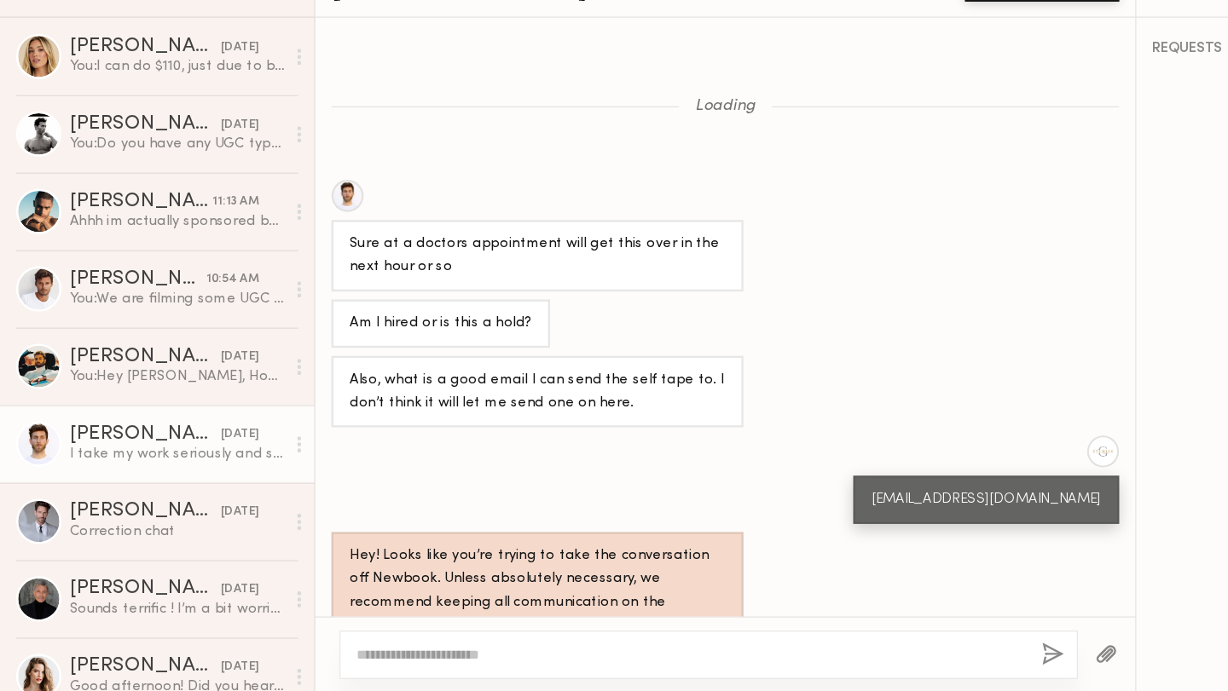
scroll to position [1292, 0]
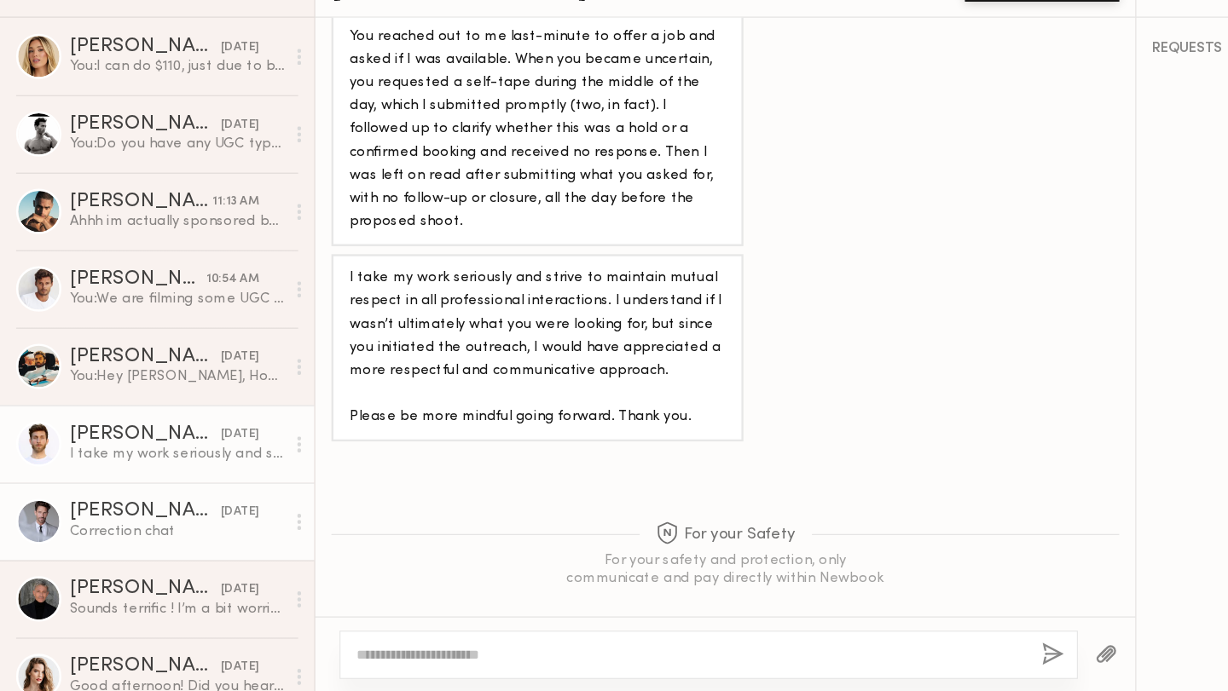
click at [153, 562] on div "Correction chat" at bounding box center [150, 556] width 182 height 16
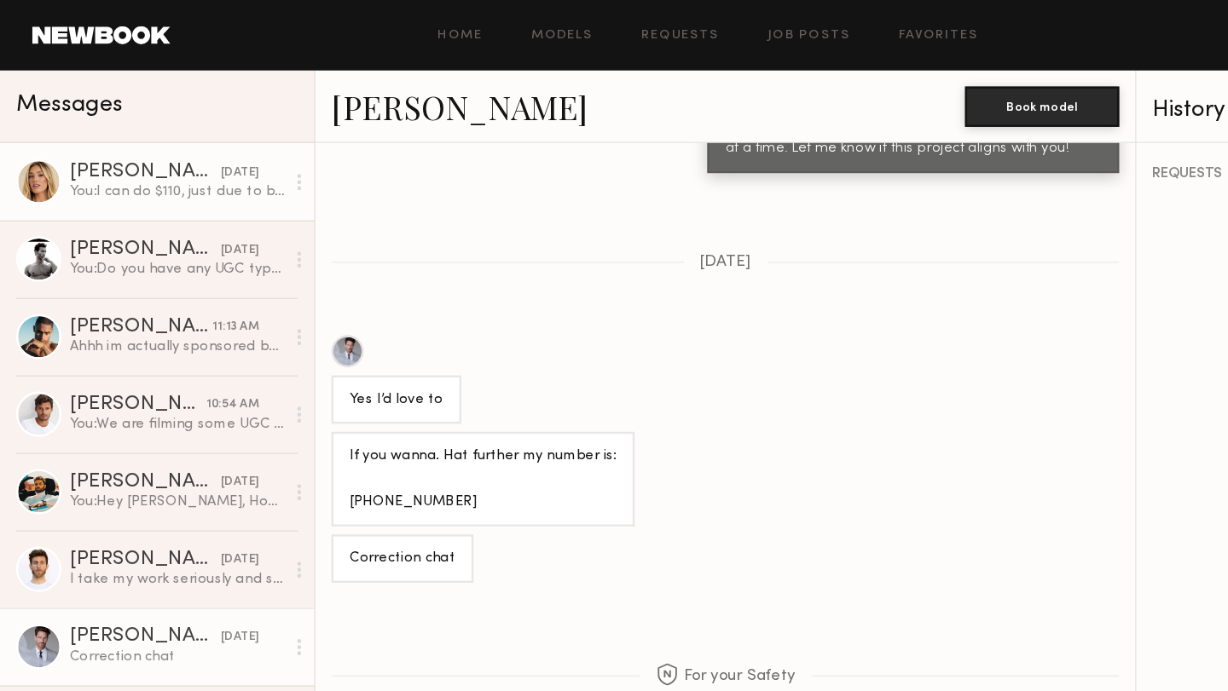
click at [159, 164] on div "You: I can do $110, just due to budget but we can do the two hours" at bounding box center [150, 162] width 182 height 16
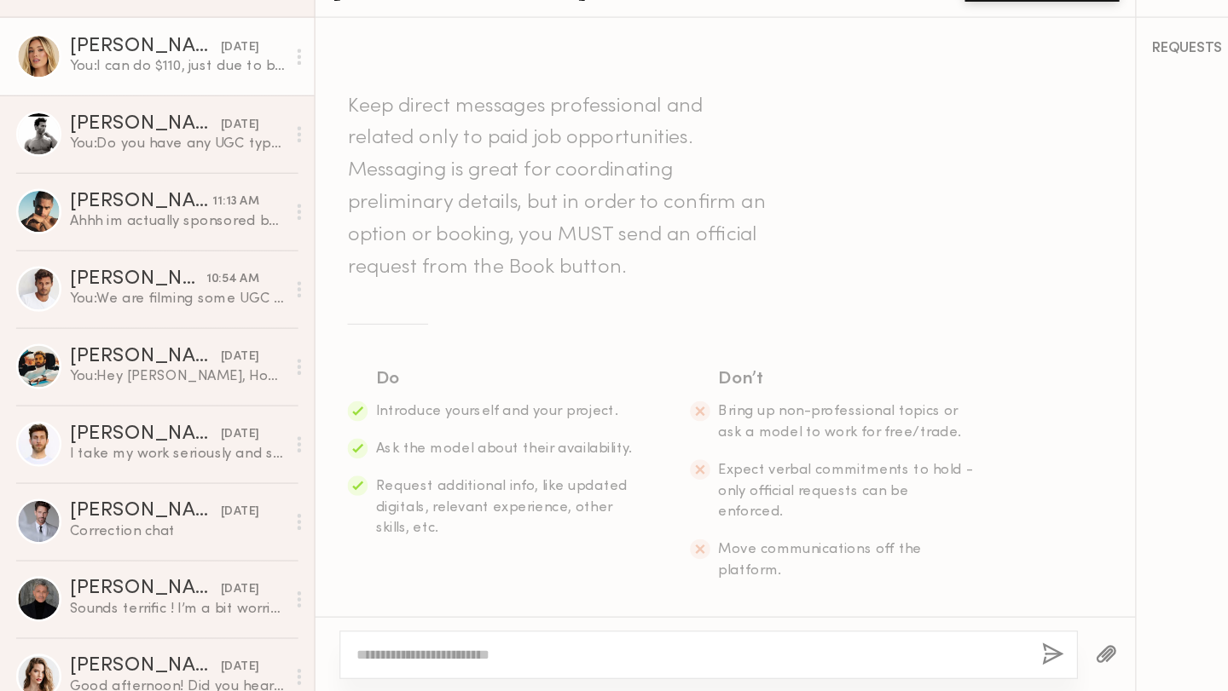
scroll to position [1499, 0]
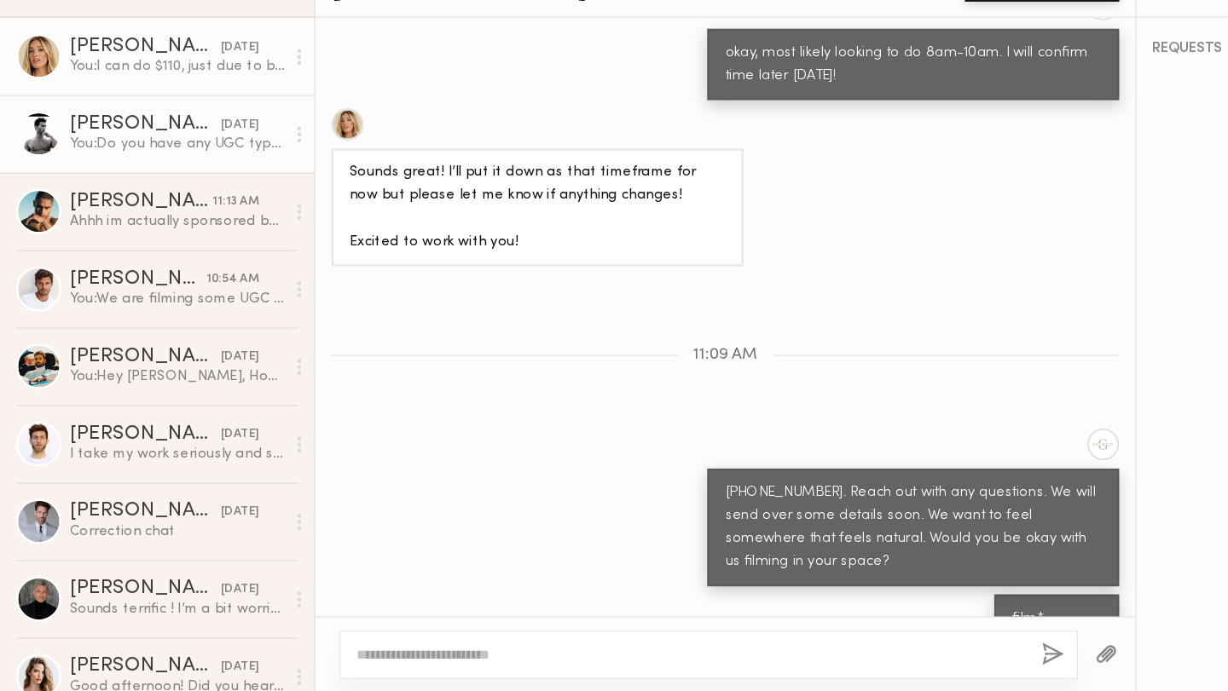
click at [146, 232] on div "You: Do you have any UGC type of content we can see?" at bounding box center [150, 228] width 182 height 16
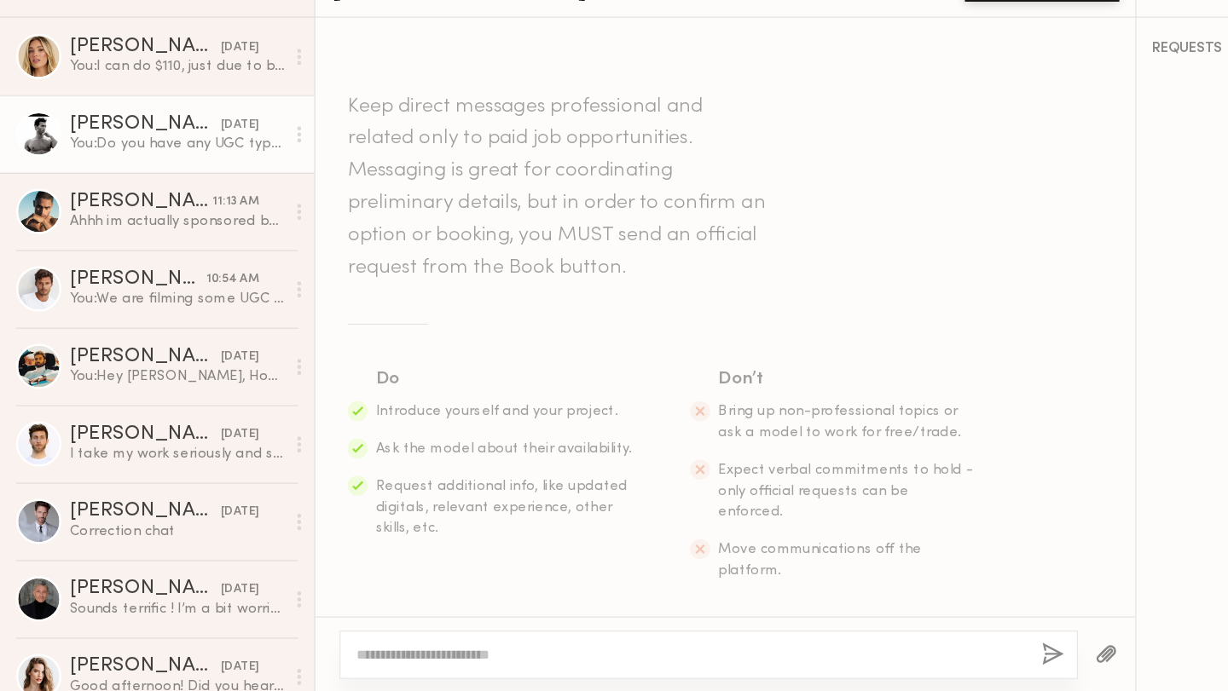
scroll to position [2726, 0]
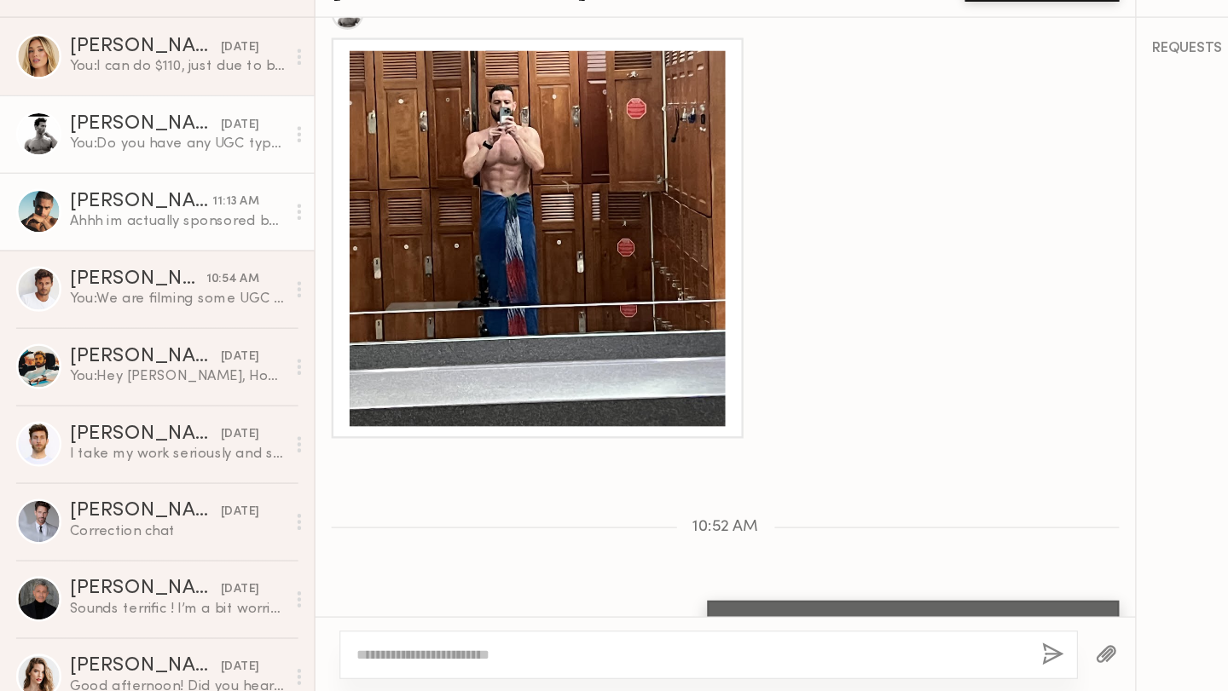
click at [142, 292] on div "Ahhh im actually sponsored by a supplement company so I can’t promote and other…" at bounding box center [150, 294] width 182 height 16
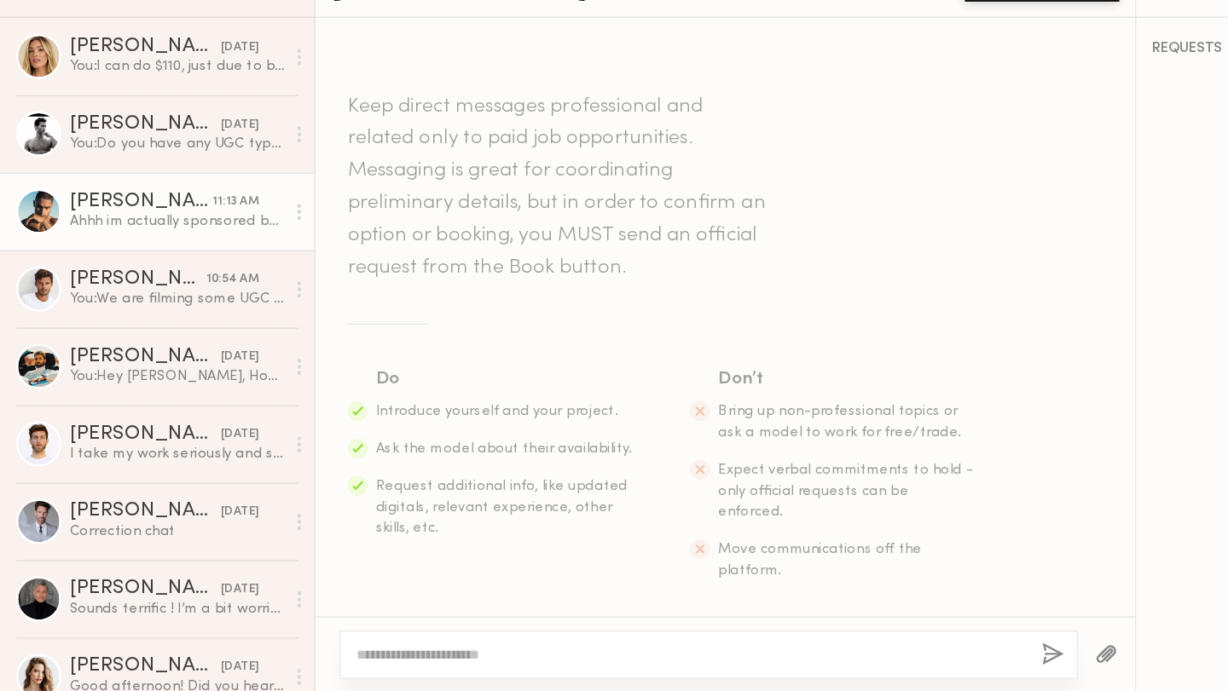
scroll to position [754, 0]
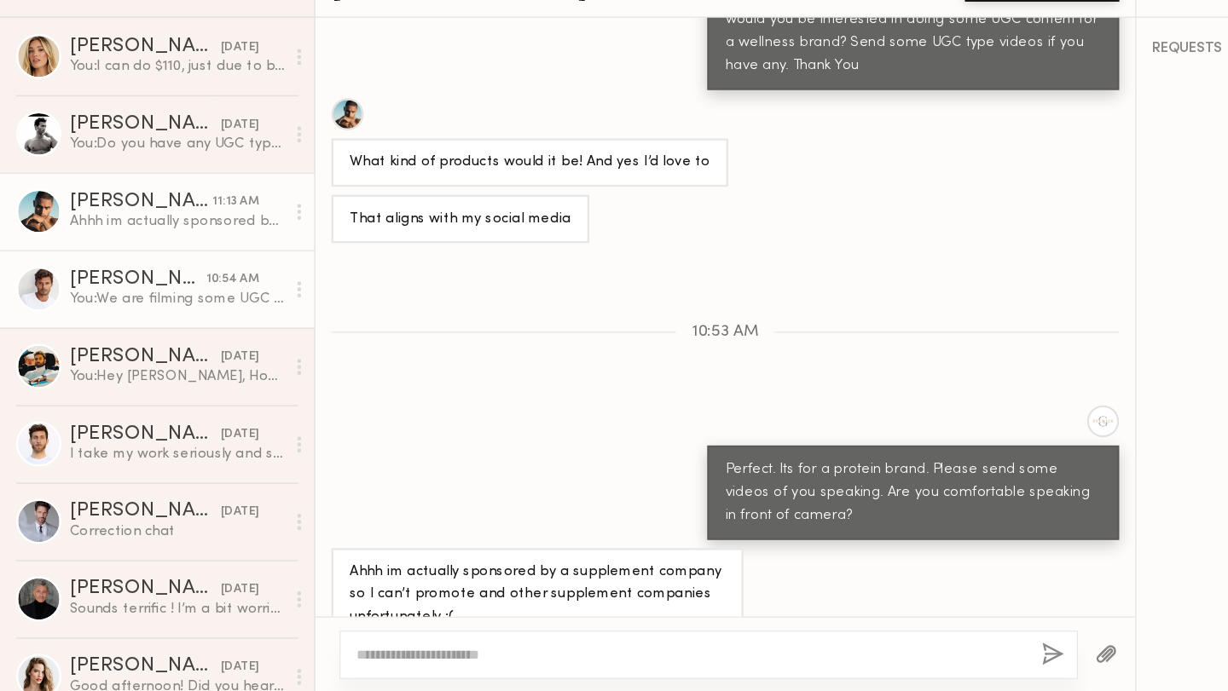
click at [163, 360] on div "You: We are filming some UGC content for a wellness brand. please send some vid…" at bounding box center [150, 359] width 182 height 16
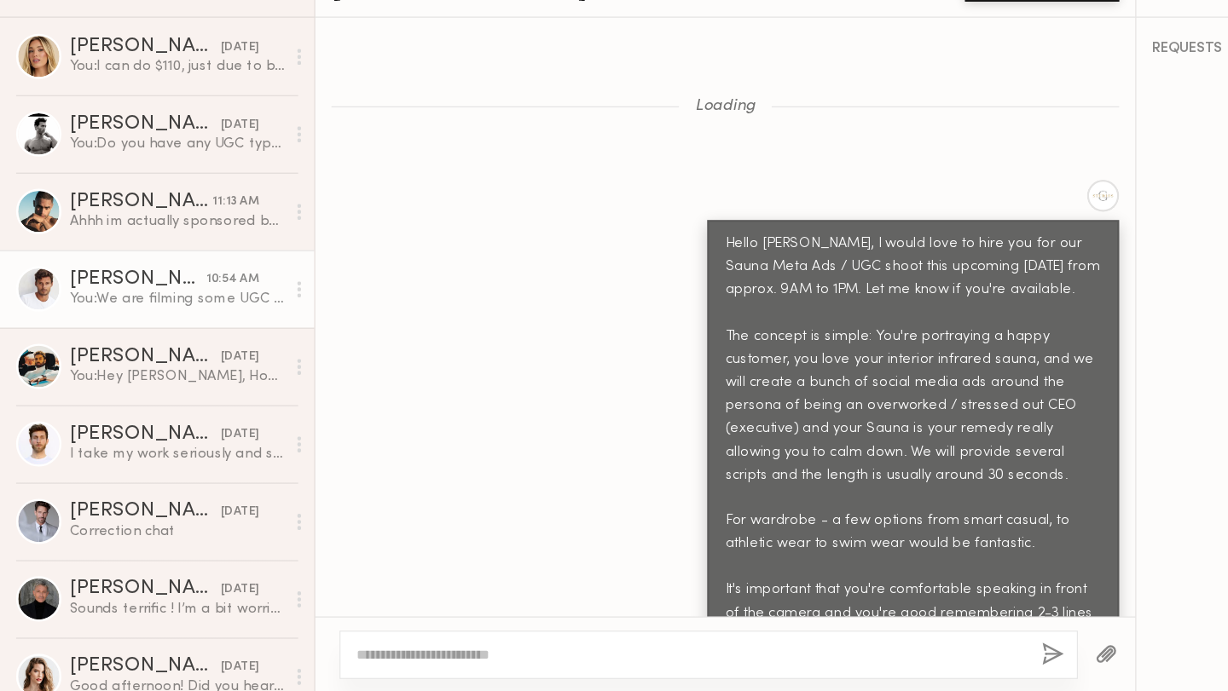
scroll to position [2083, 0]
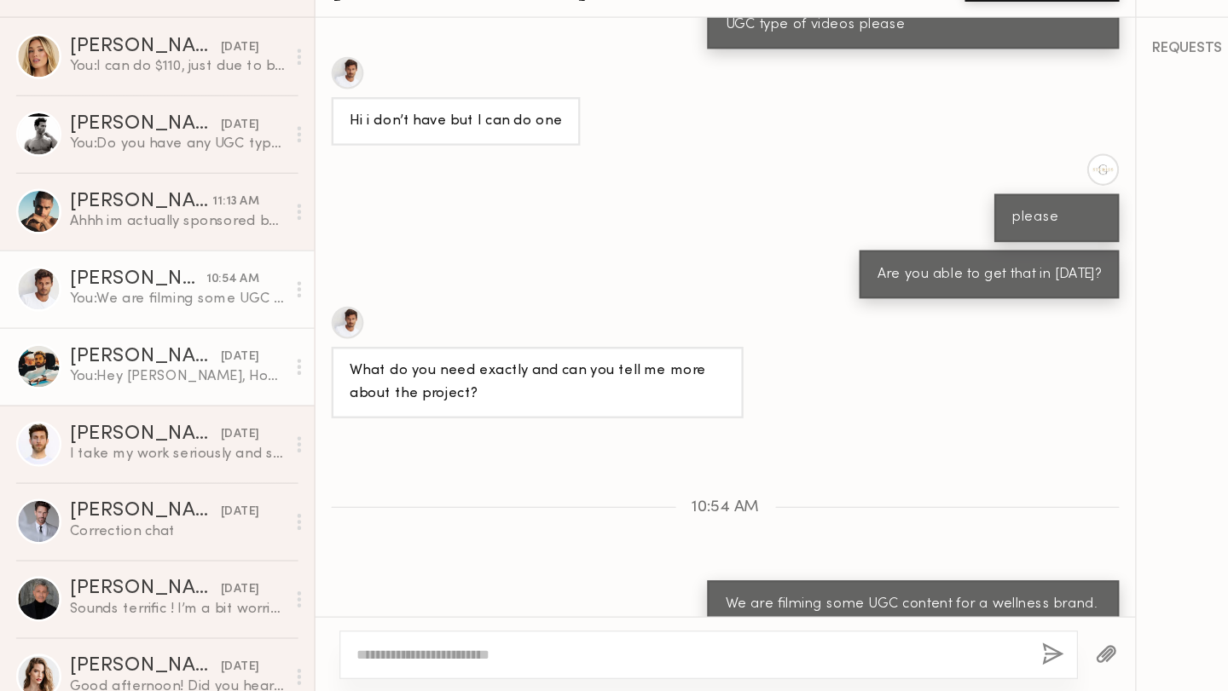
click at [141, 424] on div "You: Hey Jacon, Hope all is well. Are you open to doing some UGC content?" at bounding box center [150, 425] width 182 height 16
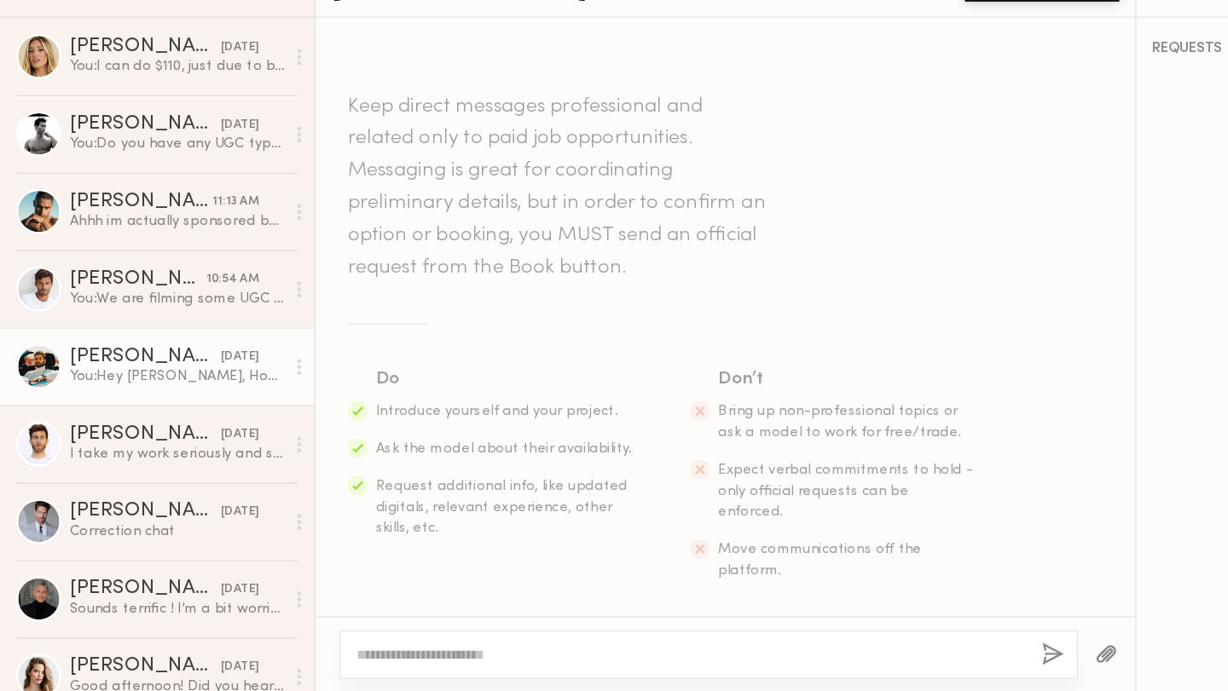
scroll to position [1181, 0]
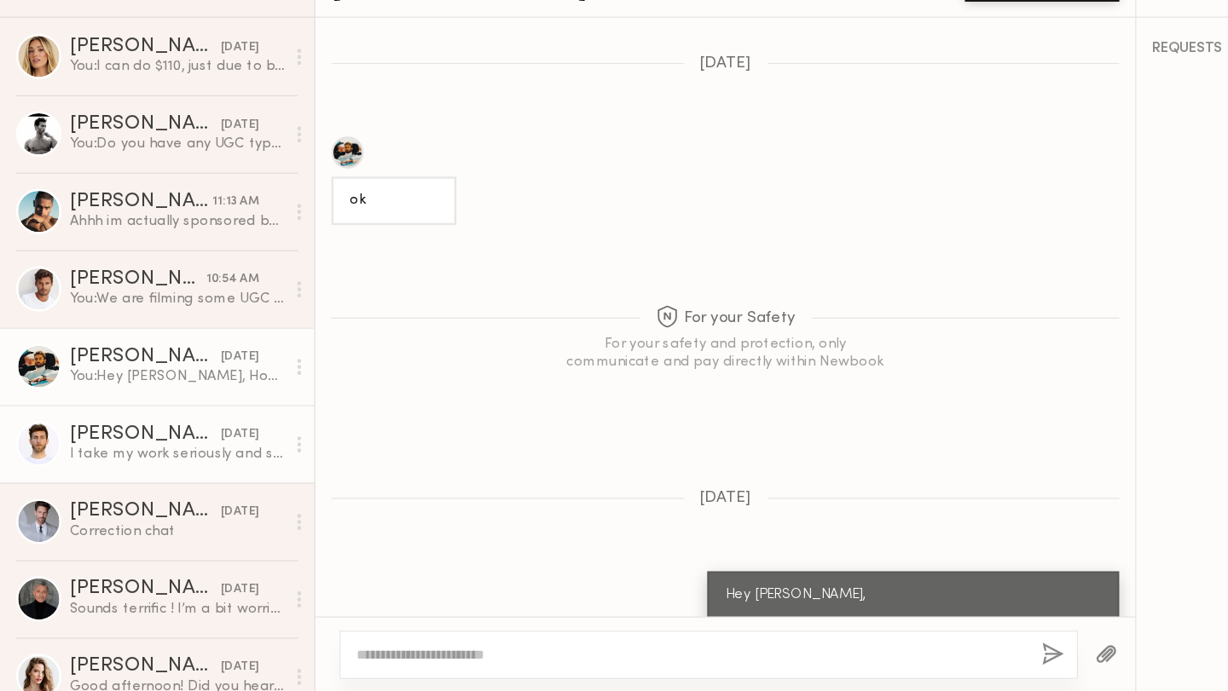
click at [125, 490] on div "I take my work seriously and strive to maintain mutual respect in all professio…" at bounding box center [150, 490] width 182 height 16
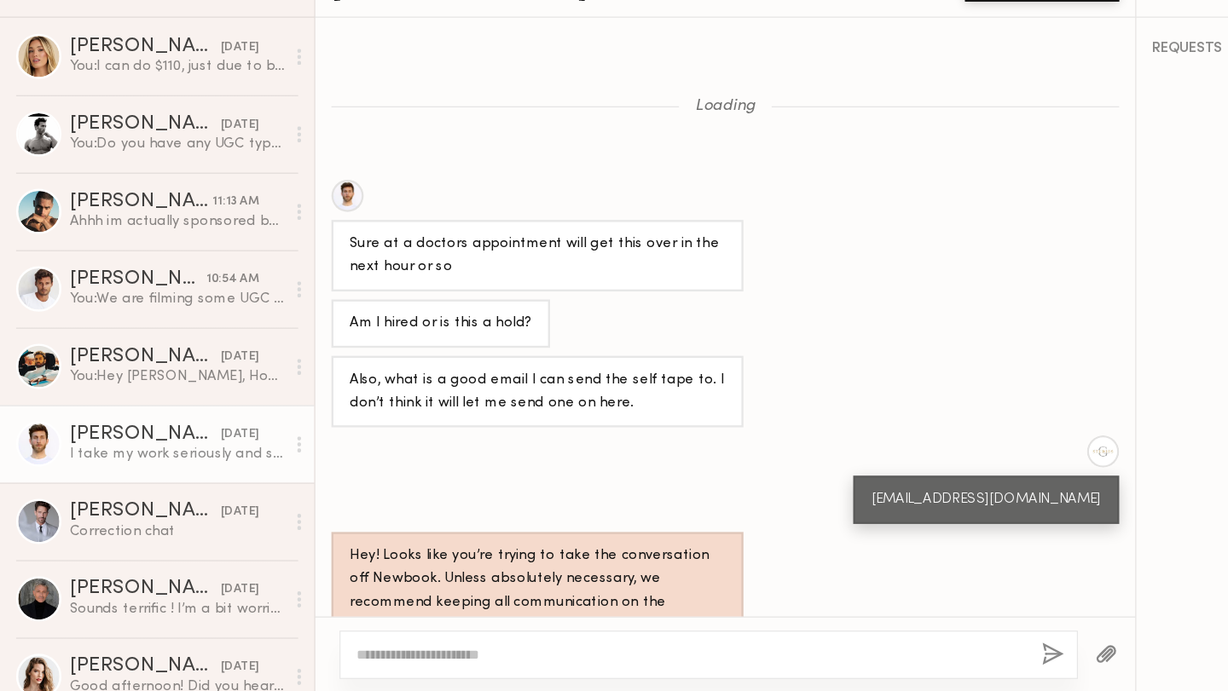
scroll to position [1292, 0]
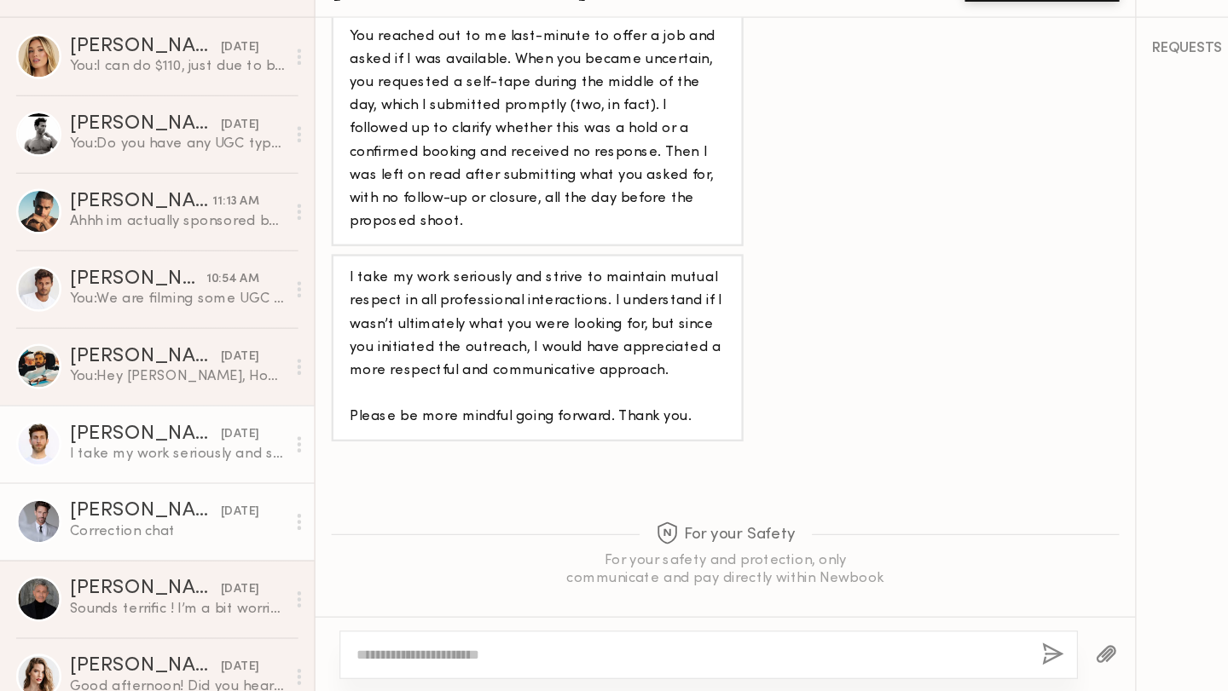
click at [156, 562] on div "Correction chat" at bounding box center [150, 556] width 182 height 16
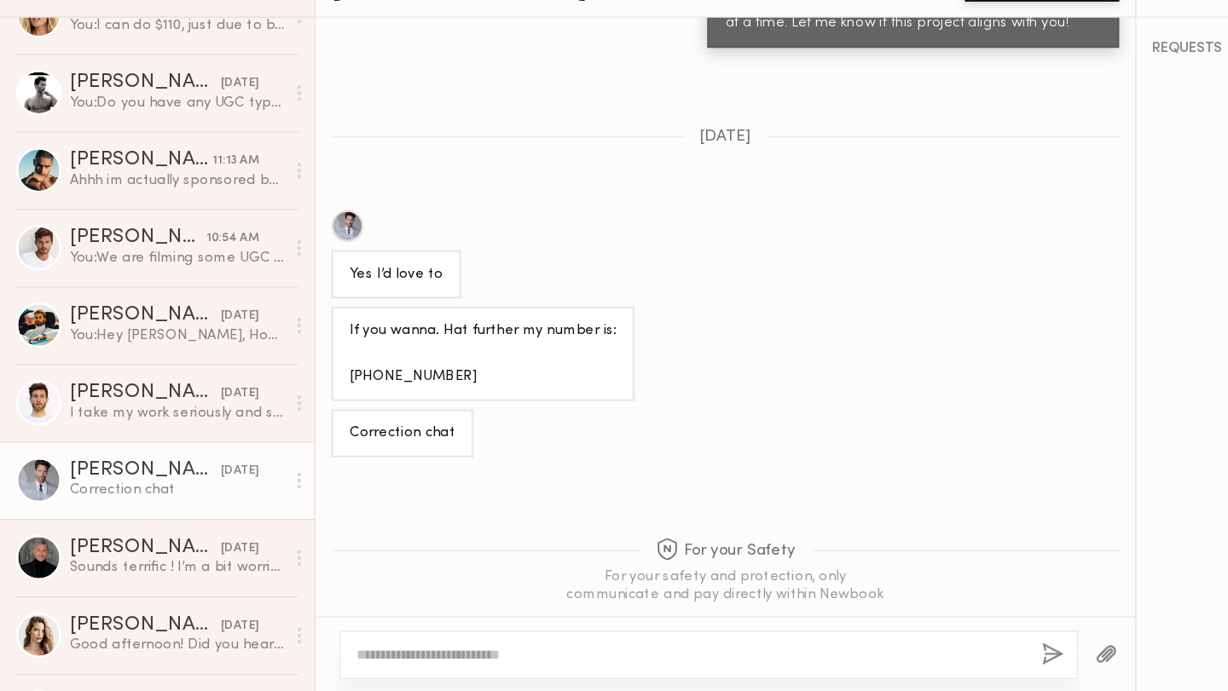
scroll to position [38, 0]
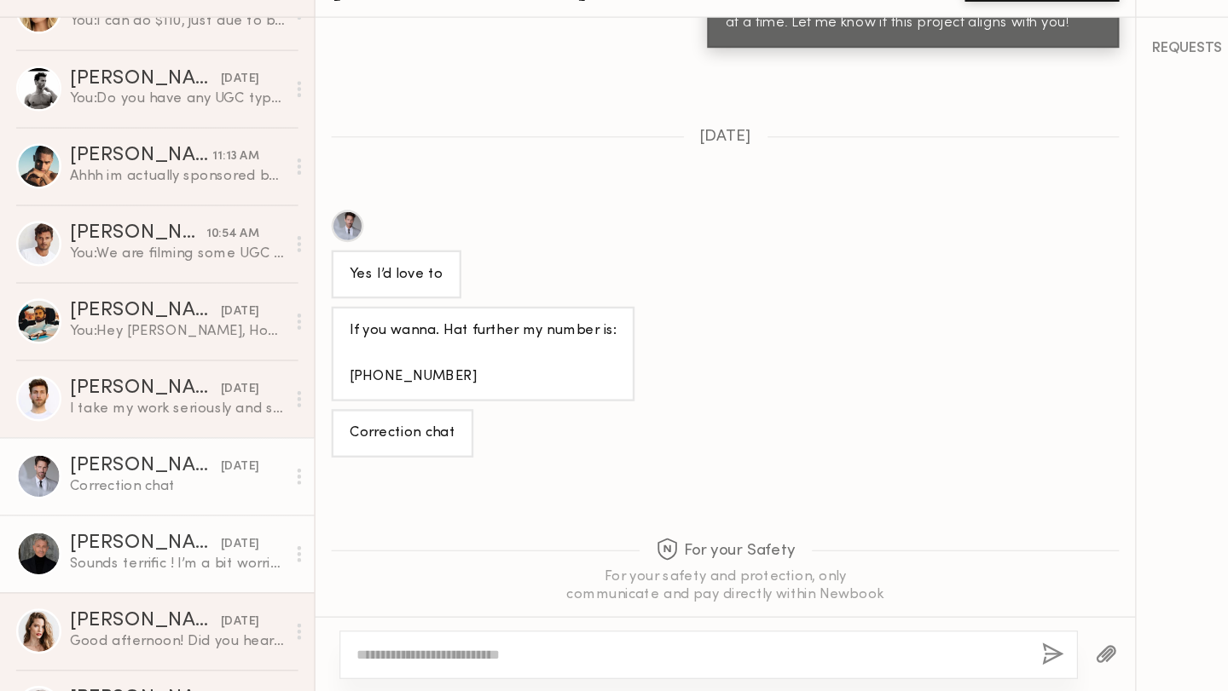
click at [147, 587] on div "Sounds terrific ! I’m a bit worried about wardrobe… do you have any “look books…" at bounding box center [150, 583] width 182 height 16
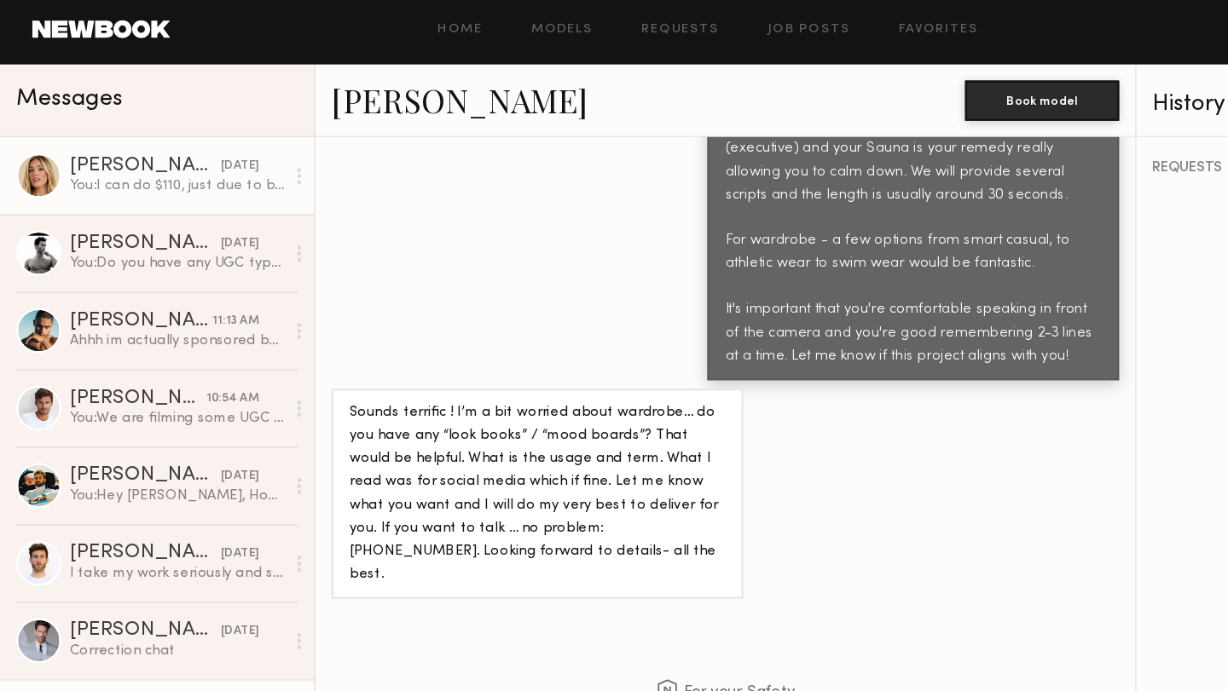
click at [165, 170] on link "Hailey M. yesterday You: I can do $110, just due to budget but we can do the tw…" at bounding box center [133, 154] width 266 height 66
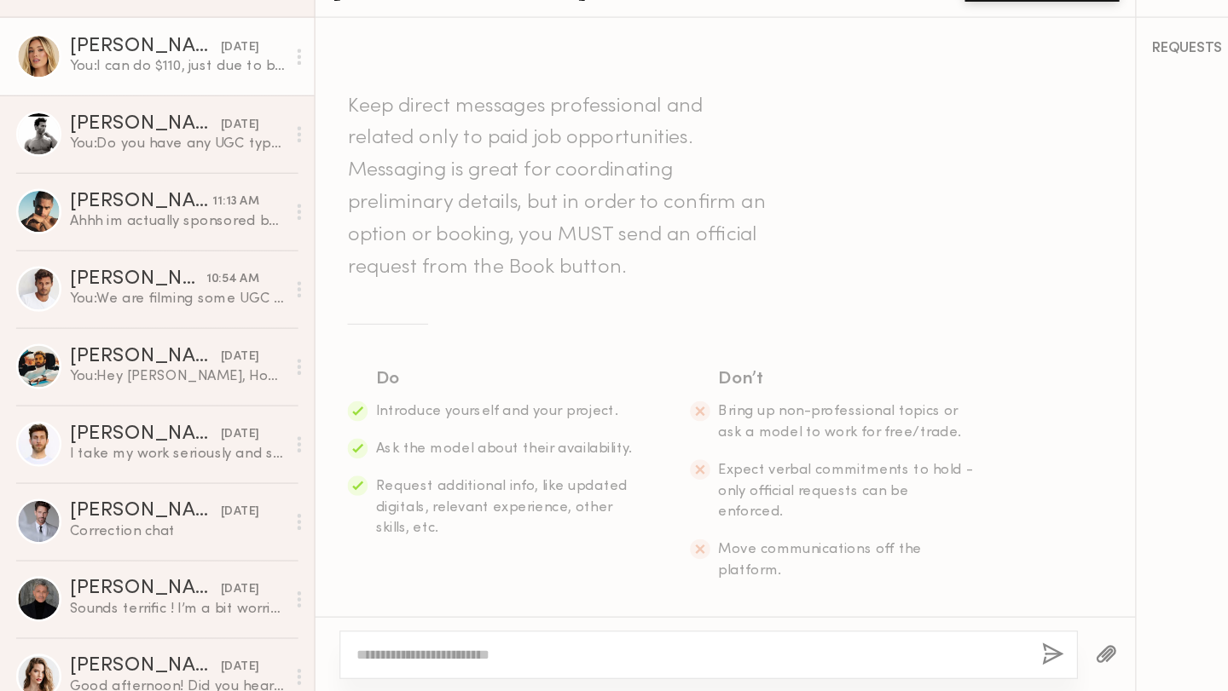
scroll to position [1499, 0]
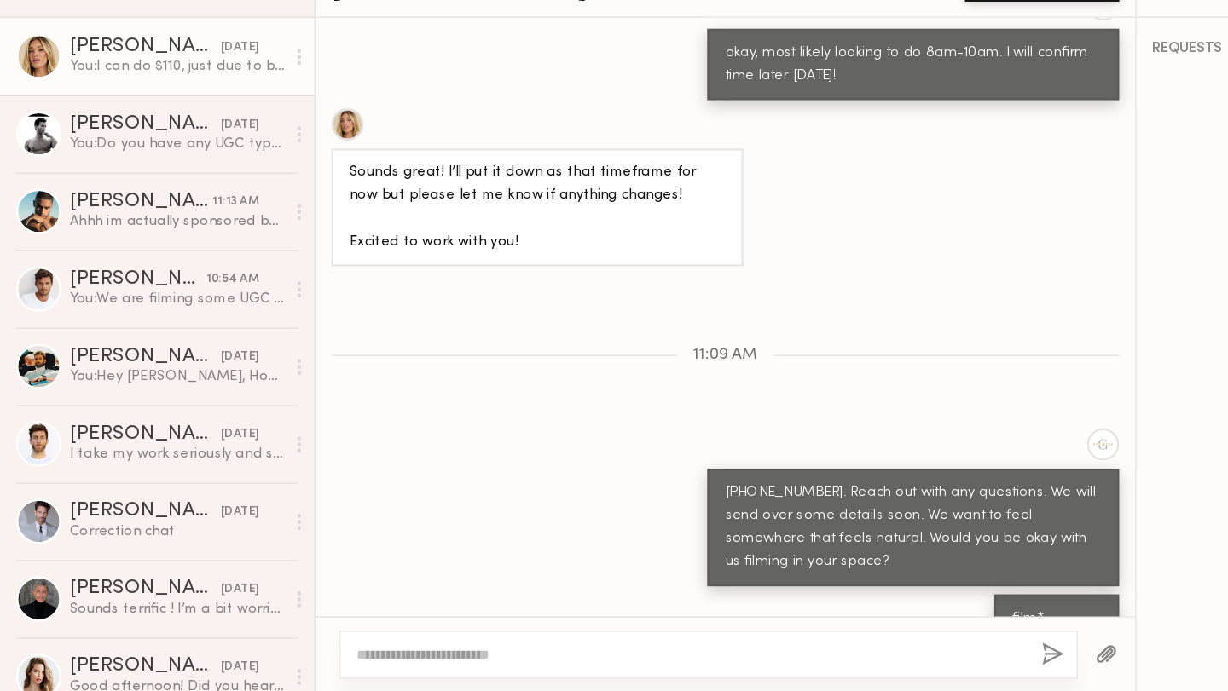
click at [165, 271] on div "[PERSON_NAME]" at bounding box center [119, 277] width 121 height 17
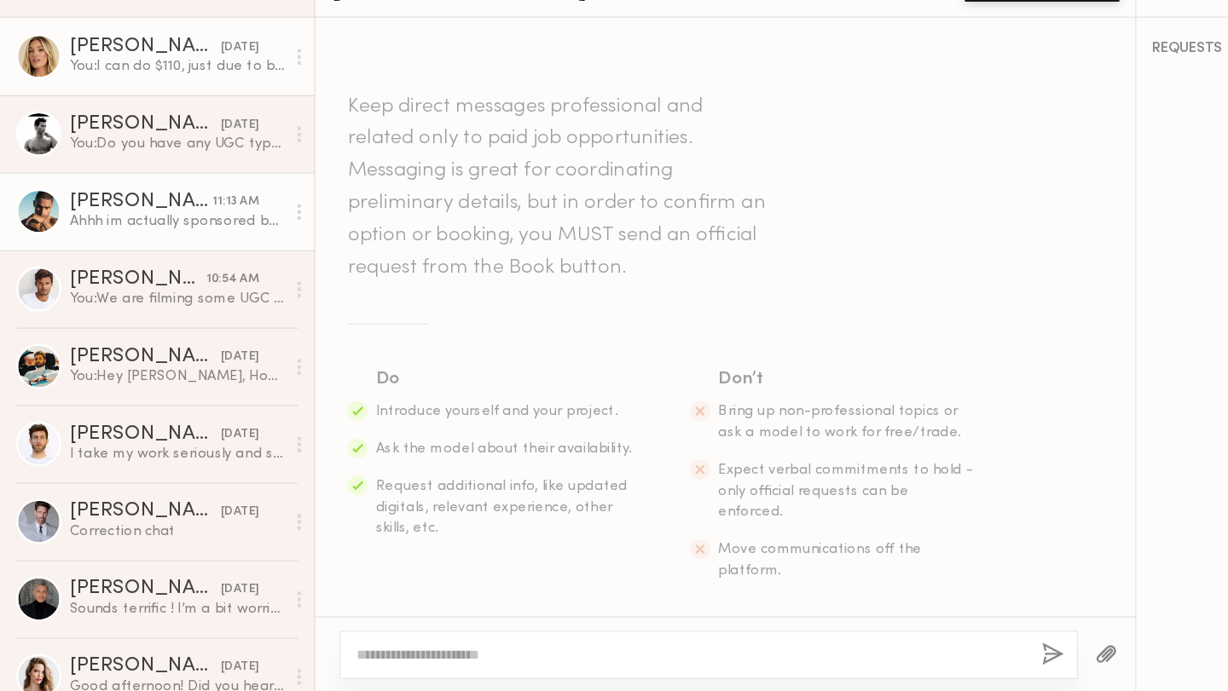
scroll to position [754, 0]
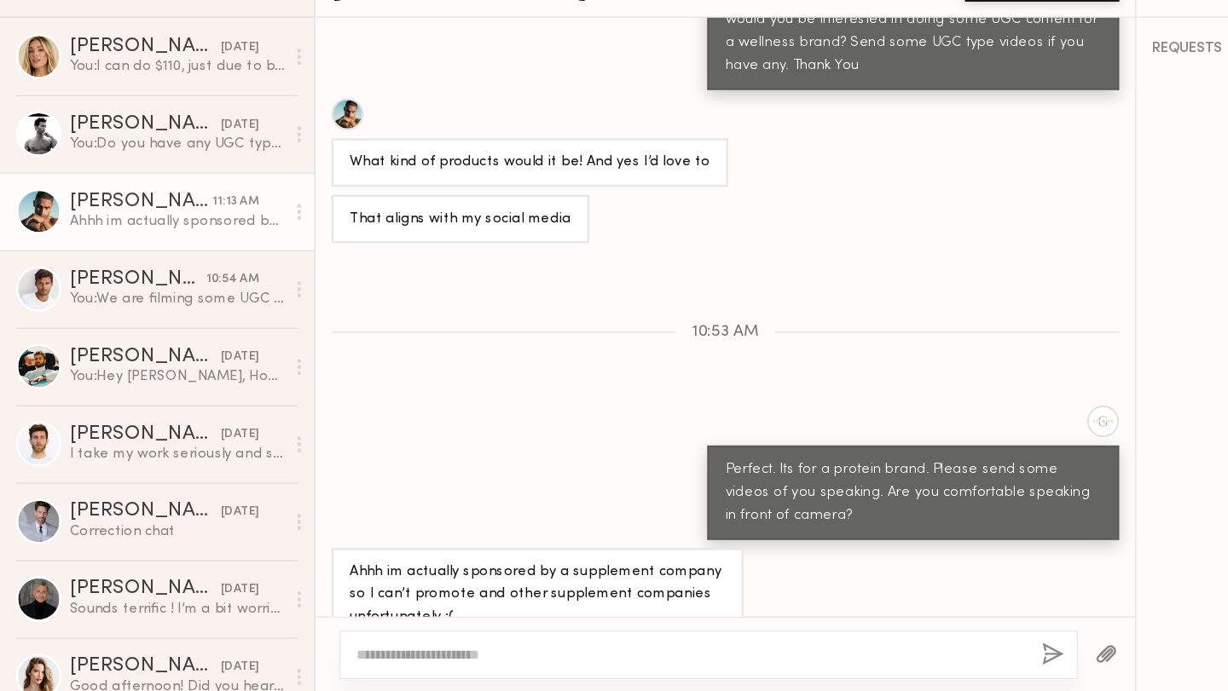
click at [163, 301] on div "Ahhh im actually sponsored by a supplement company so I can’t promote and other…" at bounding box center [150, 294] width 182 height 16
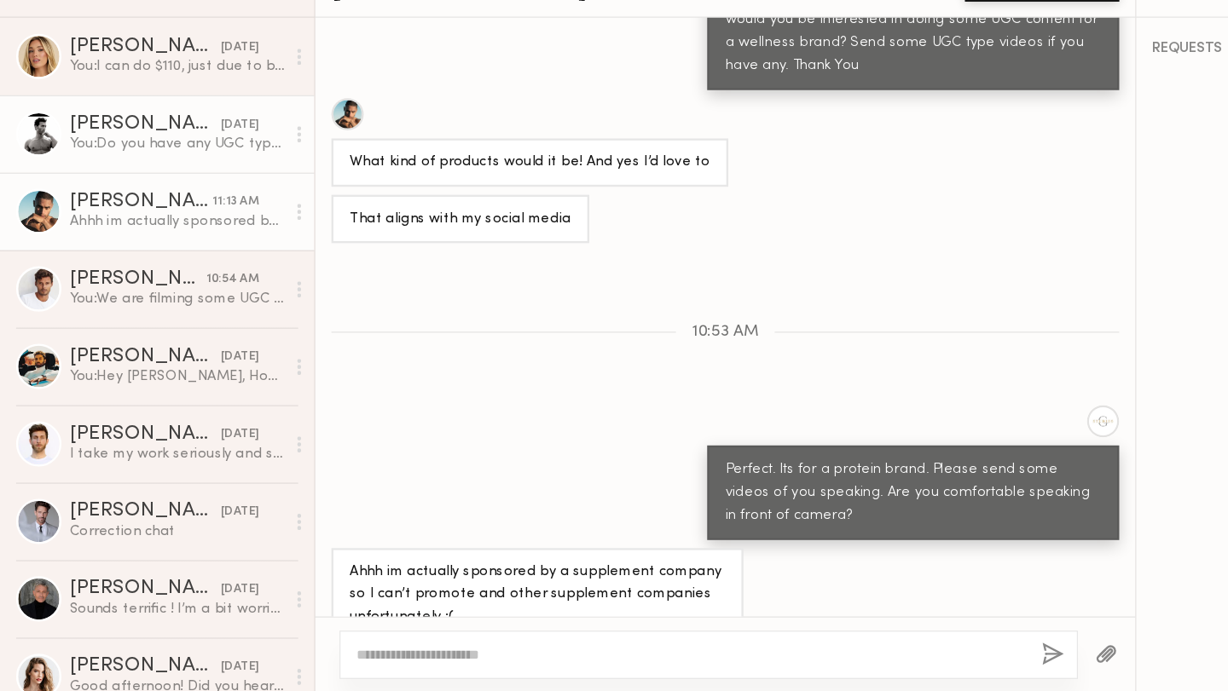
scroll to position [0, 0]
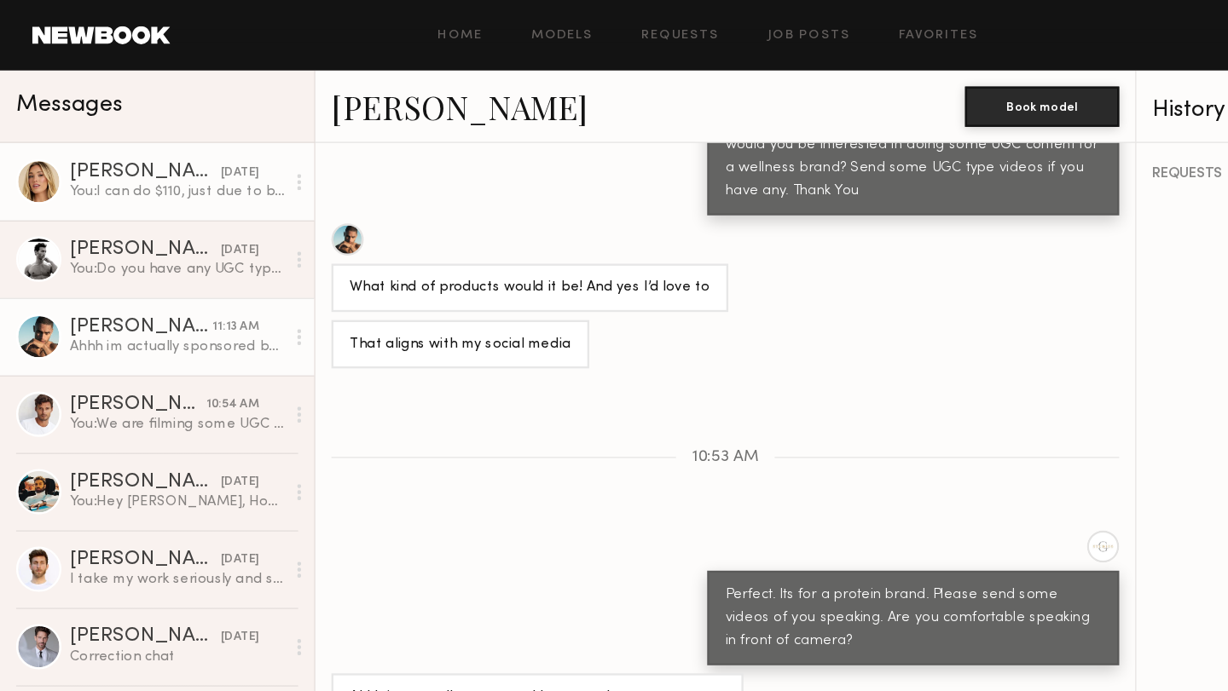
click at [160, 161] on div "You: I can do $110, just due to budget but we can do the two hours" at bounding box center [150, 162] width 182 height 16
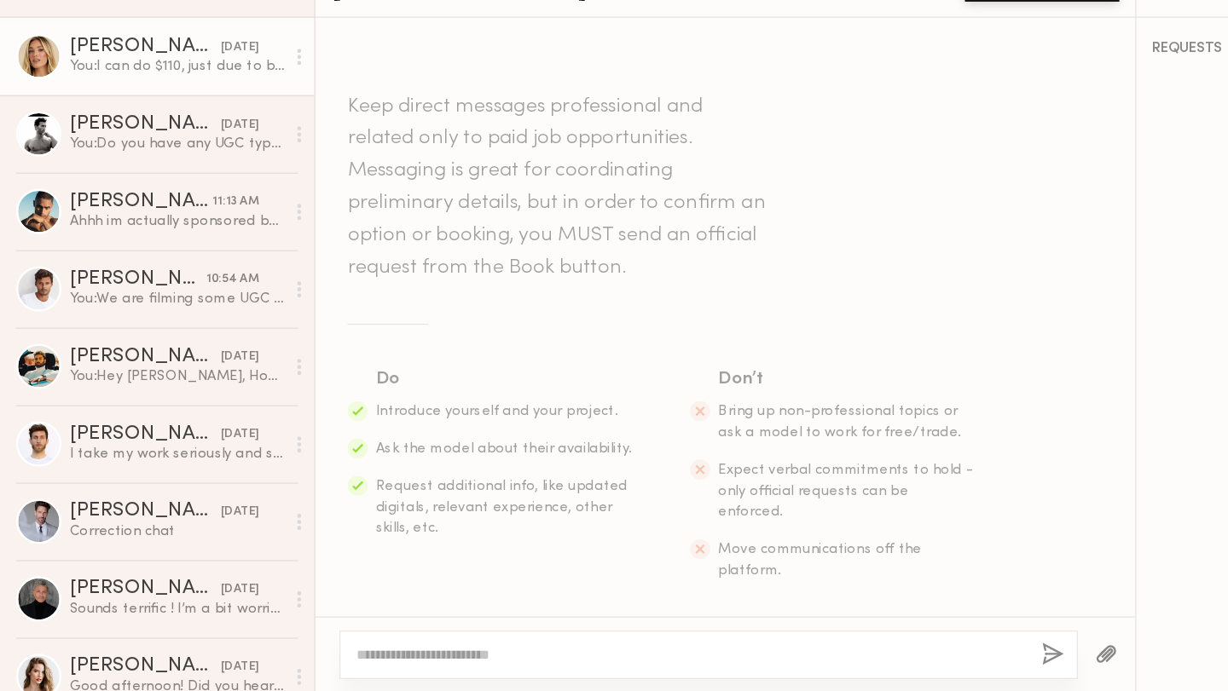
scroll to position [1499, 0]
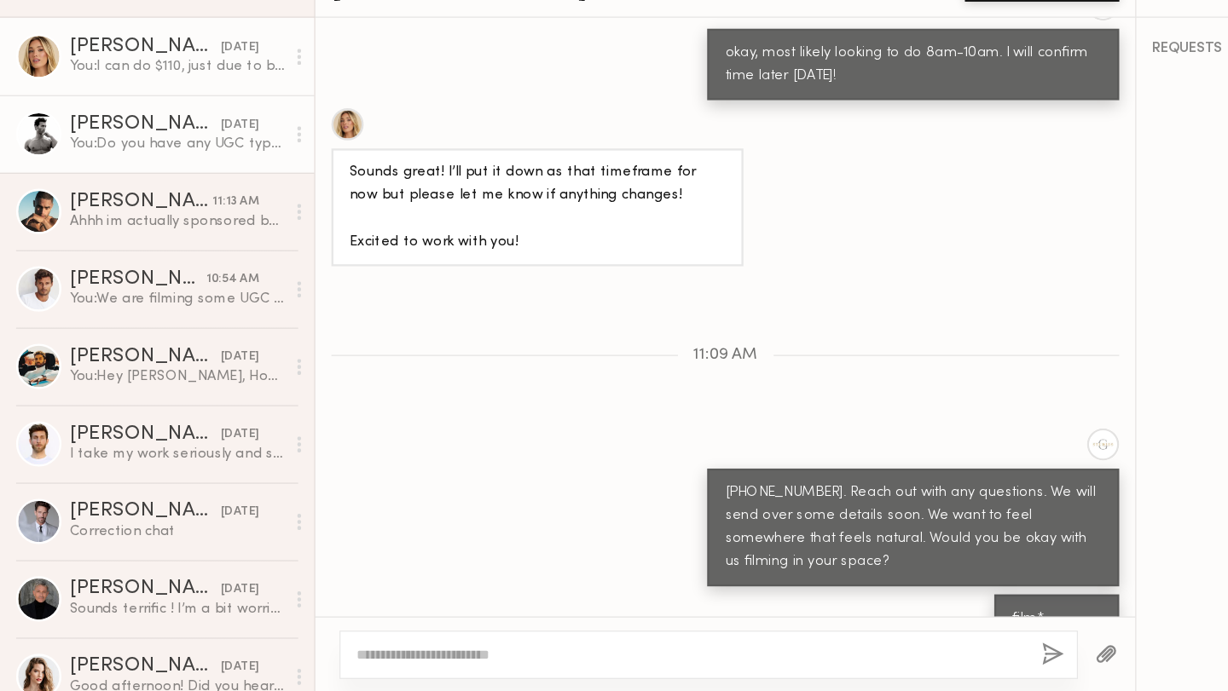
click at [160, 237] on link "Davide G. yesterday You: Do you have any UGC type of content we can see?" at bounding box center [133, 220] width 266 height 66
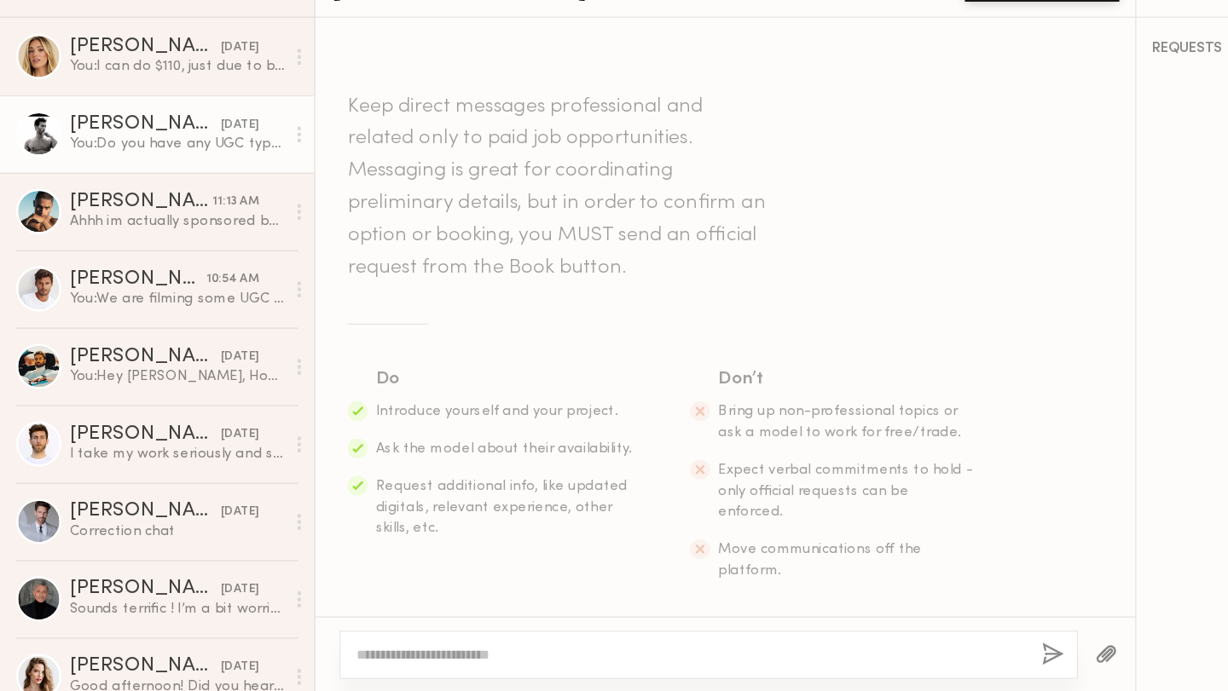
scroll to position [2726, 0]
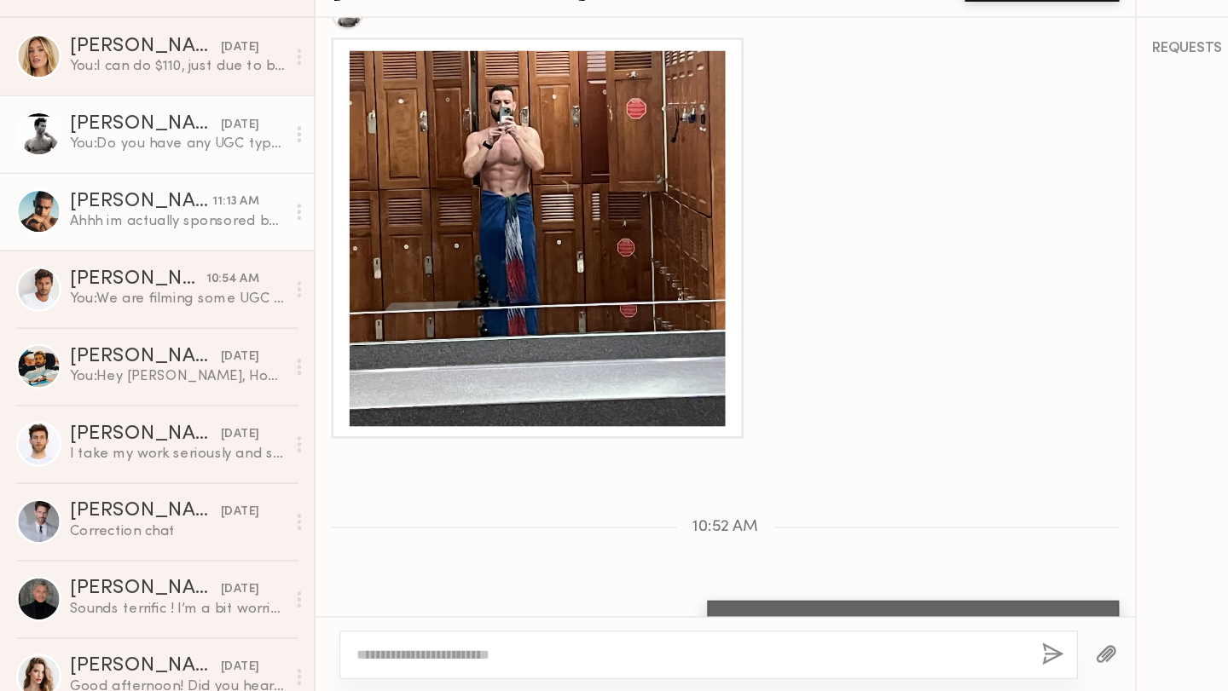
click at [162, 300] on div "Ahhh im actually sponsored by a supplement company so I can’t promote and other…" at bounding box center [150, 294] width 182 height 16
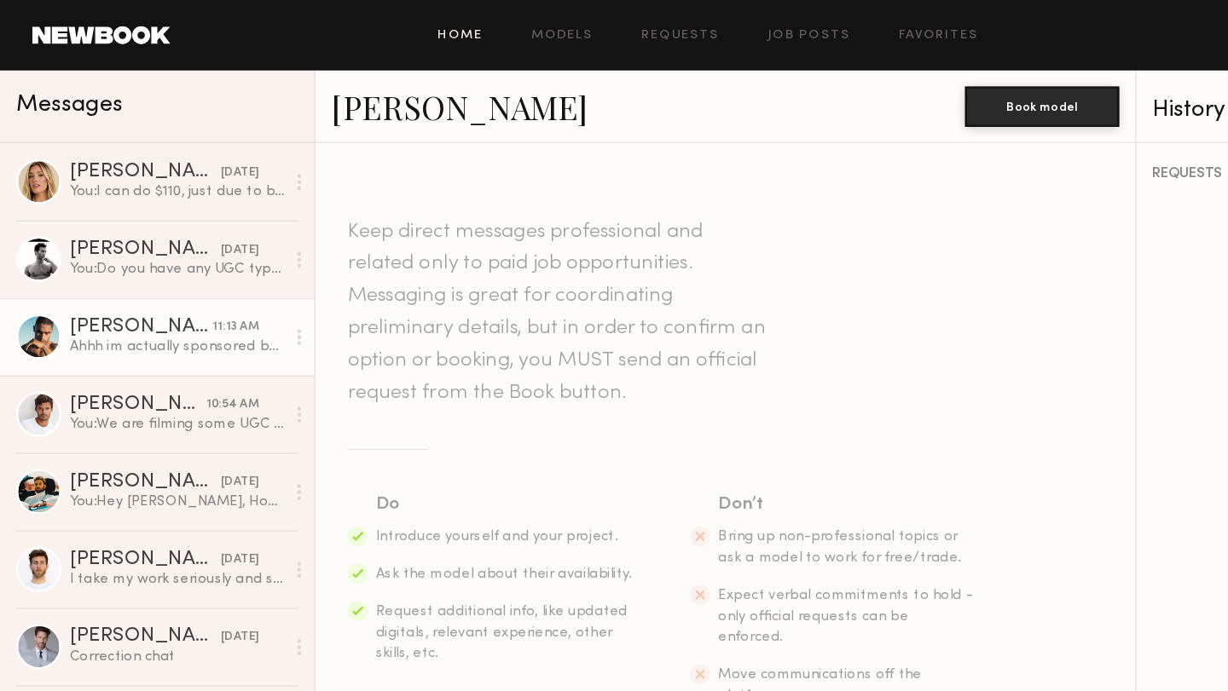
click at [397, 31] on link "Home" at bounding box center [390, 30] width 38 height 11
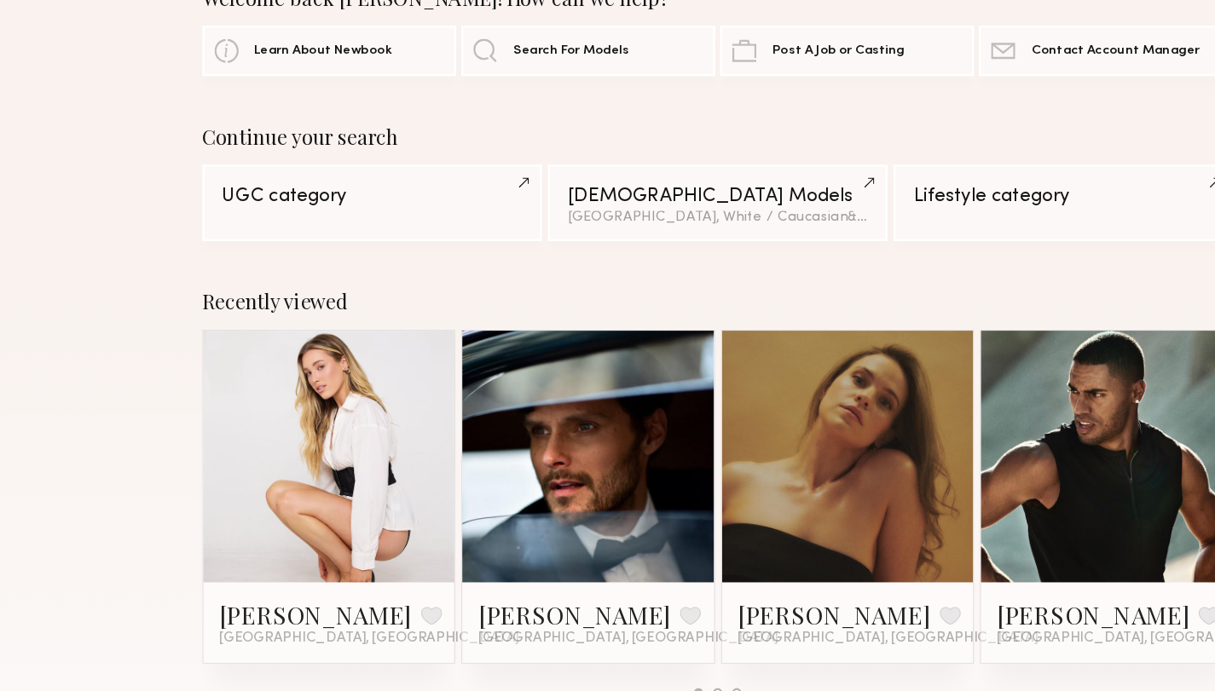
click at [979, 497] on link at bounding box center [937, 492] width 104 height 213
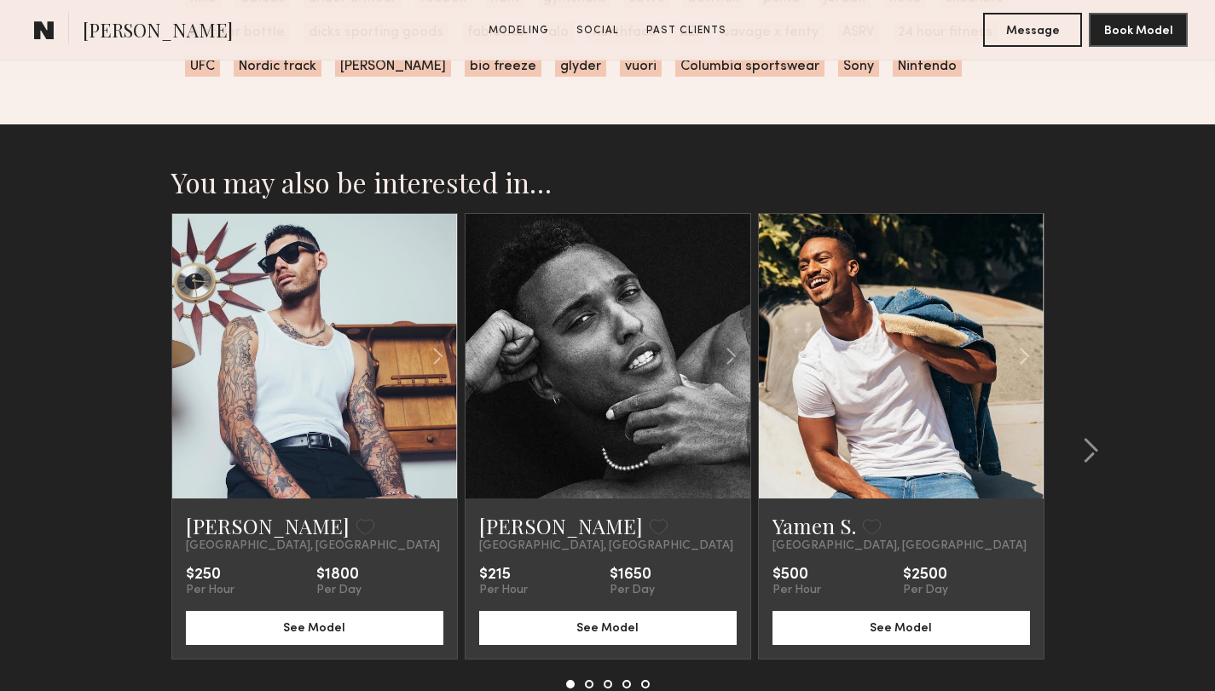
scroll to position [2693, 0]
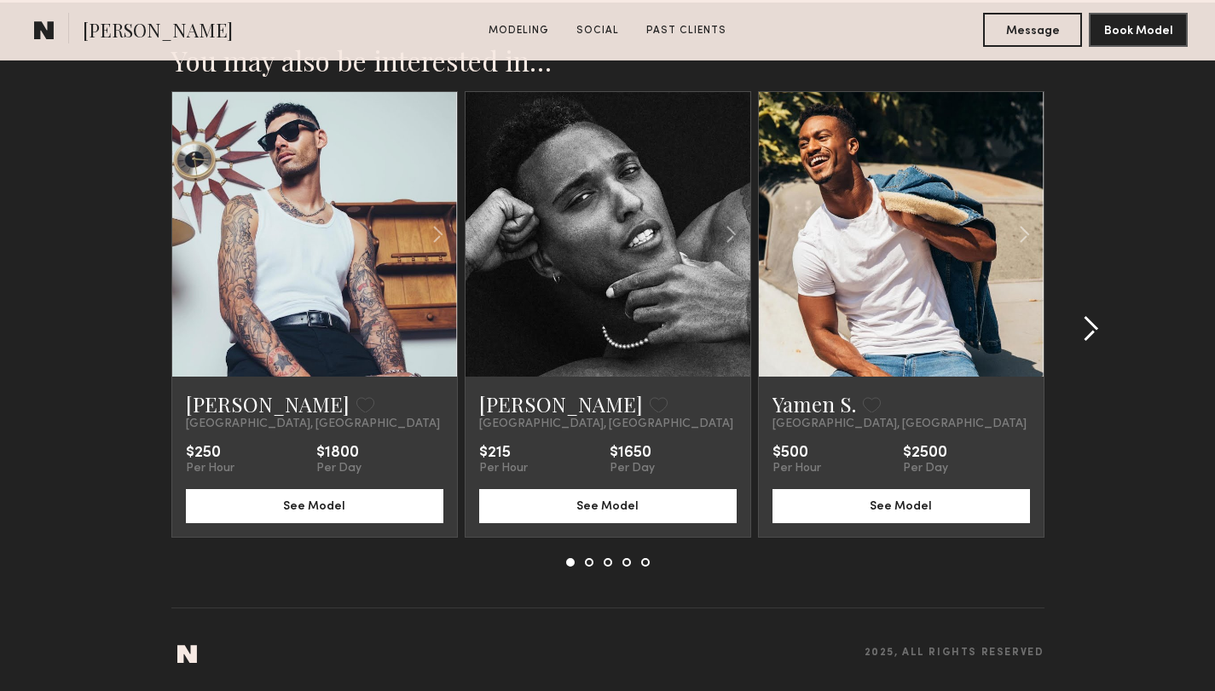
click at [1093, 332] on common-icon at bounding box center [1090, 328] width 17 height 27
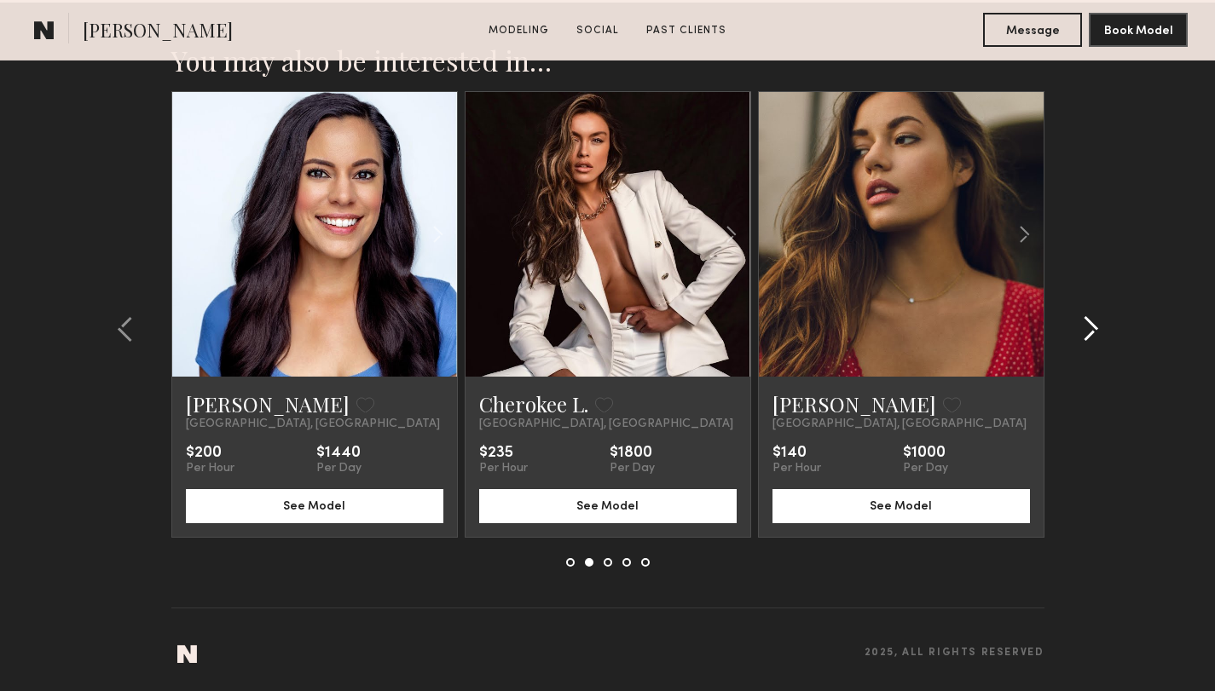
click at [1093, 332] on common-icon at bounding box center [1090, 328] width 17 height 27
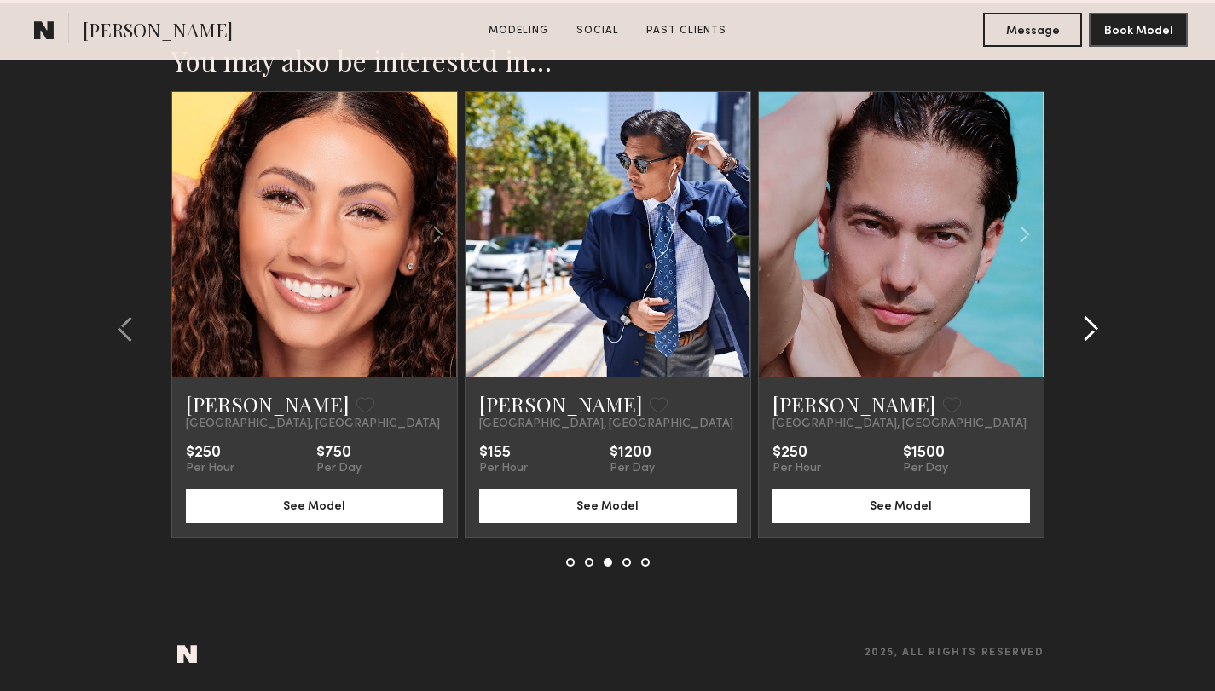
click at [1093, 332] on common-icon at bounding box center [1090, 328] width 17 height 27
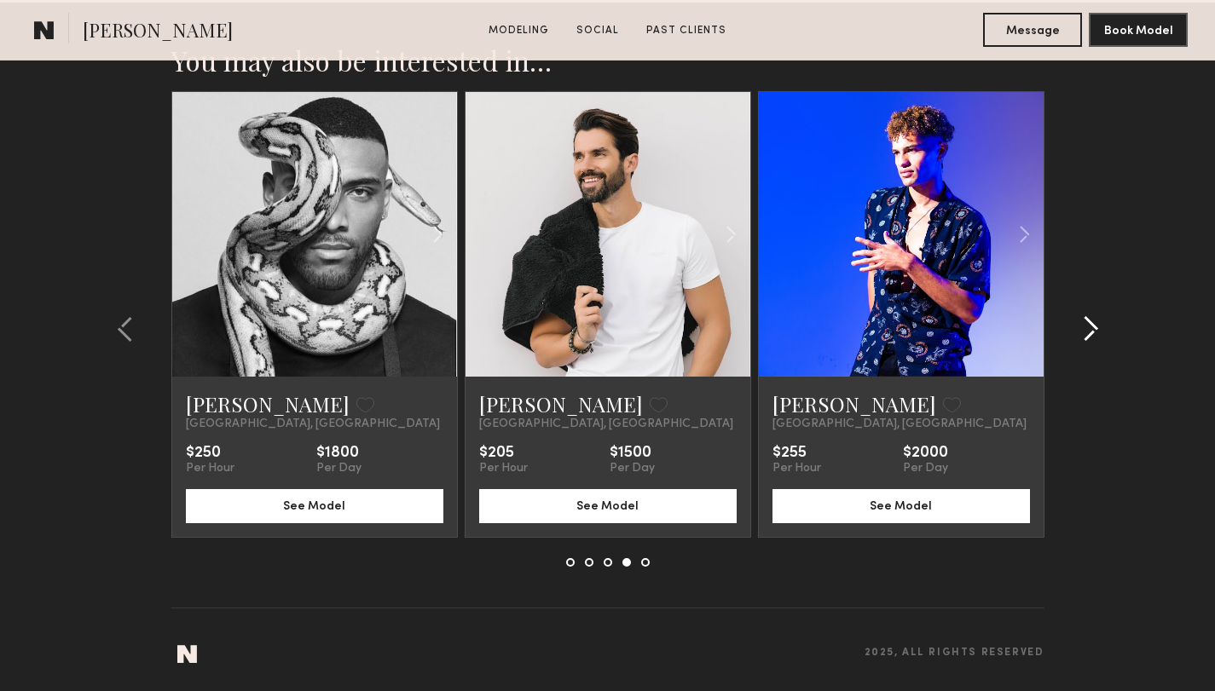
click at [1093, 332] on common-icon at bounding box center [1090, 328] width 17 height 27
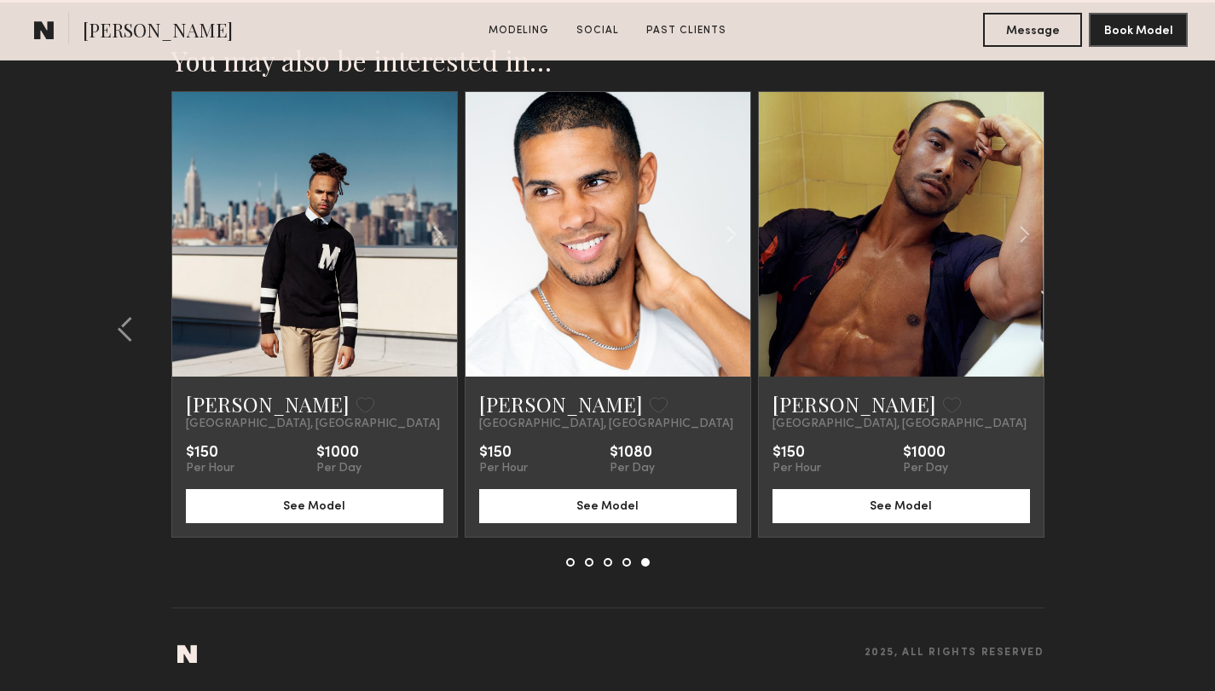
click at [1093, 332] on section "You may also be interested in… Pierson W. Favorite Los Angeles, CA $250 Per Hou…" at bounding box center [607, 348] width 1215 height 690
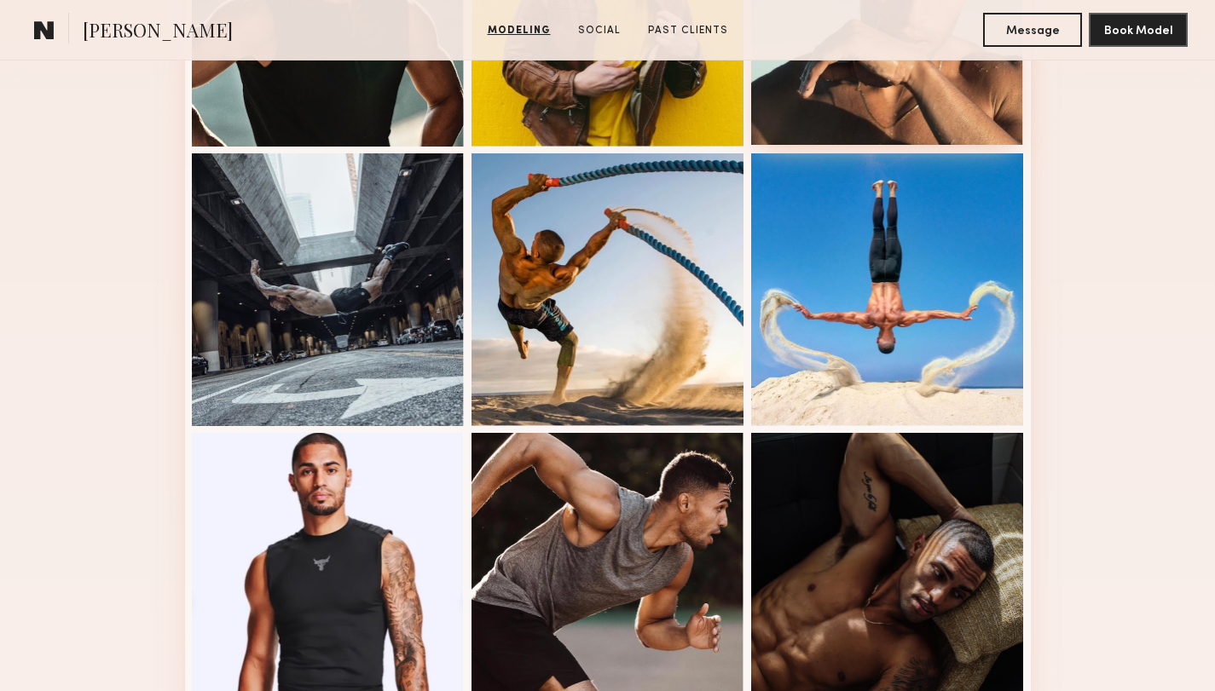
scroll to position [332, 0]
